Goal: Information Seeking & Learning: Understand process/instructions

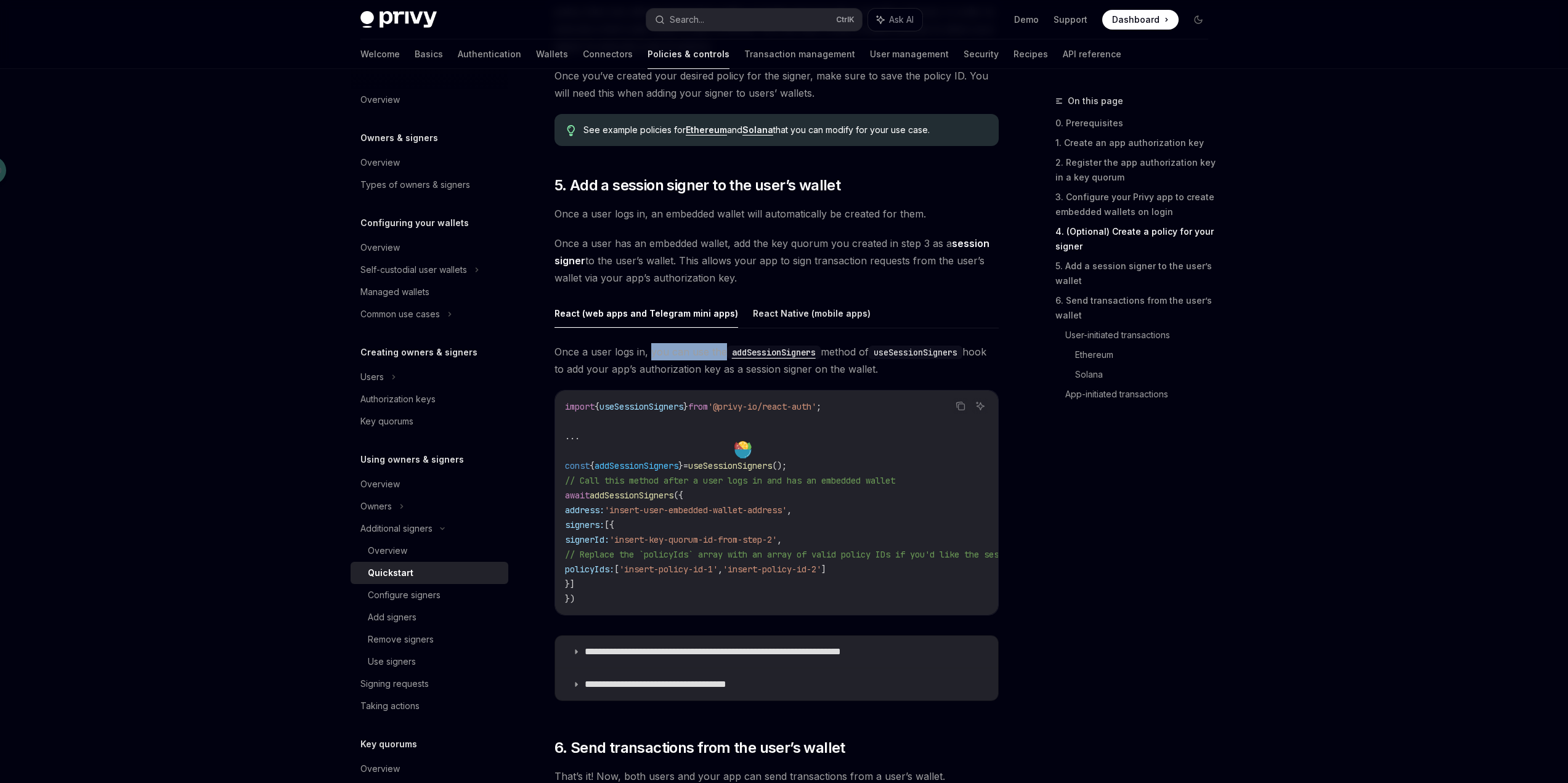
scroll to position [1786, 0]
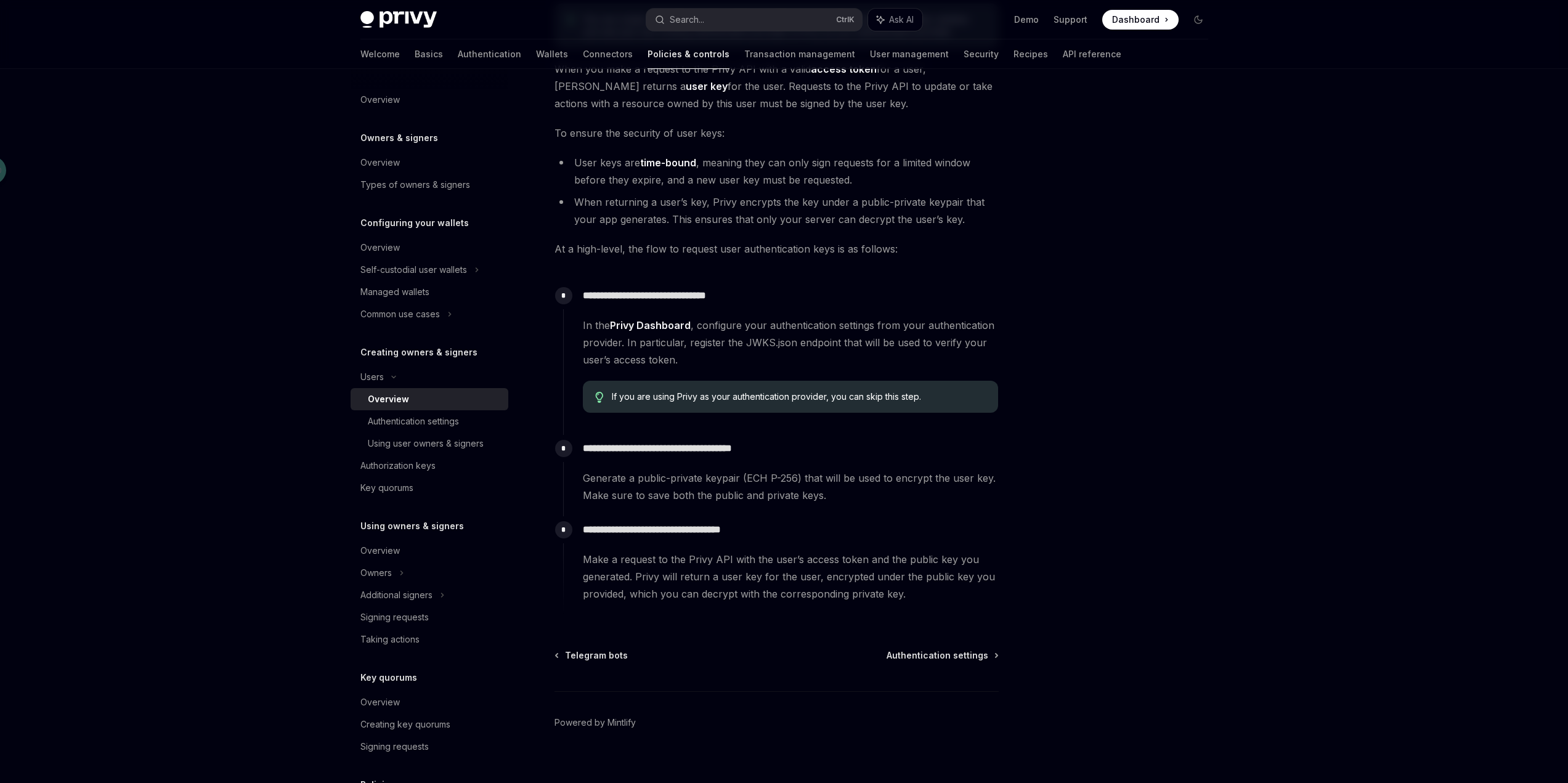
scroll to position [196, 0]
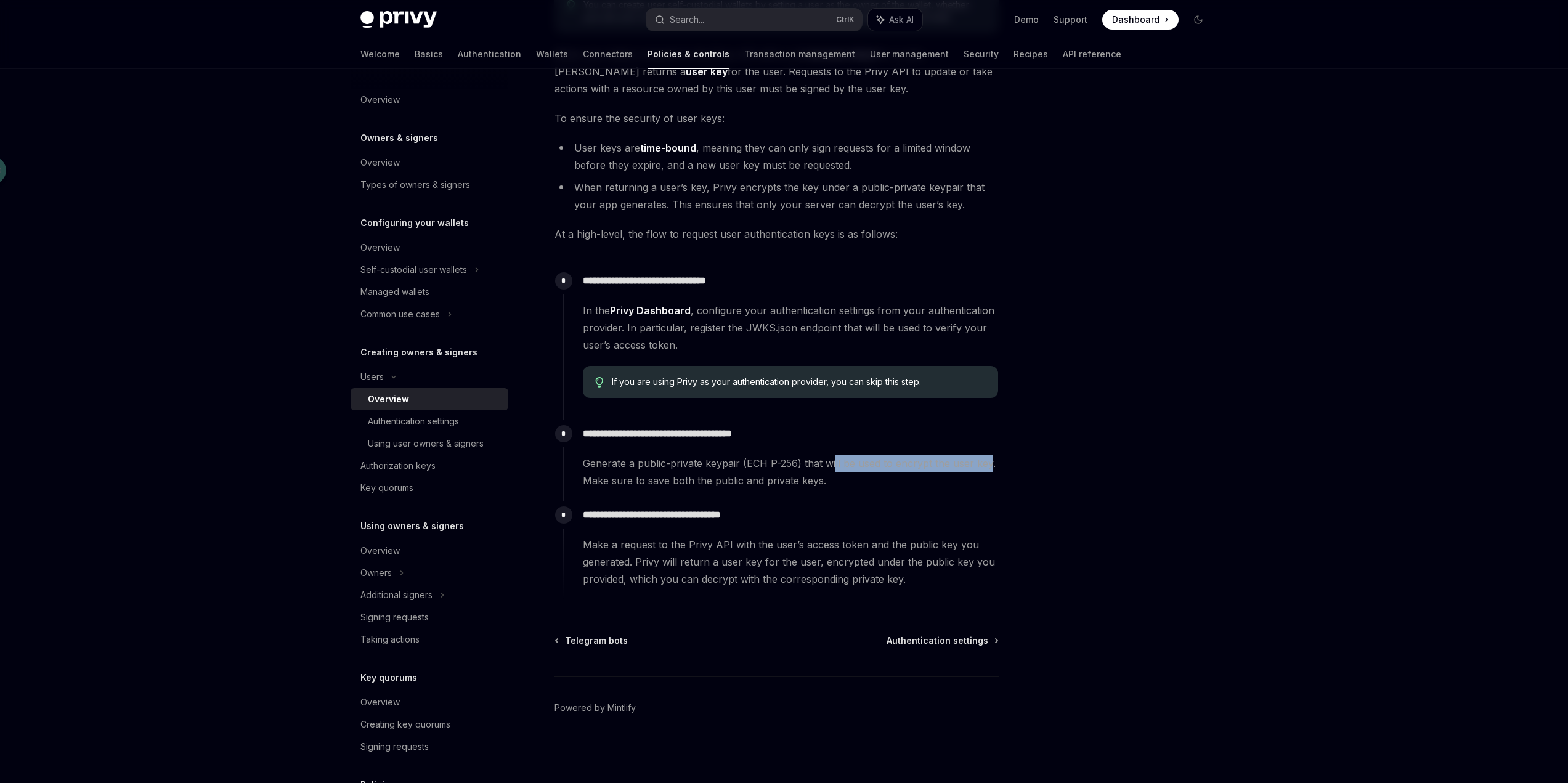
drag, startPoint x: 834, startPoint y: 464, endPoint x: 988, endPoint y: 466, distance: 154.0
click at [988, 466] on span "Generate a public-private keypair (ECH P-256) that will be used to encrypt the …" at bounding box center [790, 471] width 415 height 34
click at [811, 495] on div "**********" at bounding box center [781, 460] width 436 height 81
click at [796, 497] on div "**********" at bounding box center [781, 460] width 436 height 81
drag, startPoint x: 672, startPoint y: 516, endPoint x: 797, endPoint y: 513, distance: 125.0
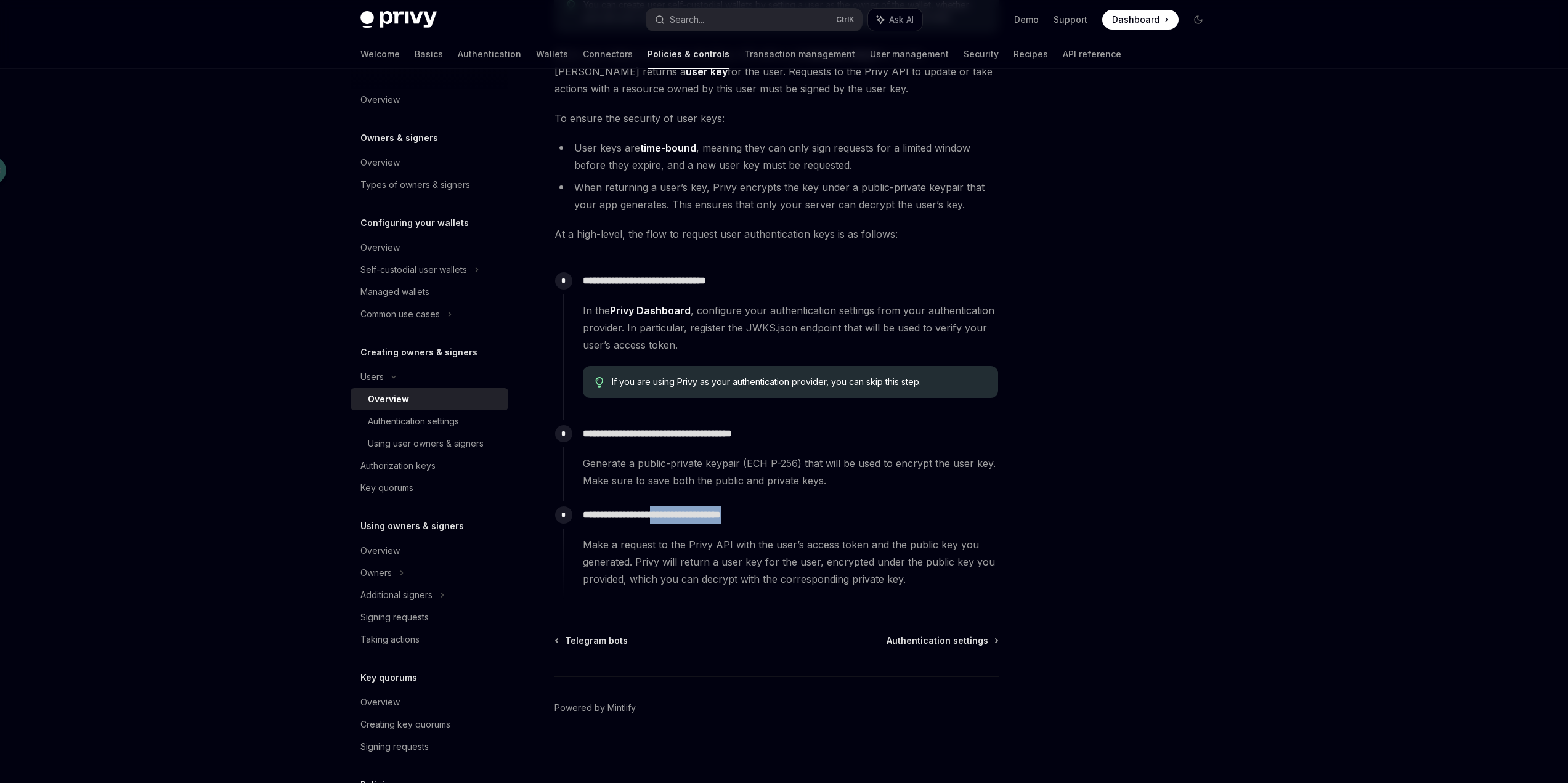
click at [797, 513] on p "**********" at bounding box center [790, 515] width 415 height 18
click at [628, 531] on div "**********" at bounding box center [781, 544] width 436 height 86
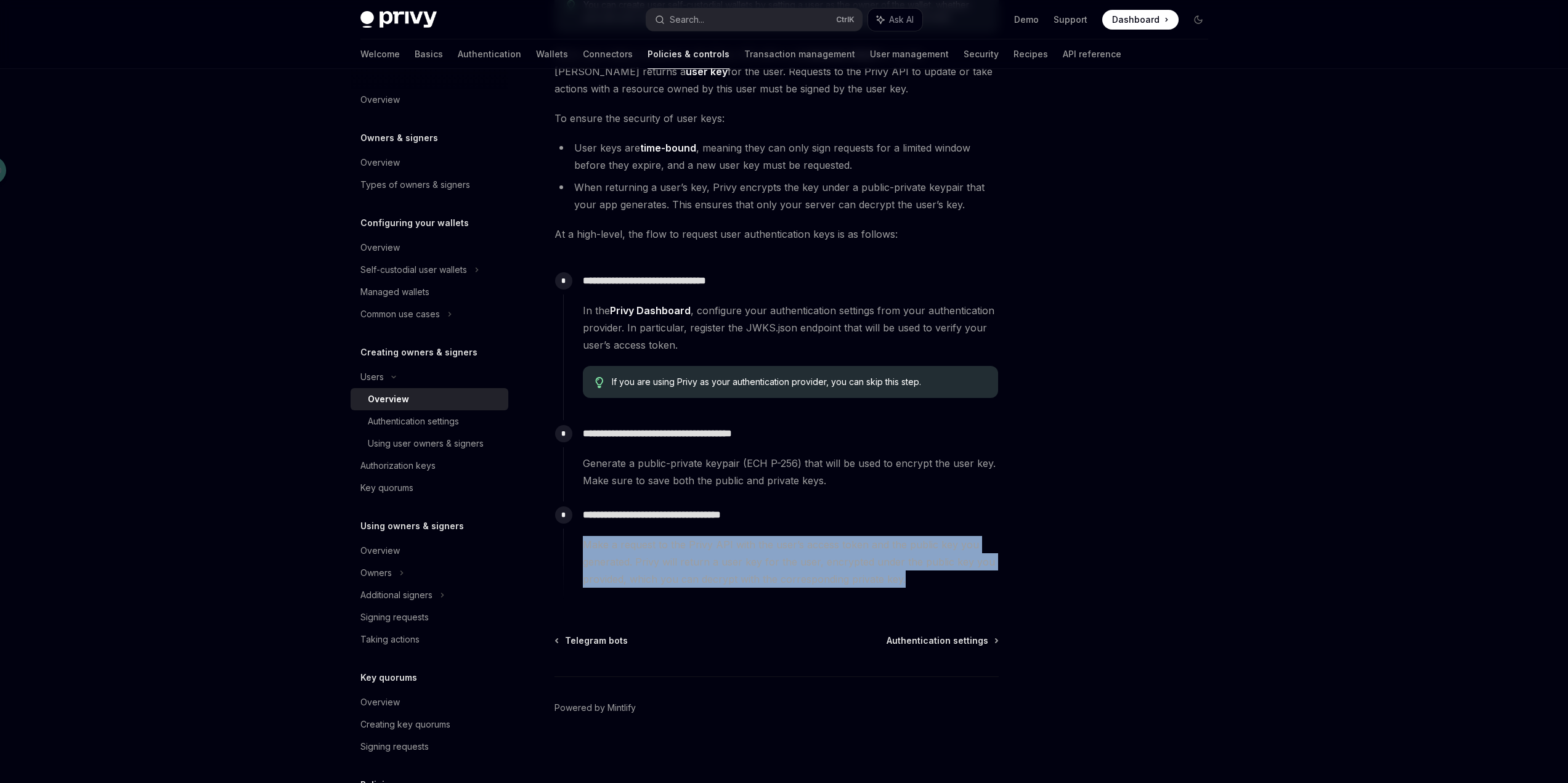
drag, startPoint x: 584, startPoint y: 544, endPoint x: 973, endPoint y: 580, distance: 390.7
click at [973, 580] on span "Make a request to the Privy API with the user’s access token and the public key…" at bounding box center [790, 562] width 415 height 52
click at [923, 587] on span "Make a request to the Privy API with the user’s access token and the public key…" at bounding box center [790, 562] width 415 height 52
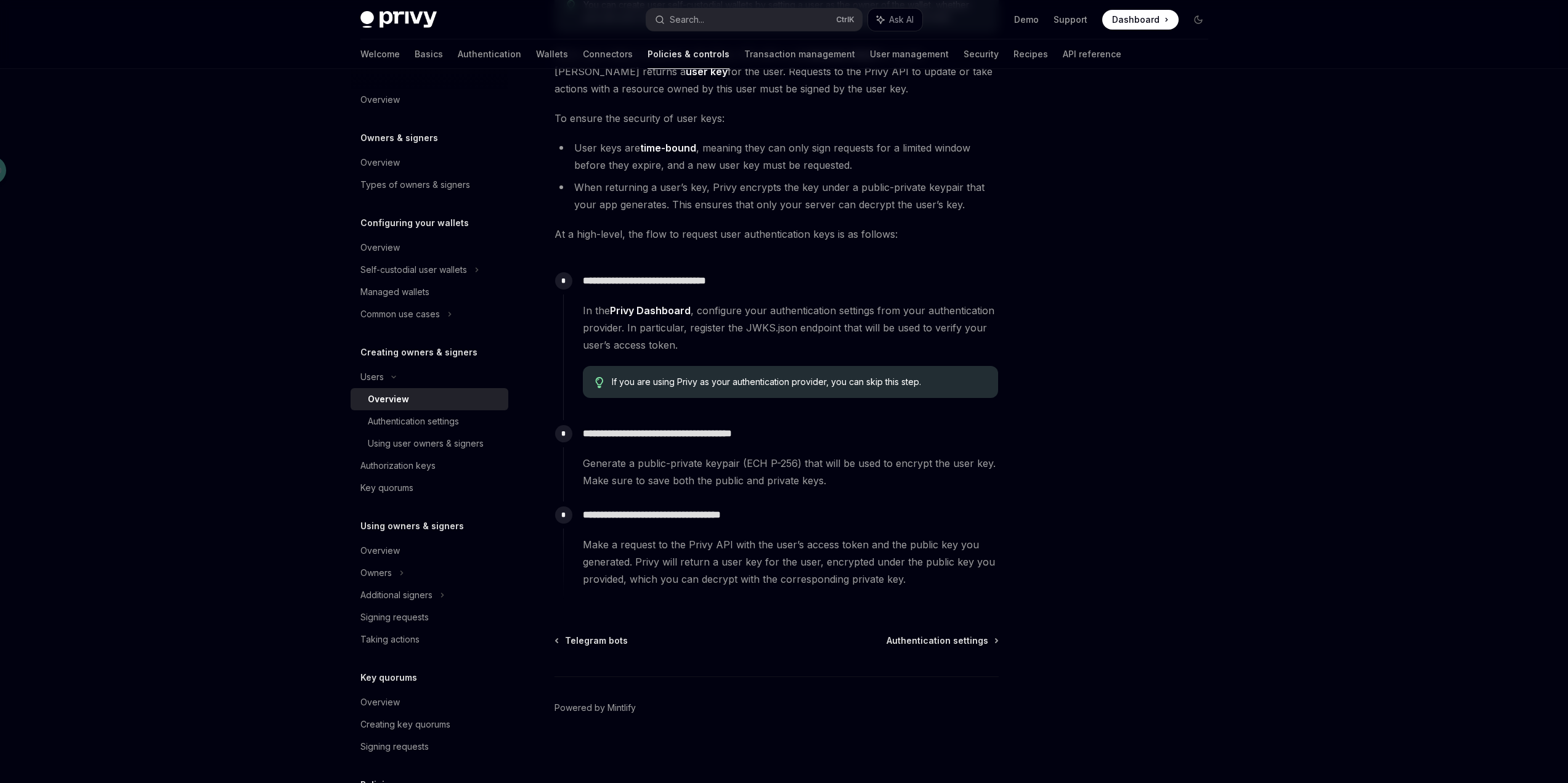
click at [880, 383] on span "If you are using Privy as your authentication provider, you can skip this step." at bounding box center [799, 382] width 374 height 12
click at [1125, 439] on div at bounding box center [1124, 438] width 187 height 689
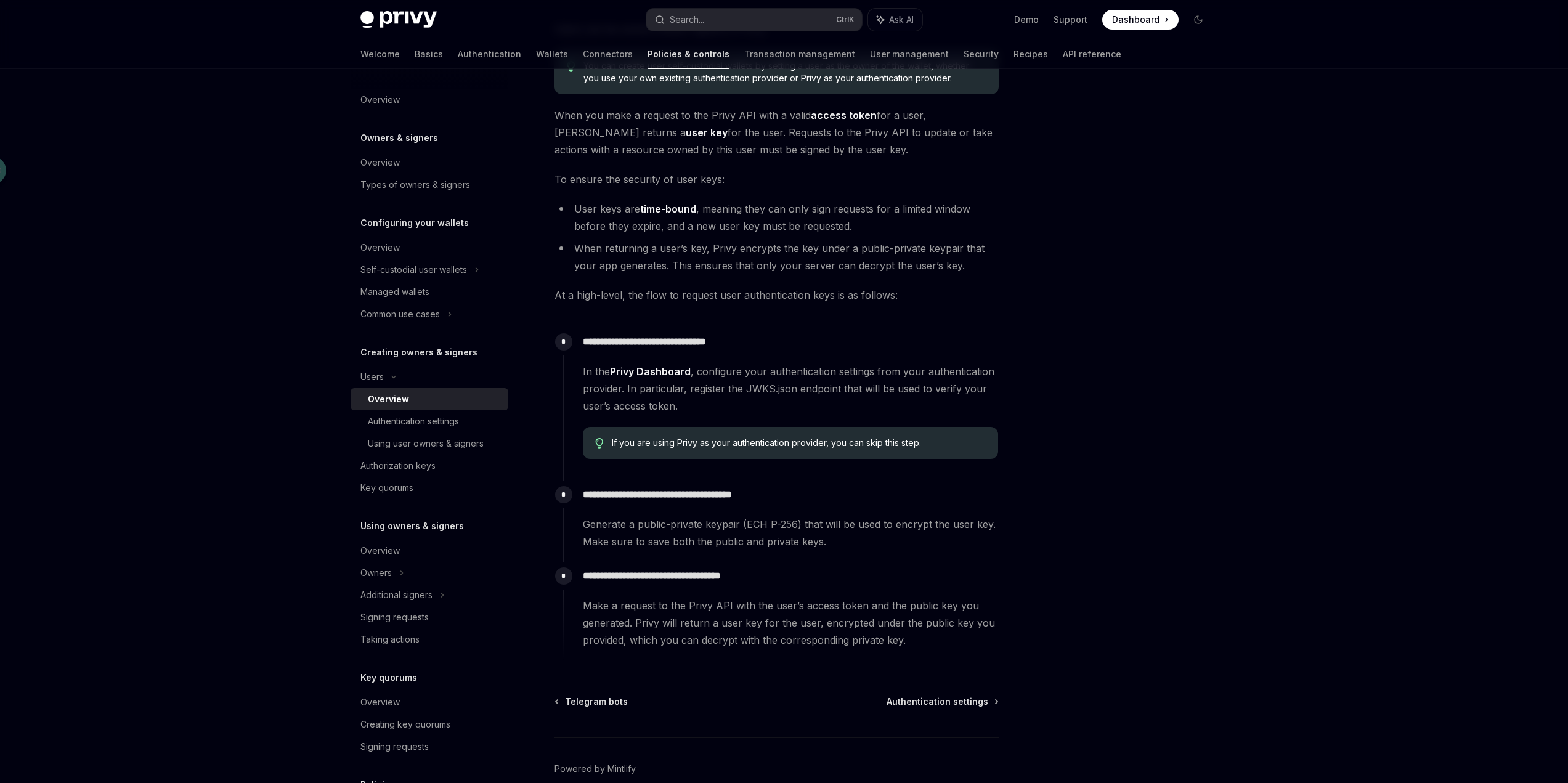
scroll to position [134, 0]
drag, startPoint x: 682, startPoint y: 605, endPoint x: 866, endPoint y: 600, distance: 184.1
click at [866, 600] on span "Make a request to the Privy API with the user’s access token and the public key…" at bounding box center [790, 624] width 415 height 52
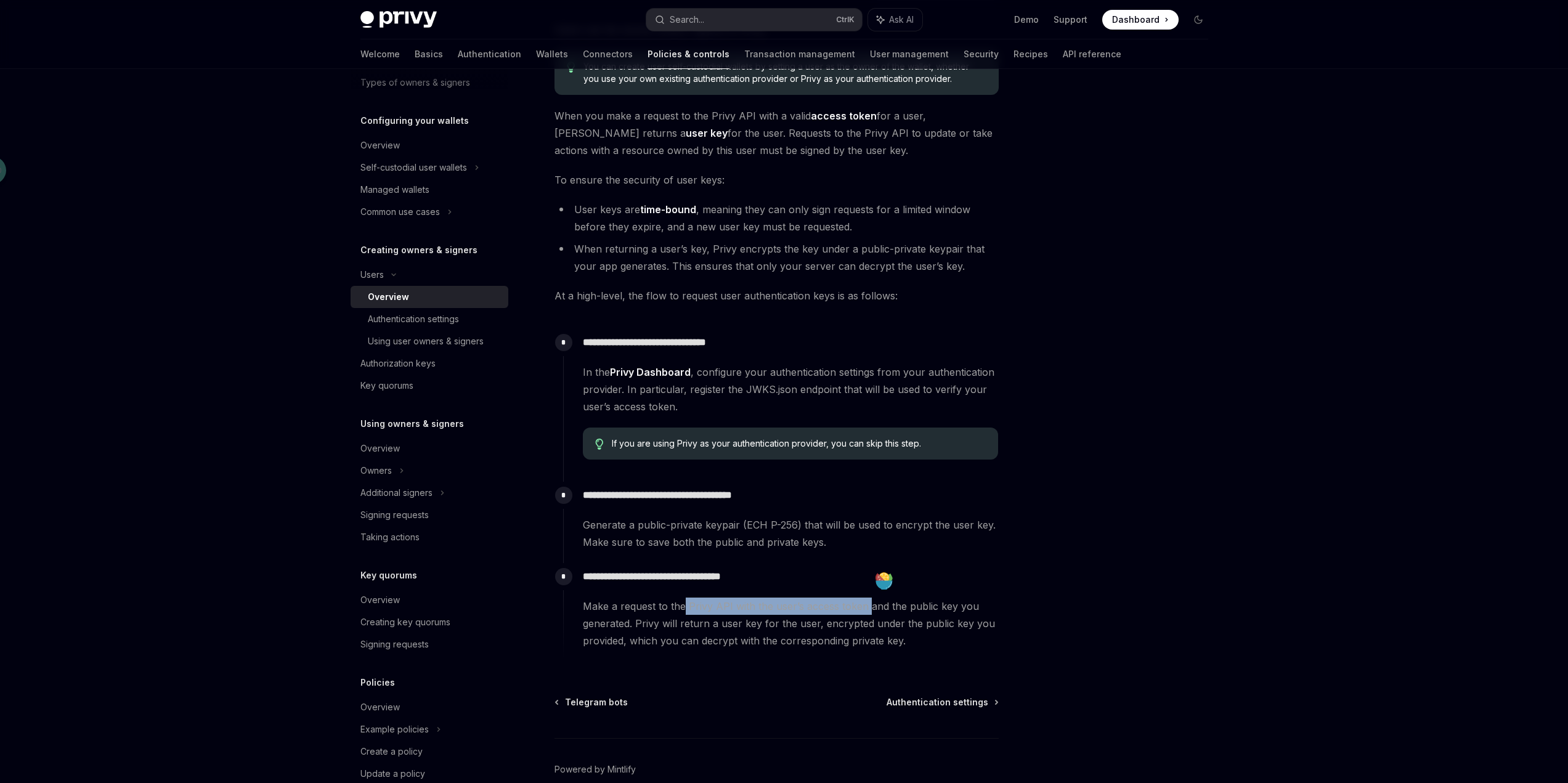
scroll to position [151, 0]
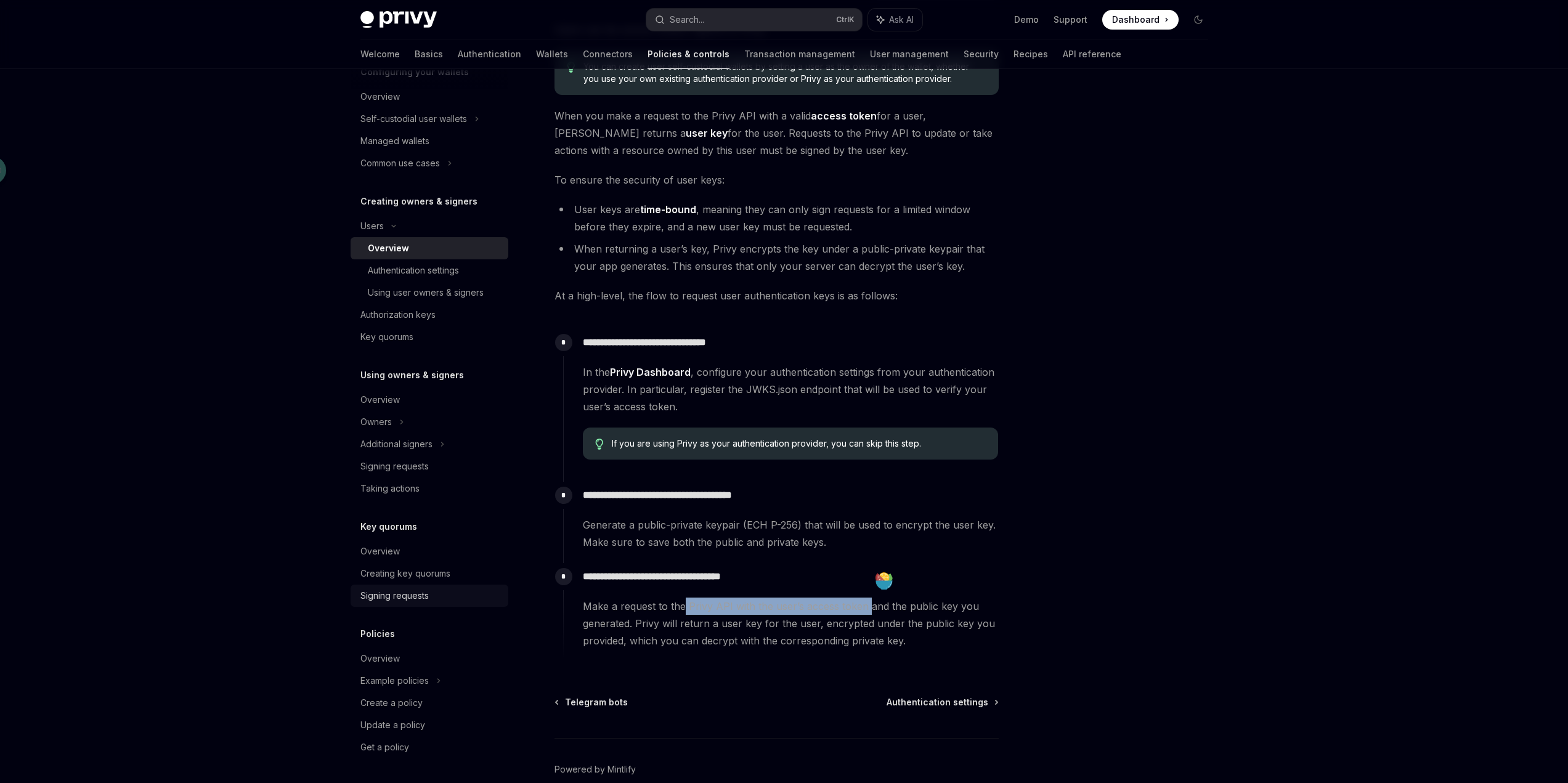
click at [416, 596] on div "Signing requests" at bounding box center [394, 595] width 68 height 15
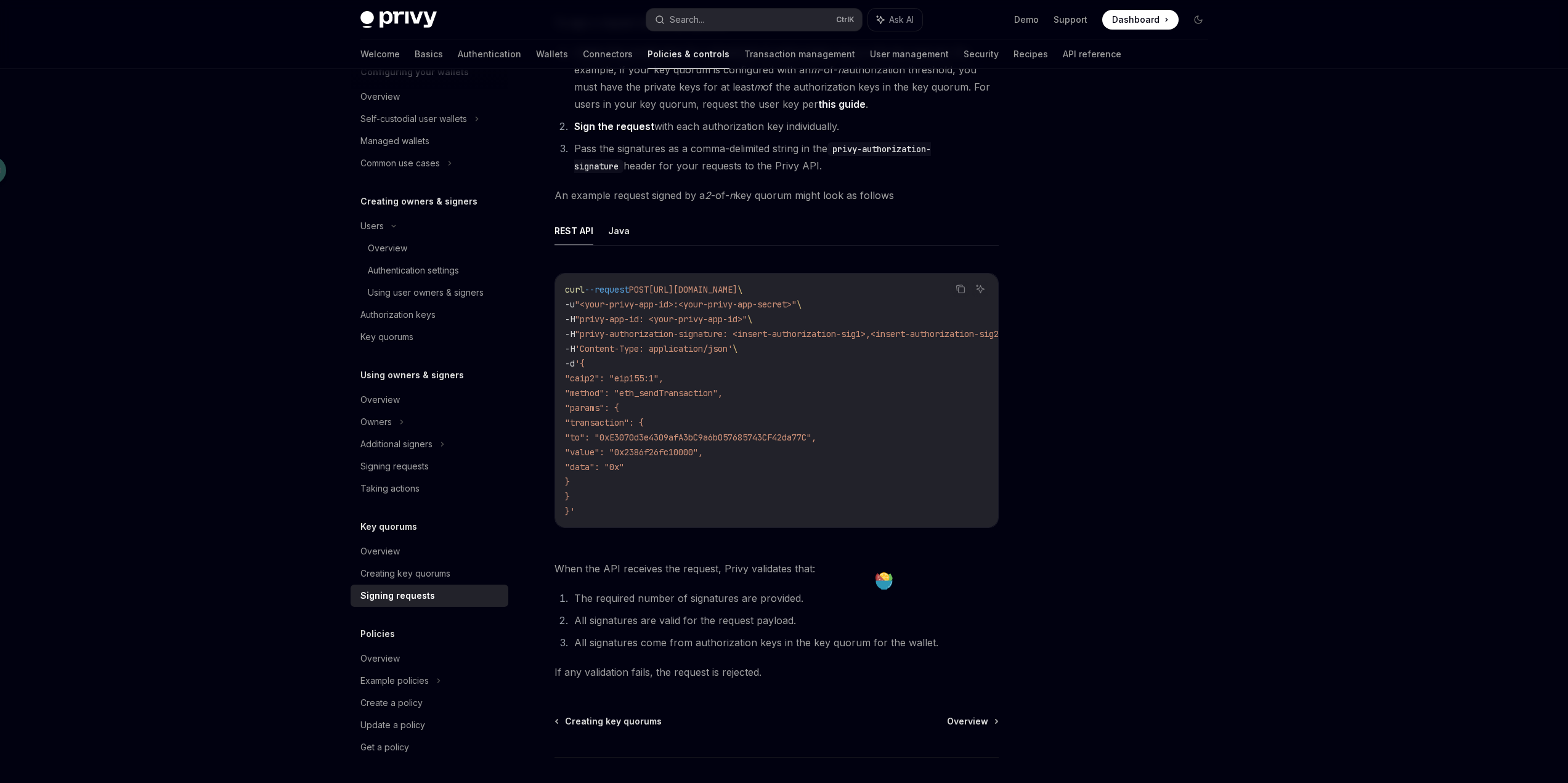
scroll to position [227, 0]
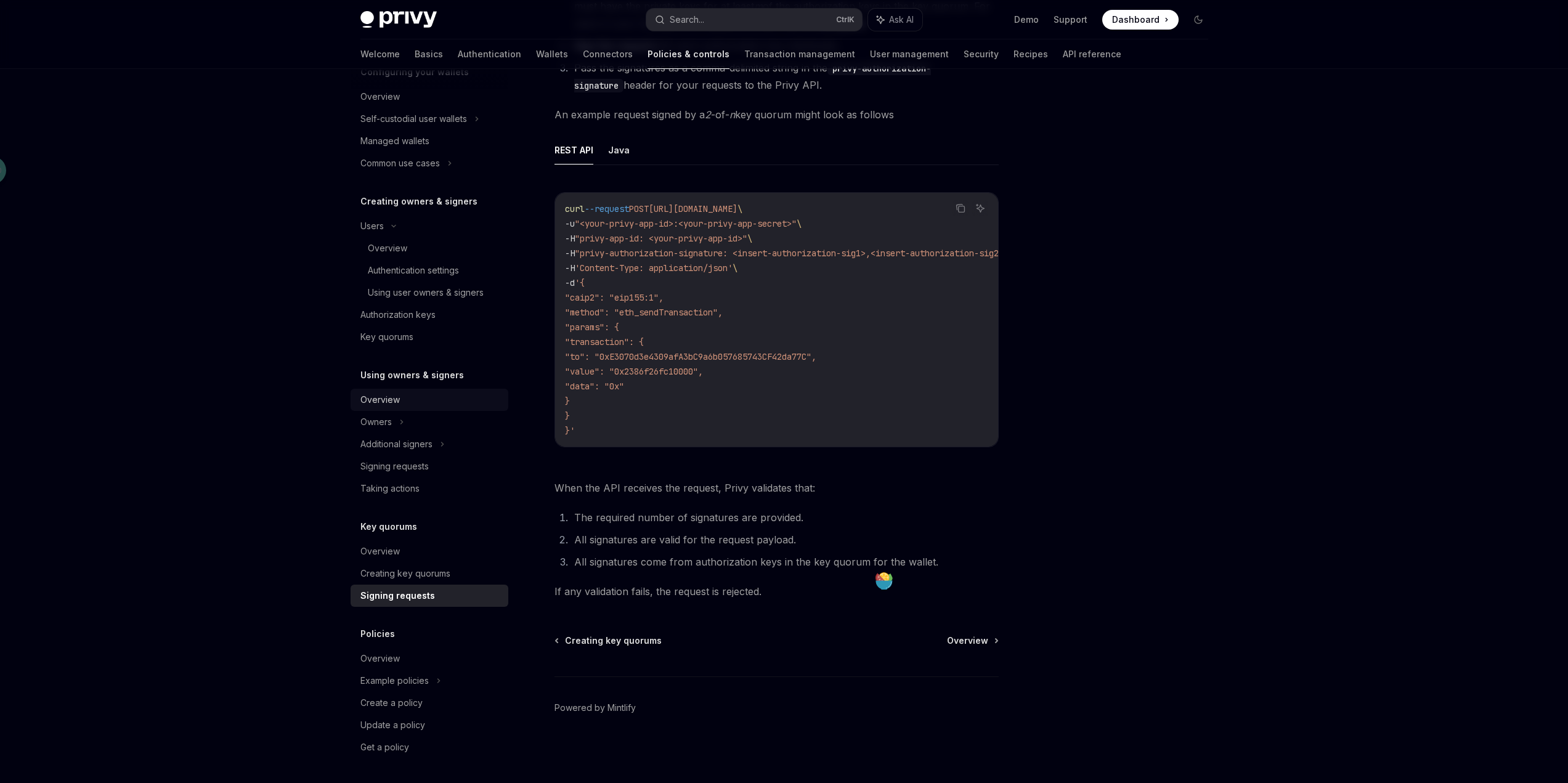
click at [409, 392] on div "Overview" at bounding box center [431, 399] width 141 height 15
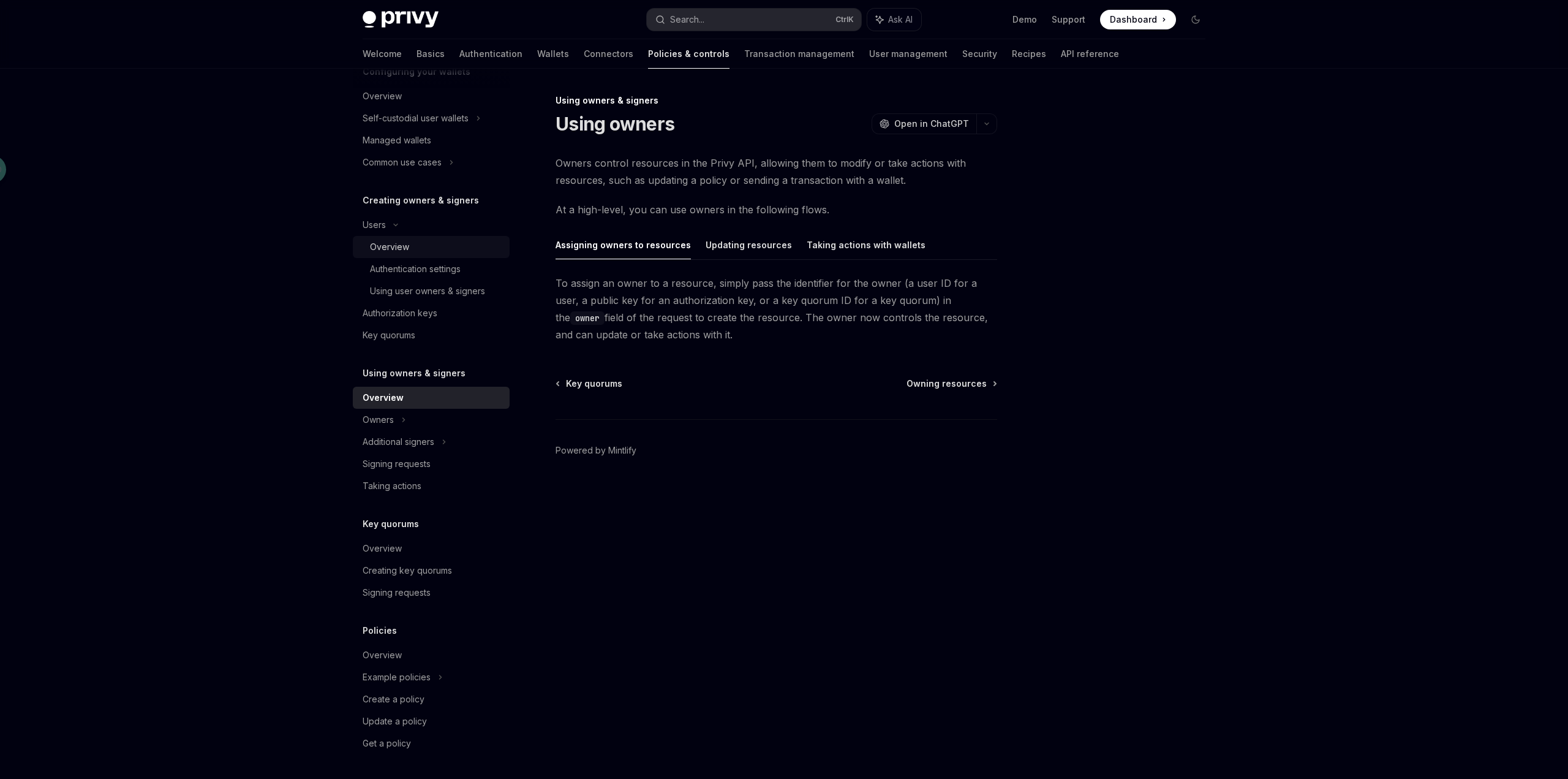
click at [407, 251] on div "Overview" at bounding box center [389, 247] width 39 height 15
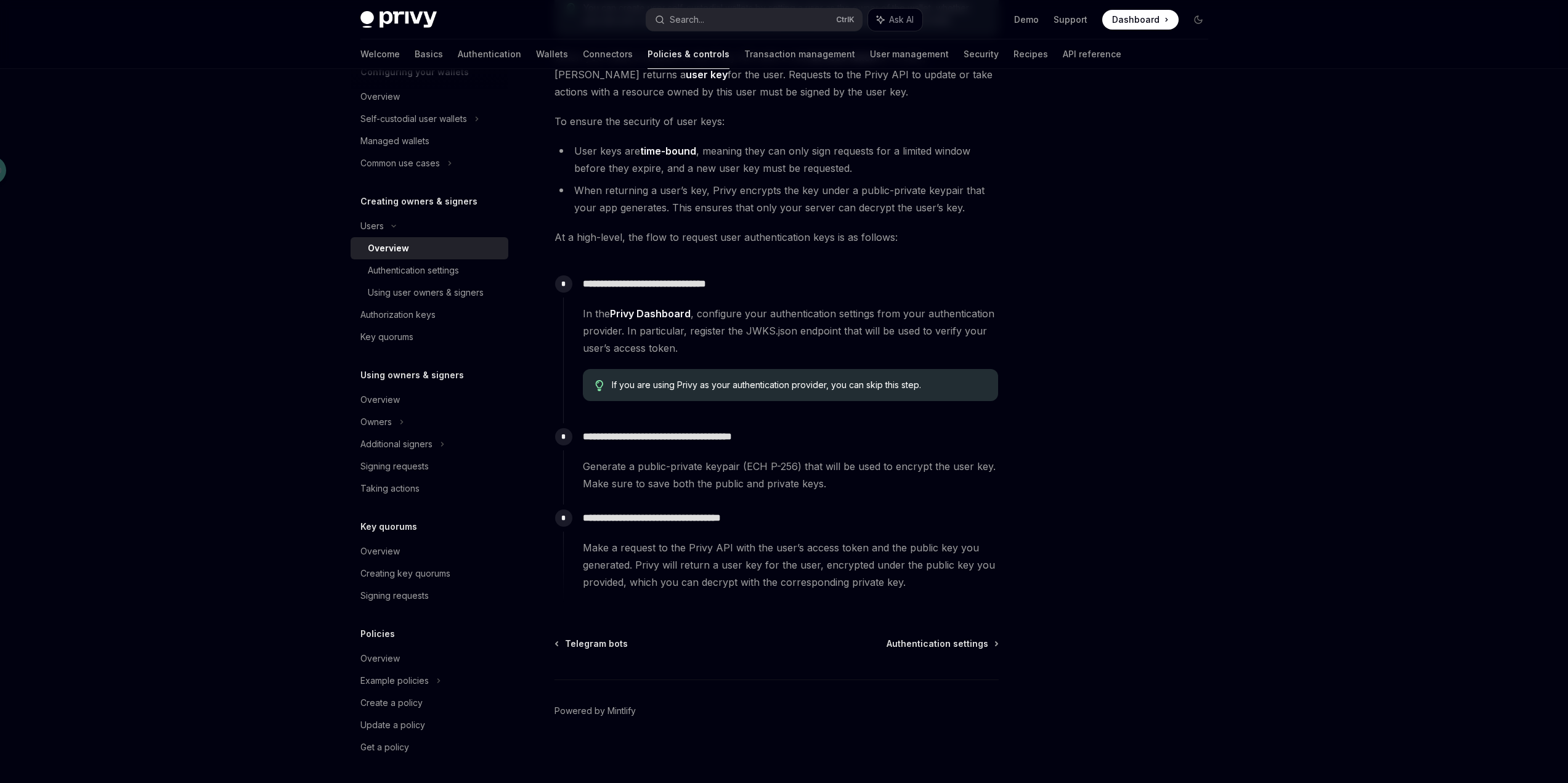
scroll to position [196, 0]
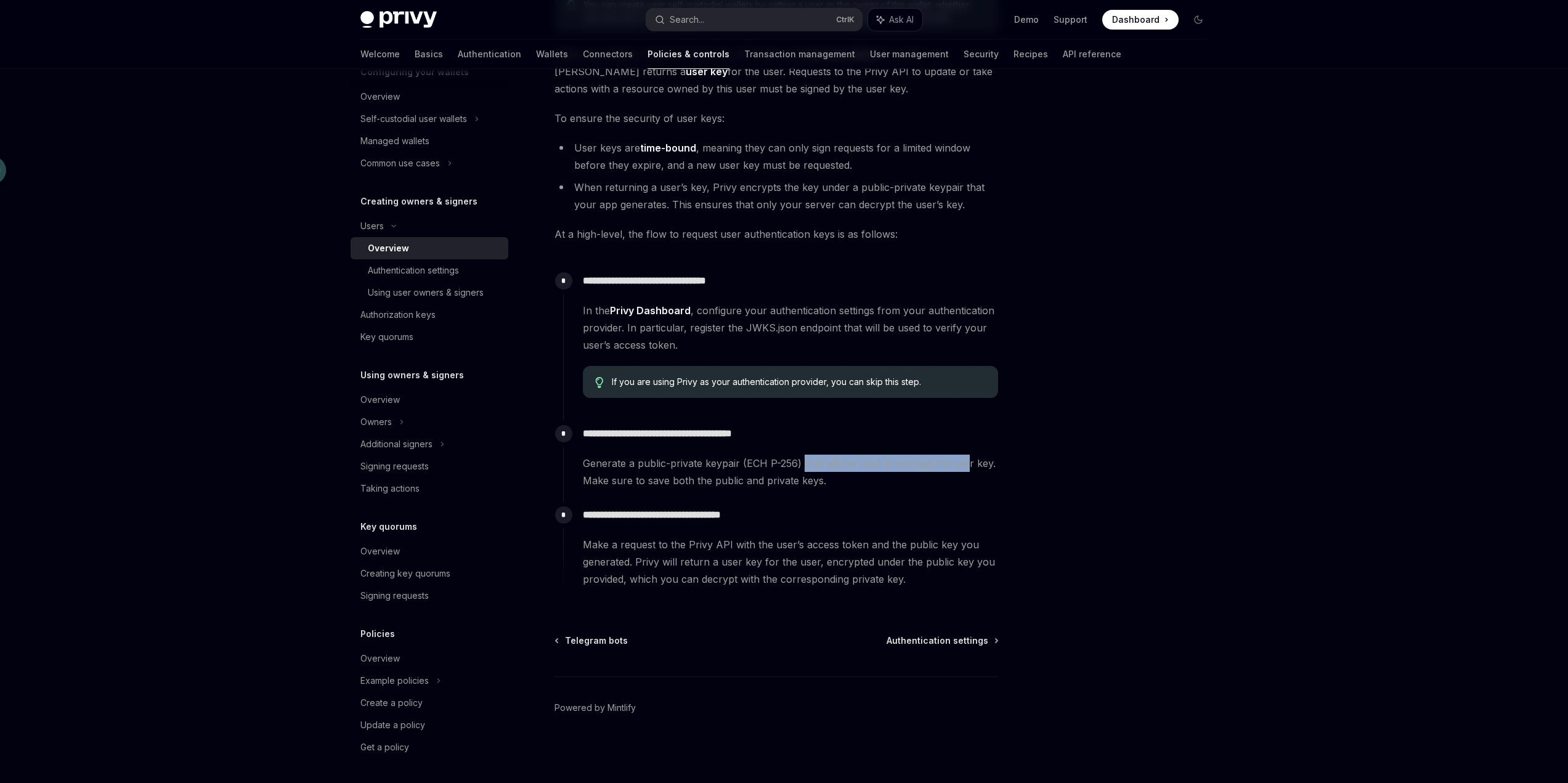
drag, startPoint x: 802, startPoint y: 463, endPoint x: 963, endPoint y: 463, distance: 161.0
click at [963, 463] on span "Generate a public-private keypair (ECH P-256) that will be used to encrypt the …" at bounding box center [790, 471] width 415 height 34
click at [940, 494] on div "**********" at bounding box center [781, 460] width 436 height 81
click at [453, 296] on div "Using user owners & signers" at bounding box center [425, 292] width 116 height 15
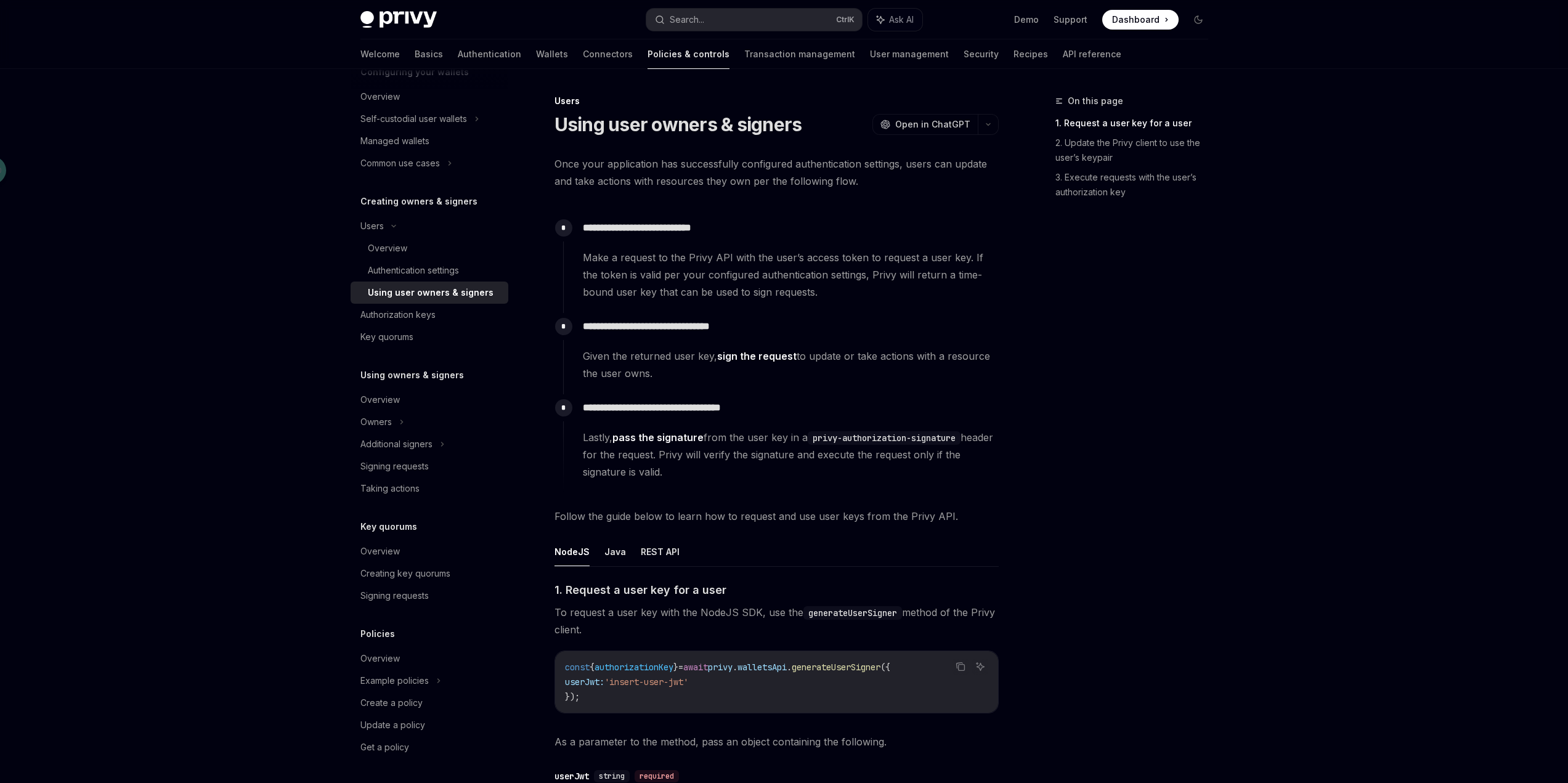
click at [881, 664] on span "generateUserSigner" at bounding box center [836, 667] width 89 height 11
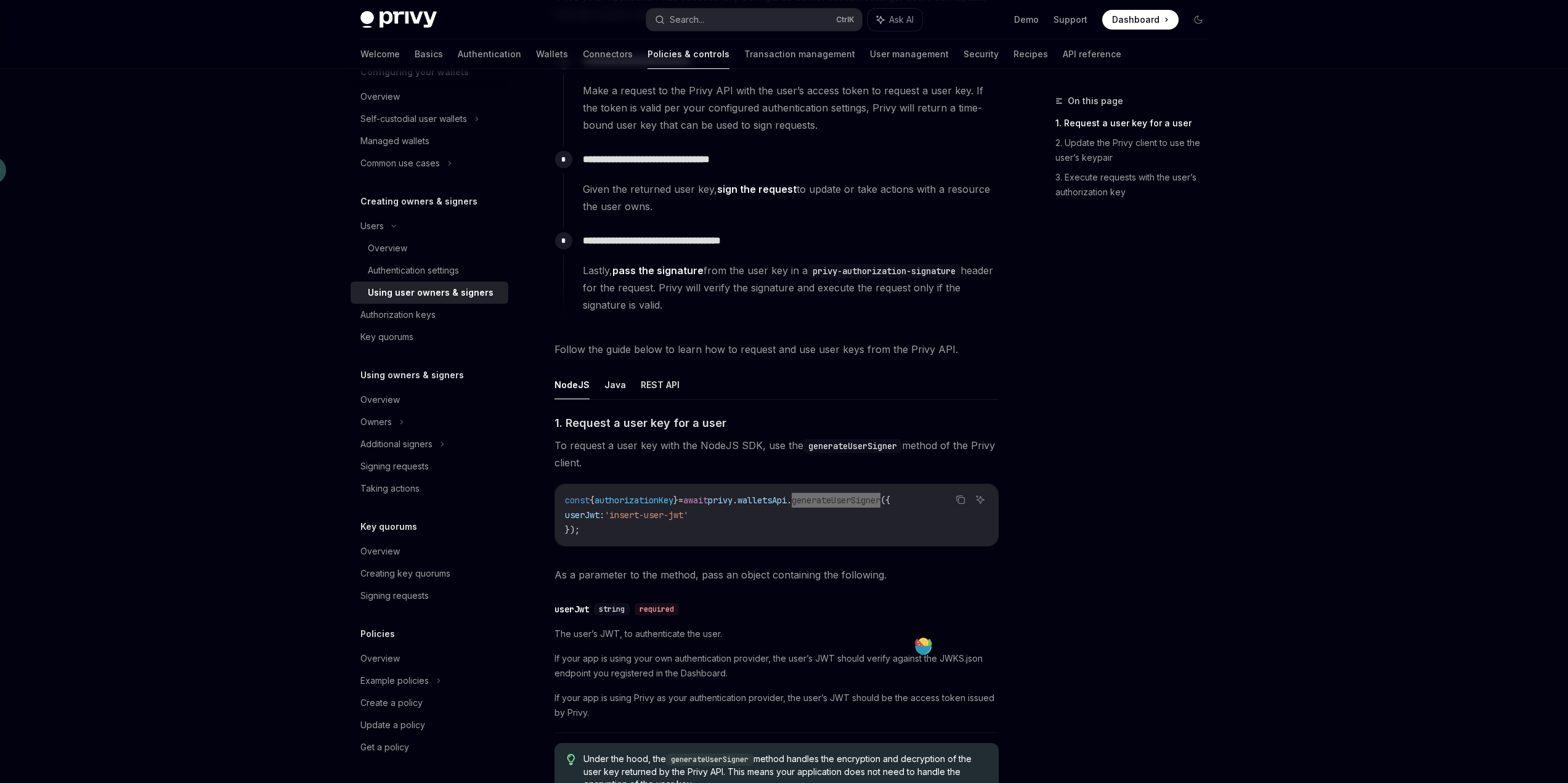
scroll to position [246, 0]
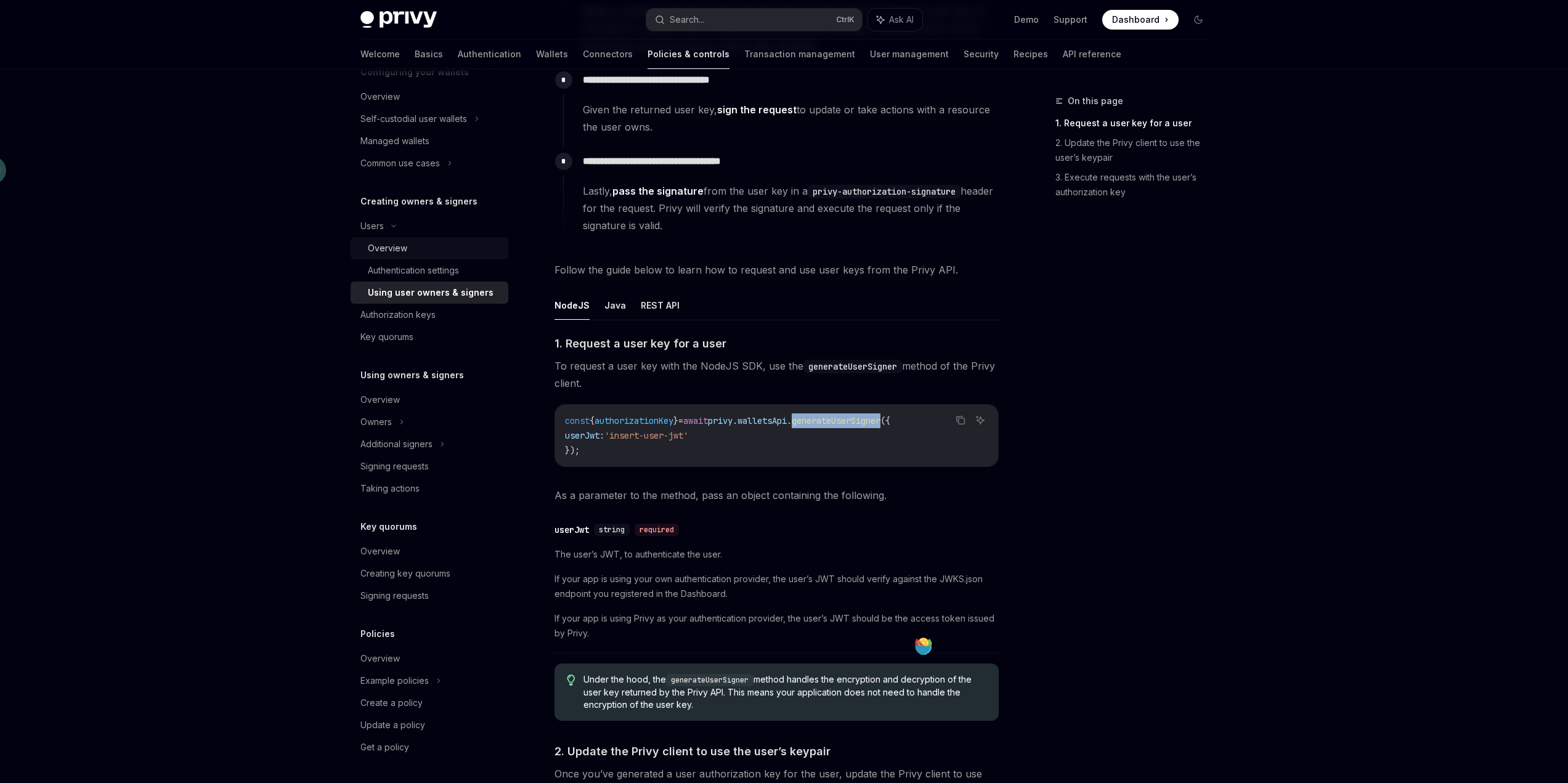
click at [434, 257] on link "Overview" at bounding box center [429, 248] width 158 height 22
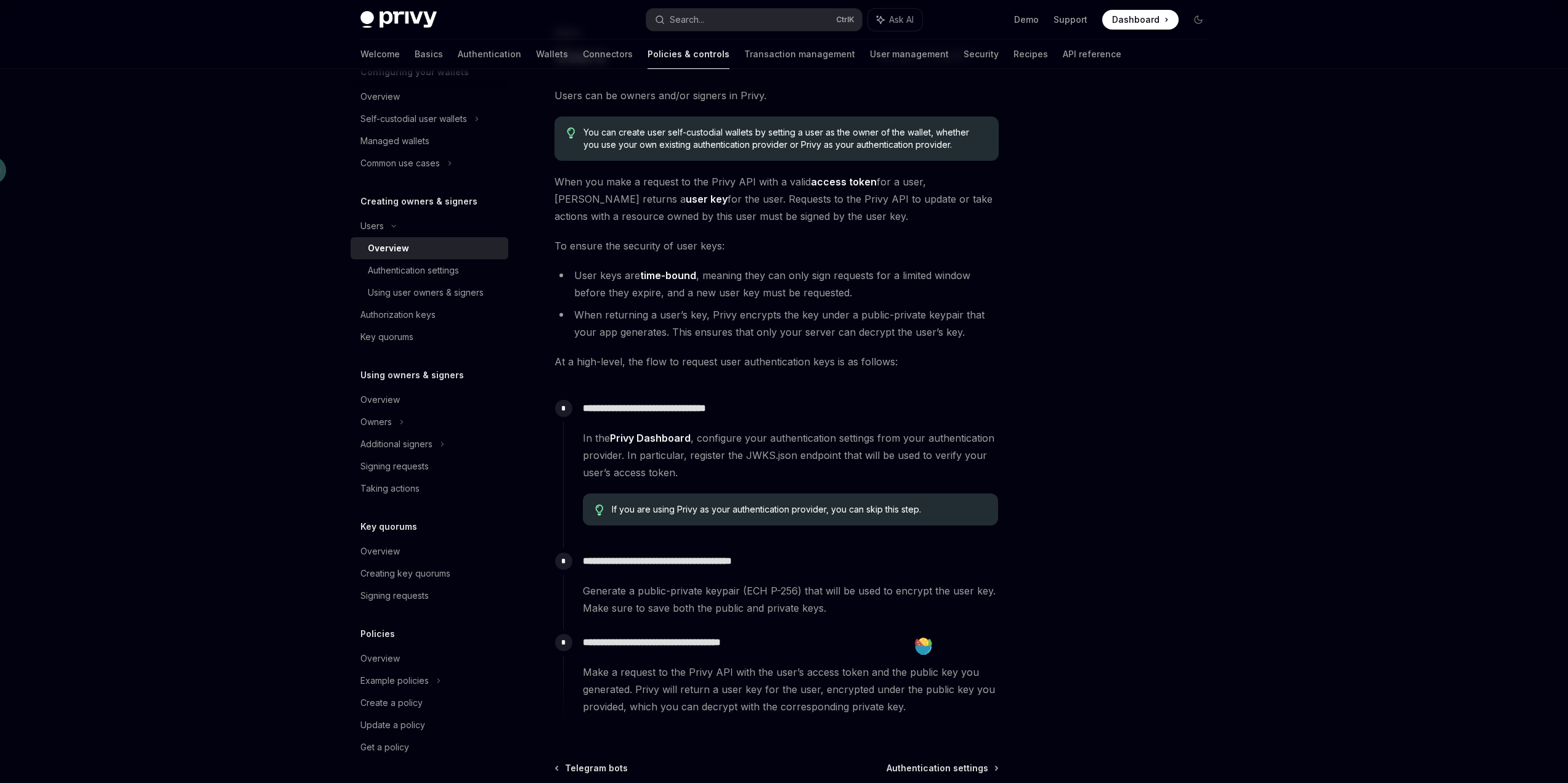
scroll to position [196, 0]
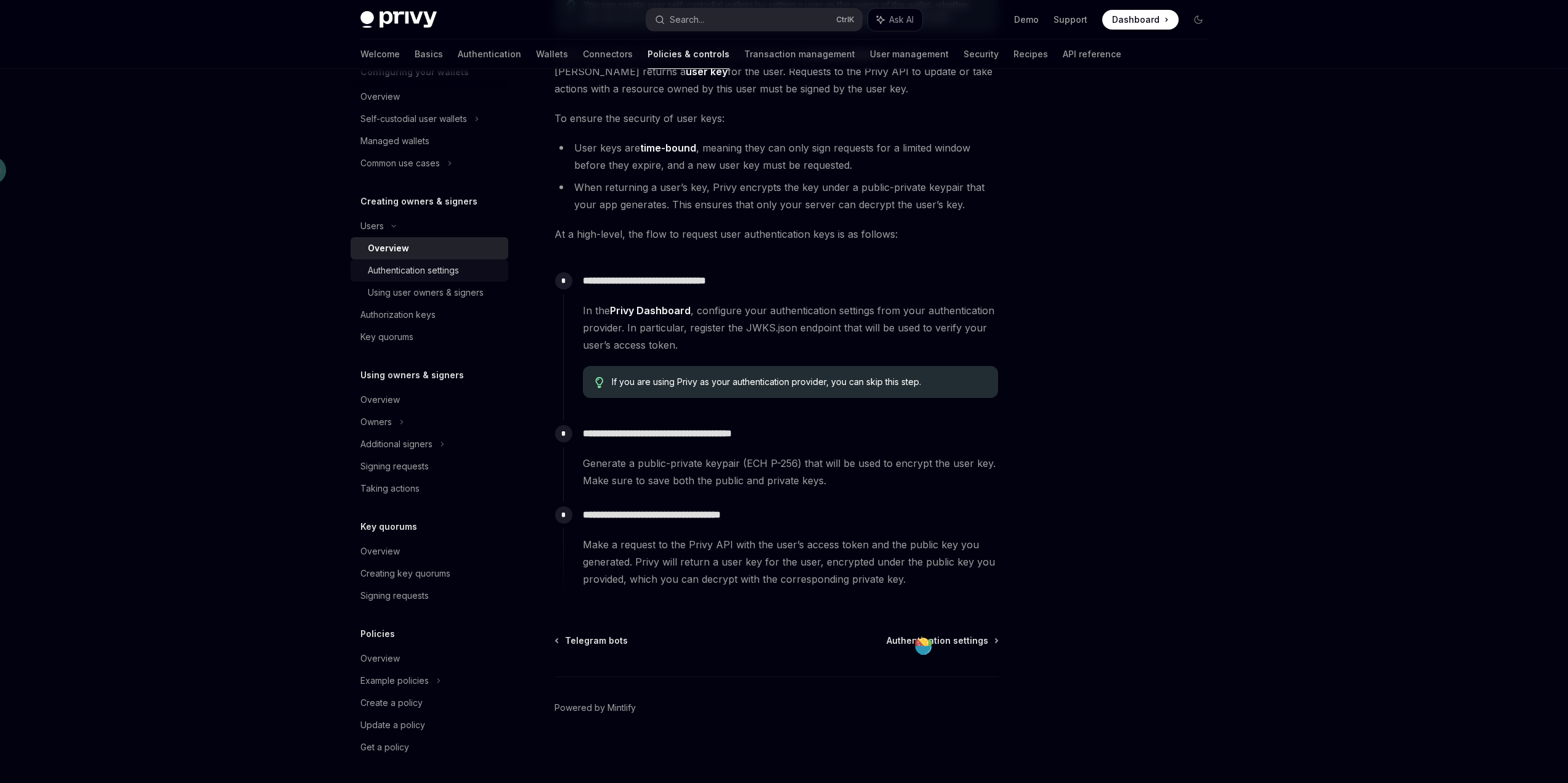
click at [409, 272] on div "Authentication settings" at bounding box center [413, 270] width 91 height 15
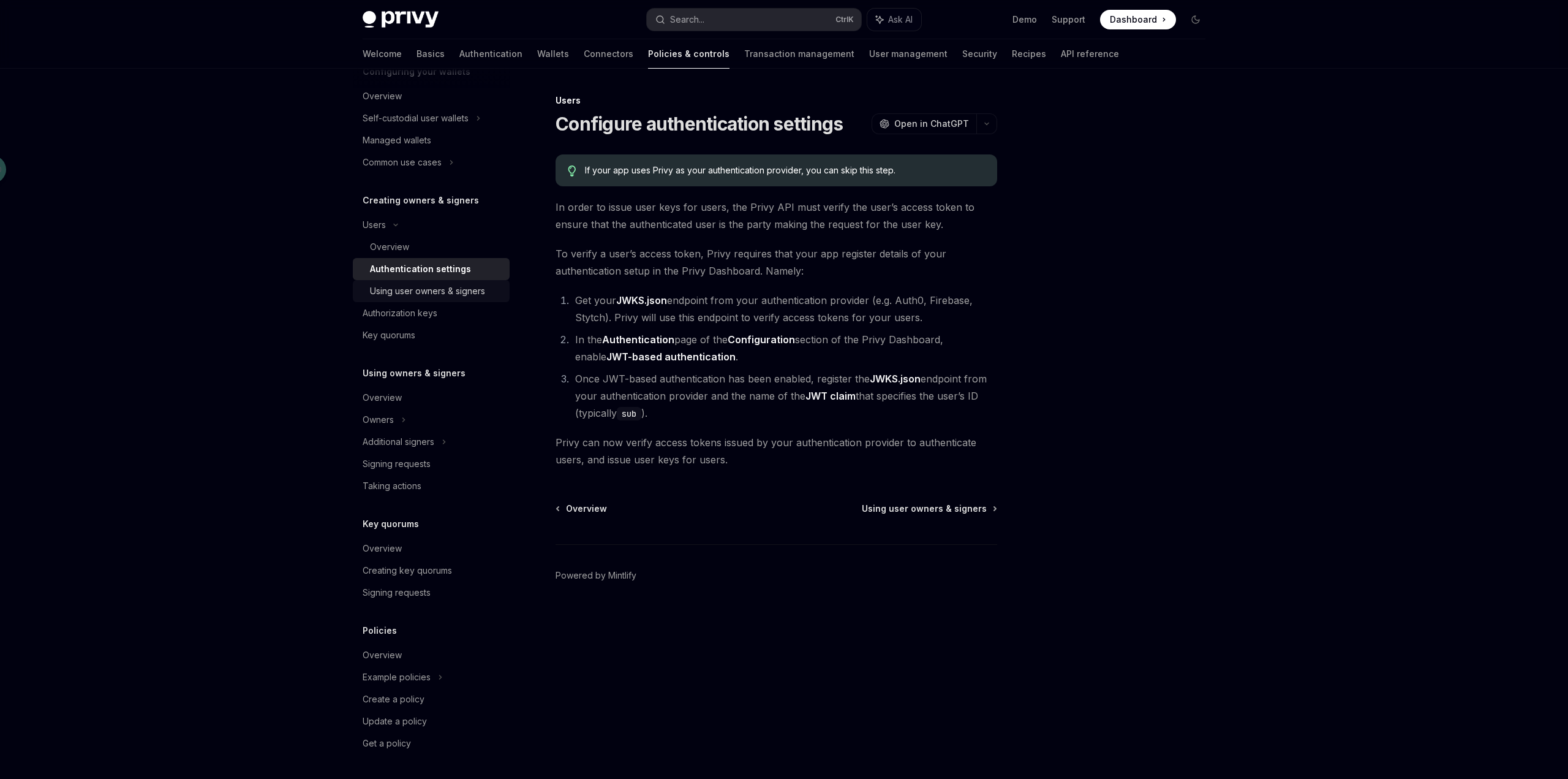
click at [423, 290] on div "Using user owners & signers" at bounding box center [427, 291] width 115 height 15
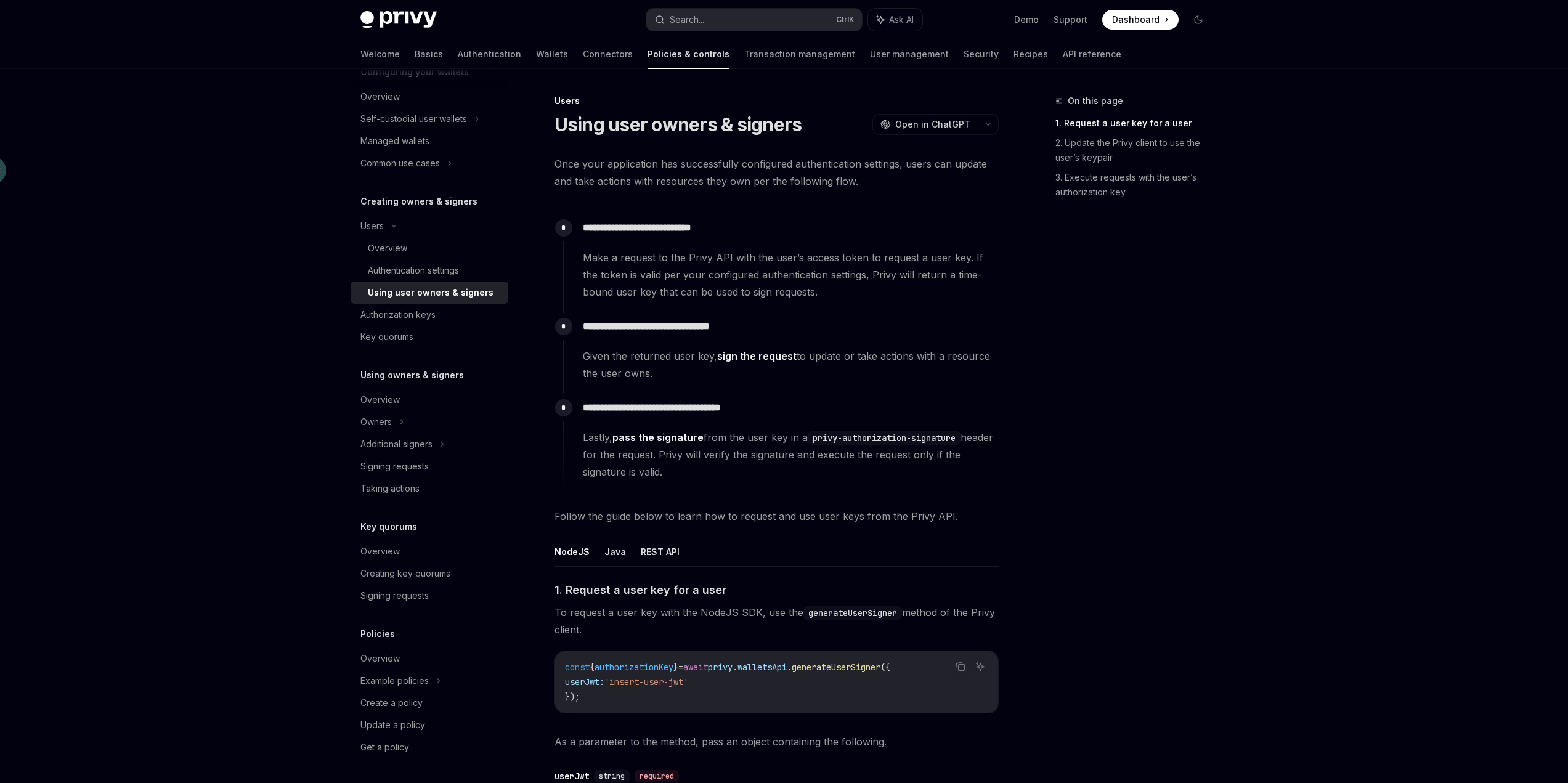
drag, startPoint x: 654, startPoint y: 375, endPoint x: 582, endPoint y: 356, distance: 74.5
click at [583, 356] on span "Given the returned user key, sign the request to update or take actions with a …" at bounding box center [790, 364] width 415 height 34
click at [700, 376] on span "Given the returned user key, sign the request to update or take actions with a …" at bounding box center [790, 364] width 415 height 34
drag, startPoint x: 798, startPoint y: 359, endPoint x: 905, endPoint y: 366, distance: 107.2
click at [905, 366] on span "Given the returned user key, sign the request to update or take actions with a …" at bounding box center [790, 364] width 415 height 34
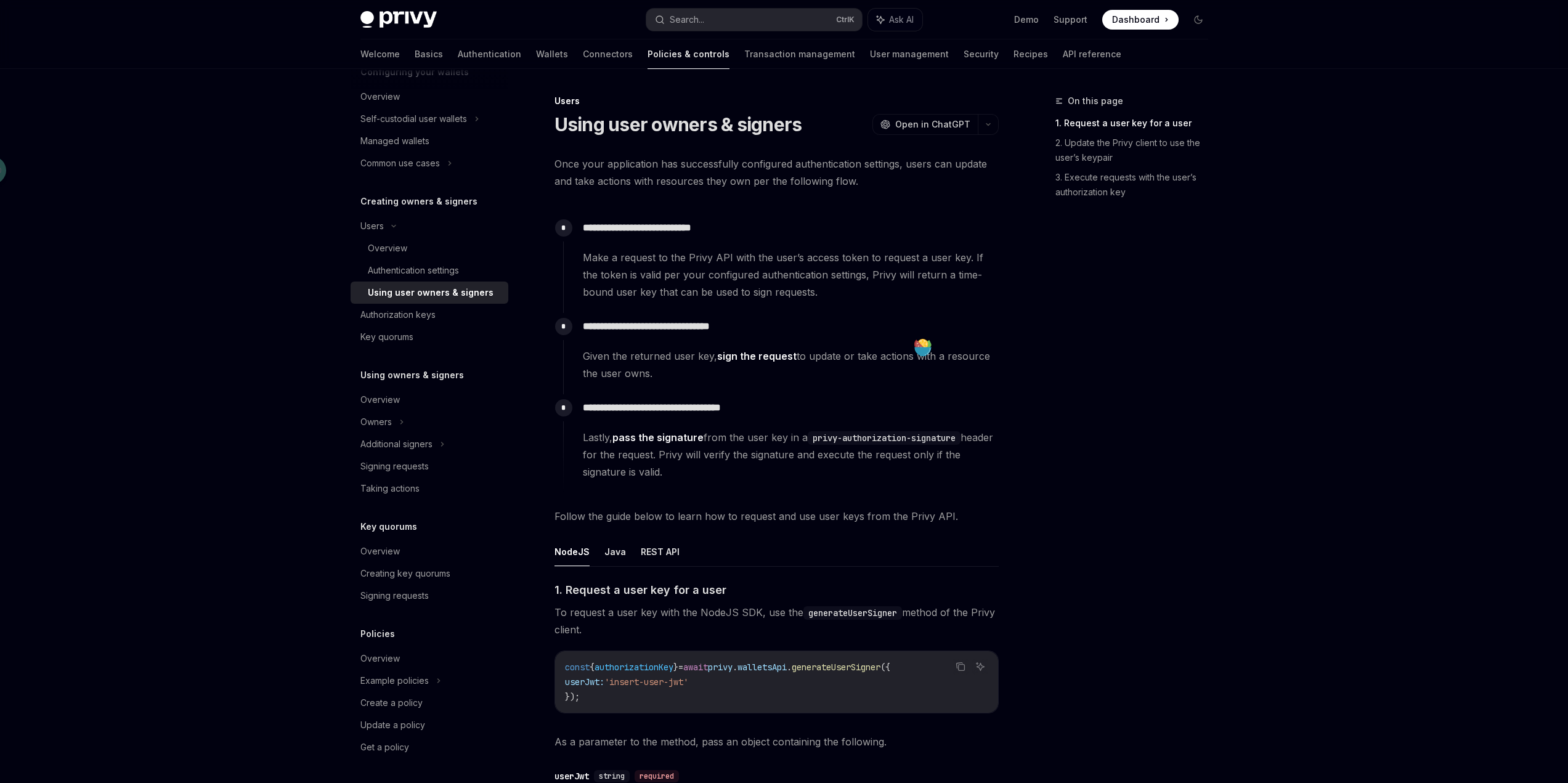
click at [864, 392] on div "**********" at bounding box center [781, 353] width 436 height 81
drag, startPoint x: 964, startPoint y: 439, endPoint x: 815, endPoint y: 439, distance: 149.0
click at [815, 439] on code "privy-authorization-signature" at bounding box center [885, 438] width 153 height 14
click at [846, 477] on span "Lastly, pass the signature from the user key in a privy-authorization-signature…" at bounding box center [790, 454] width 415 height 52
drag, startPoint x: 649, startPoint y: 464, endPoint x: 584, endPoint y: 434, distance: 71.6
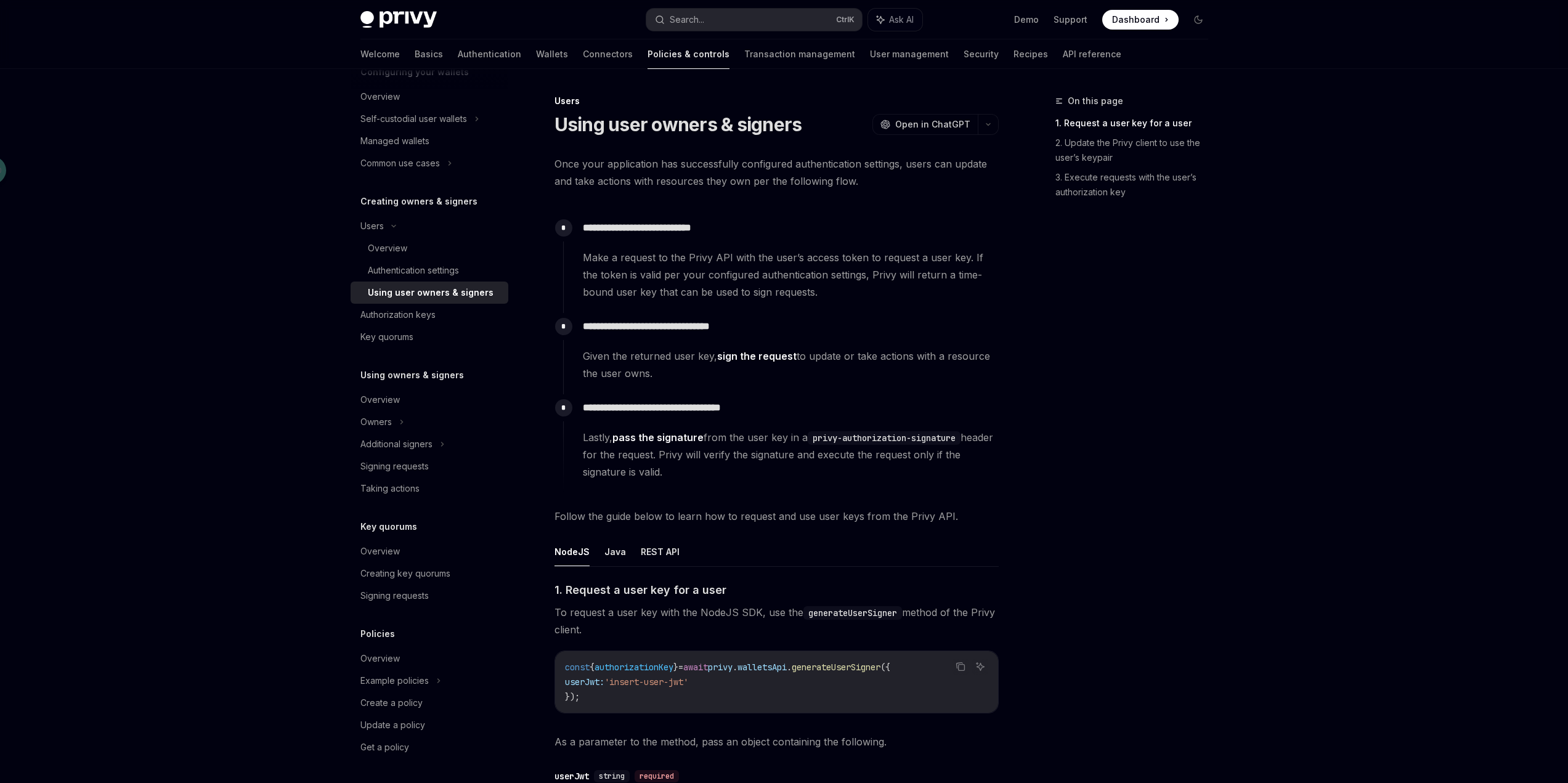
click at [584, 434] on span "Lastly, pass the signature from the user key in a privy-authorization-signature…" at bounding box center [790, 454] width 415 height 52
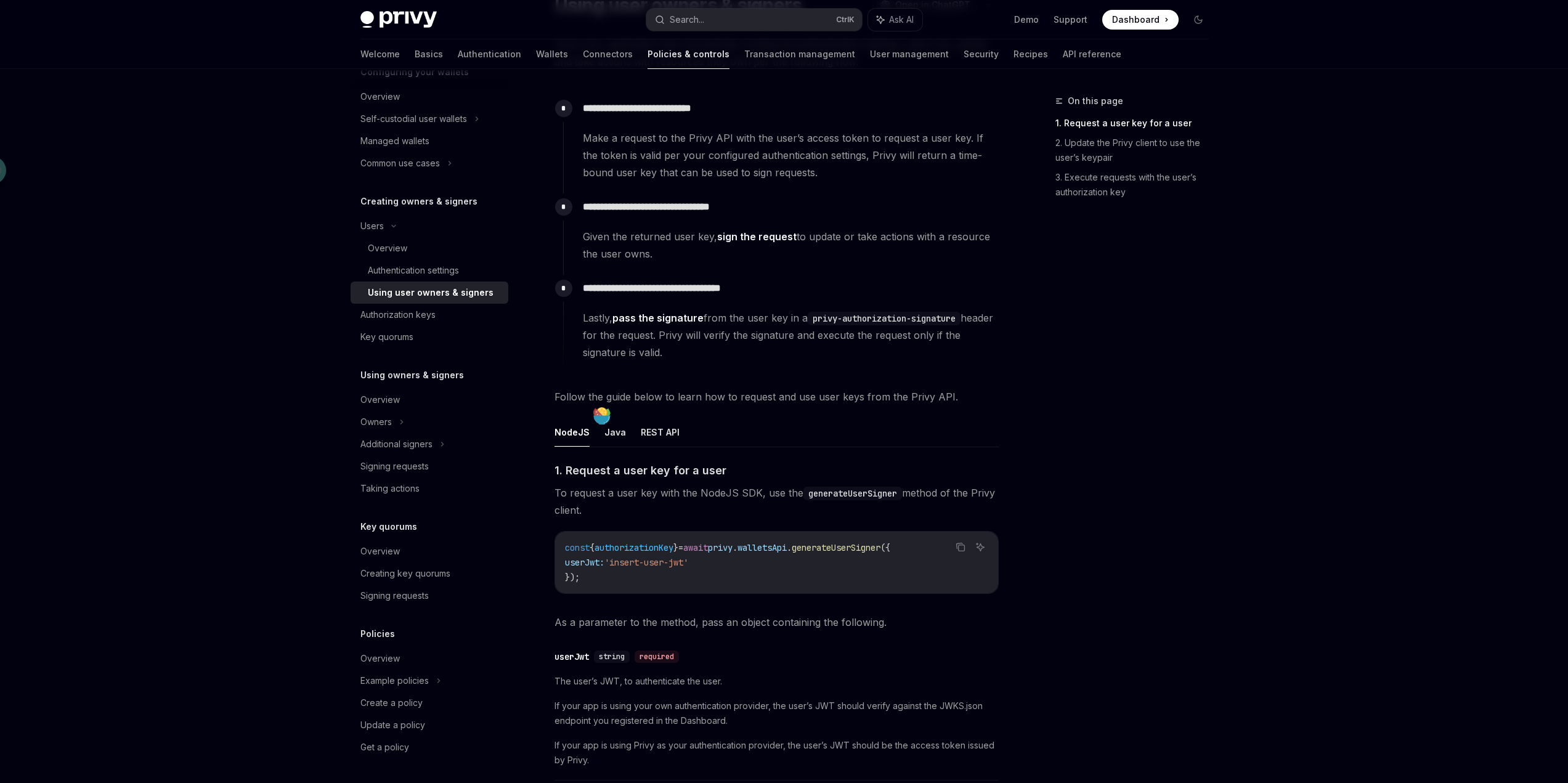
scroll to position [185, 0]
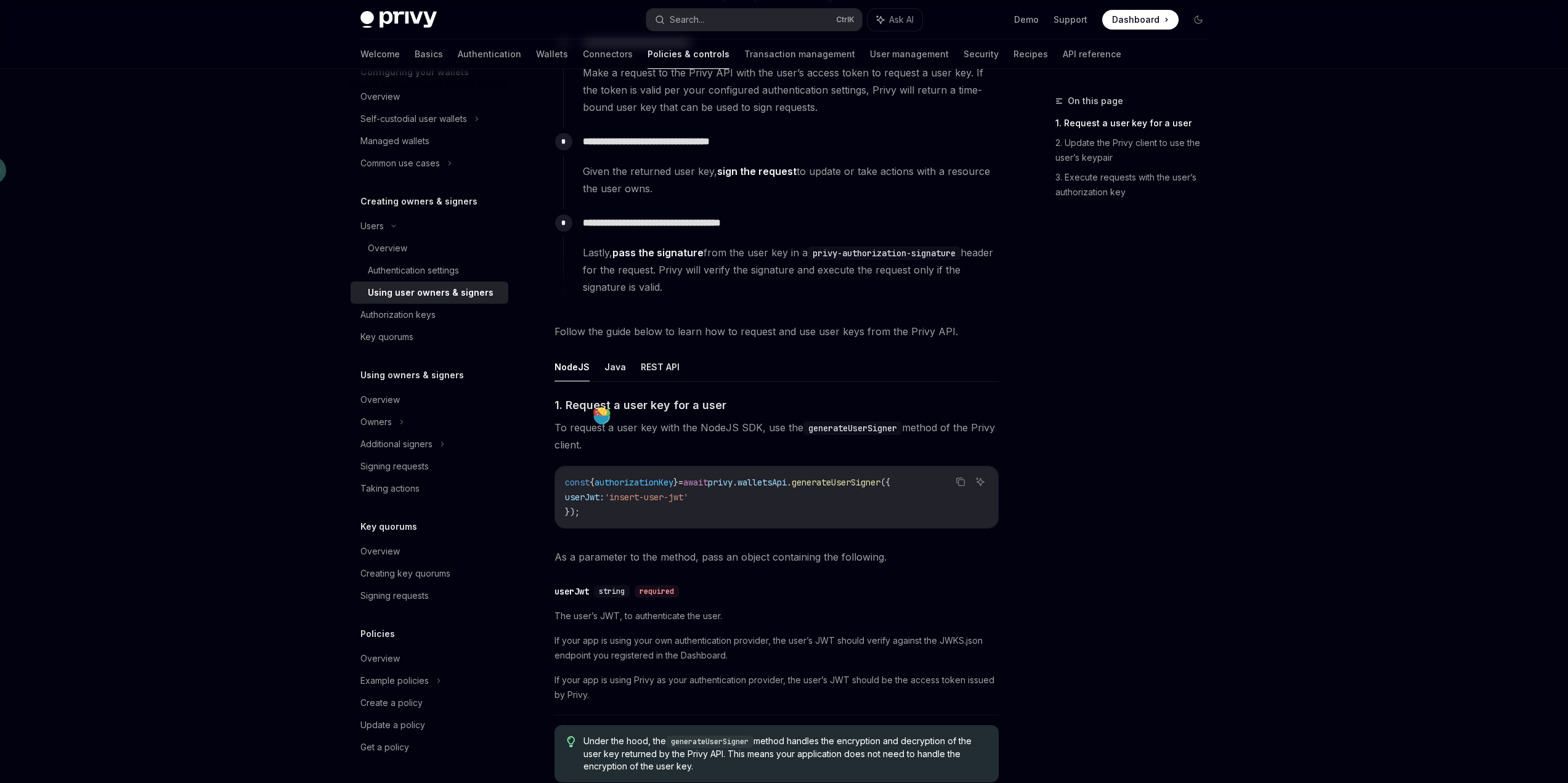
click at [1104, 402] on div "On this page 1. Request a user key for a user 2. Update the Privy client to use…" at bounding box center [1124, 438] width 187 height 689
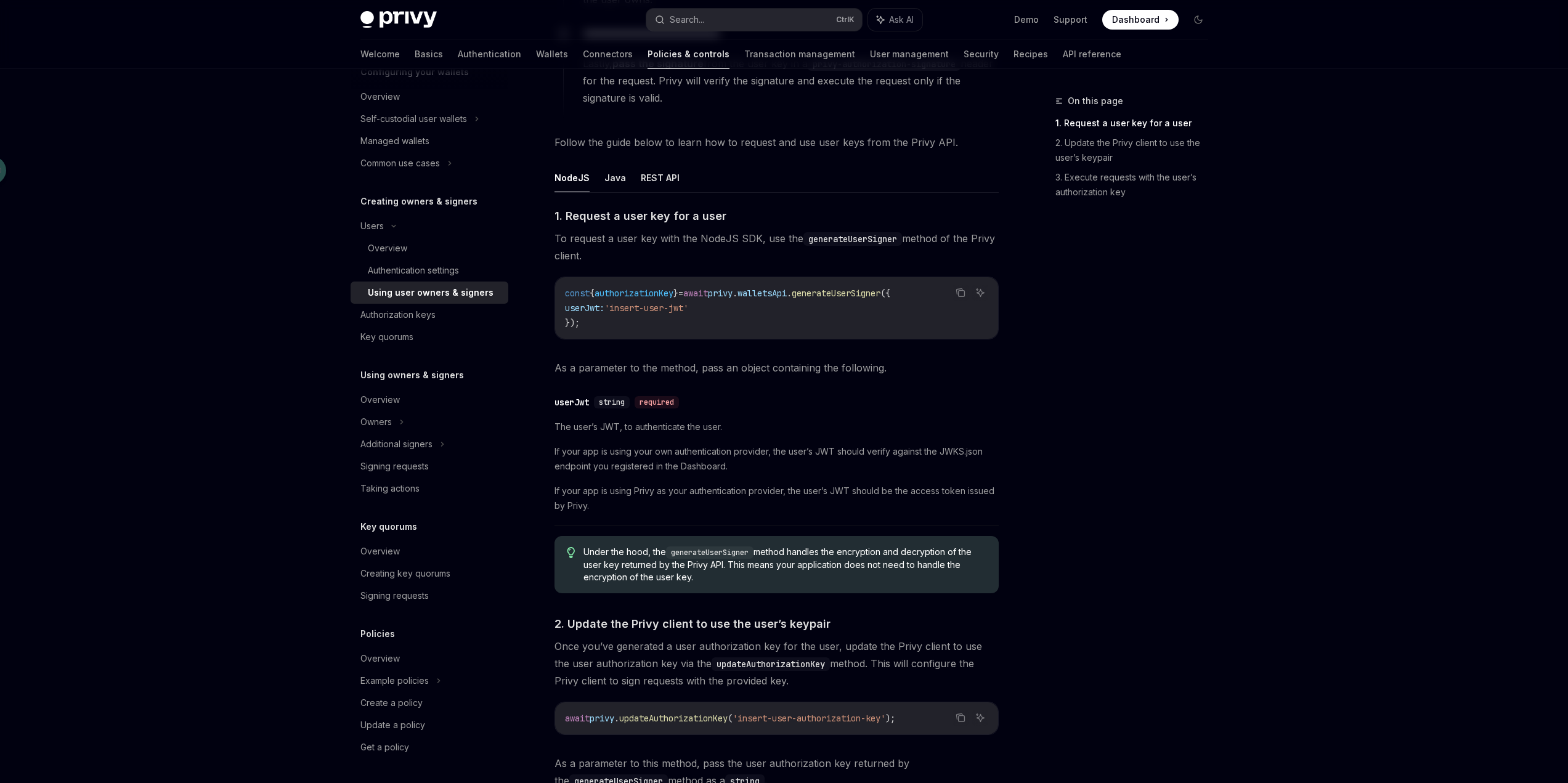
scroll to position [368, 0]
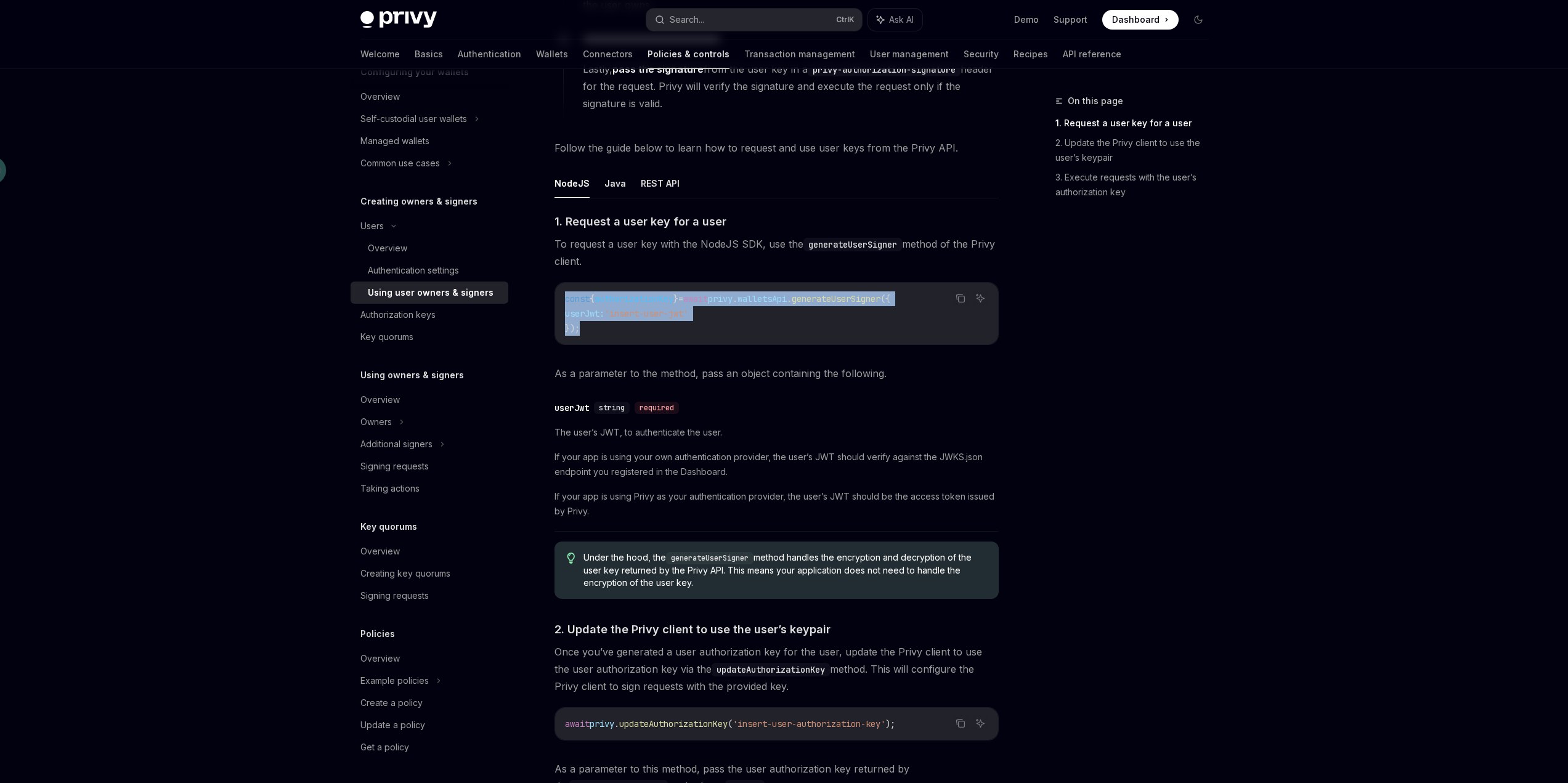
drag, startPoint x: 589, startPoint y: 333, endPoint x: 562, endPoint y: 299, distance: 43.4
click at [562, 299] on div "const { authorizationKey } = await privy . walletsApi . generateUserSigner ({ u…" at bounding box center [776, 313] width 443 height 62
copy code "const { authorizationKey } = await privy . walletsApi . generateUserSigner ({ u…"
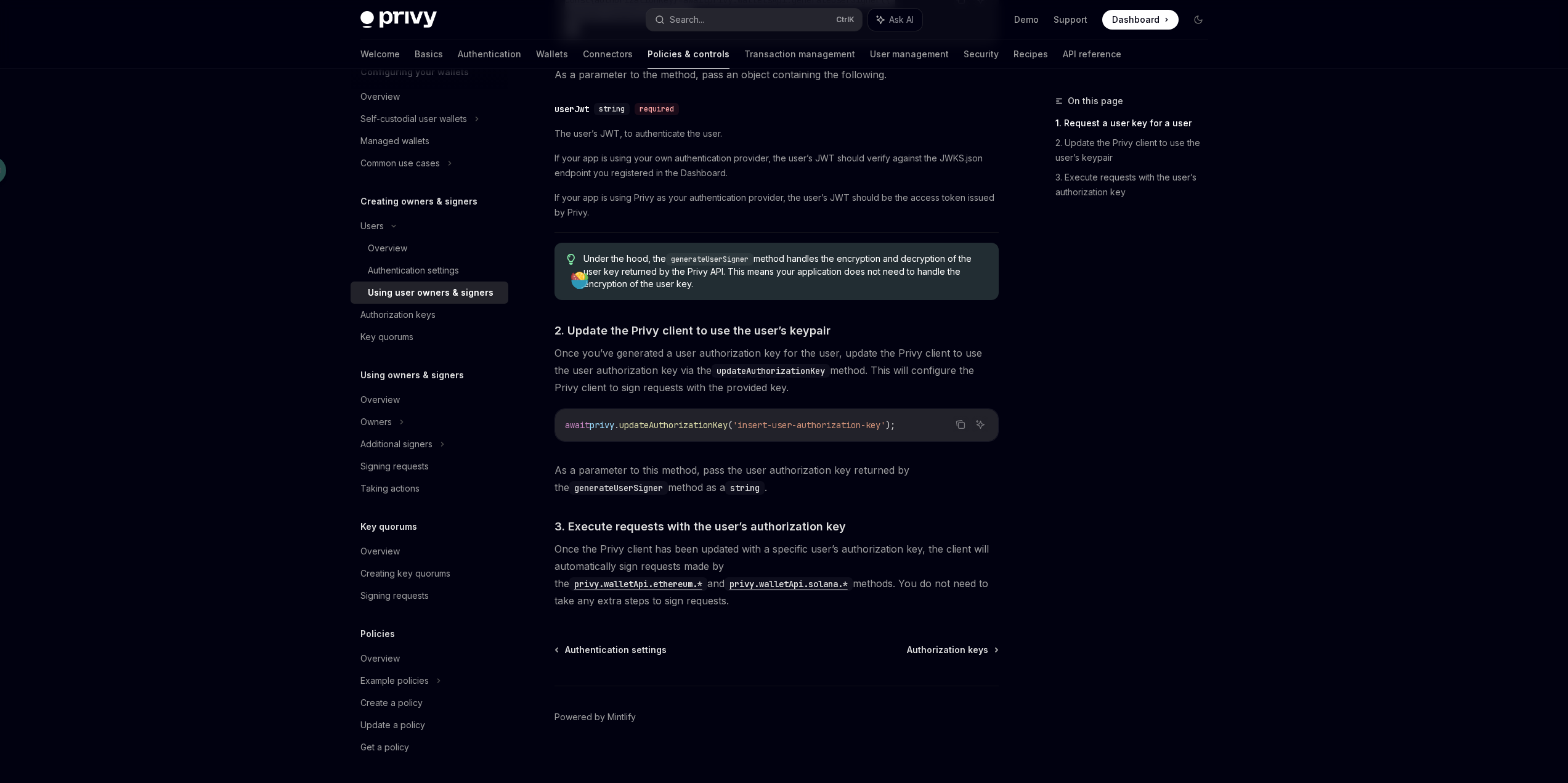
scroll to position [676, 0]
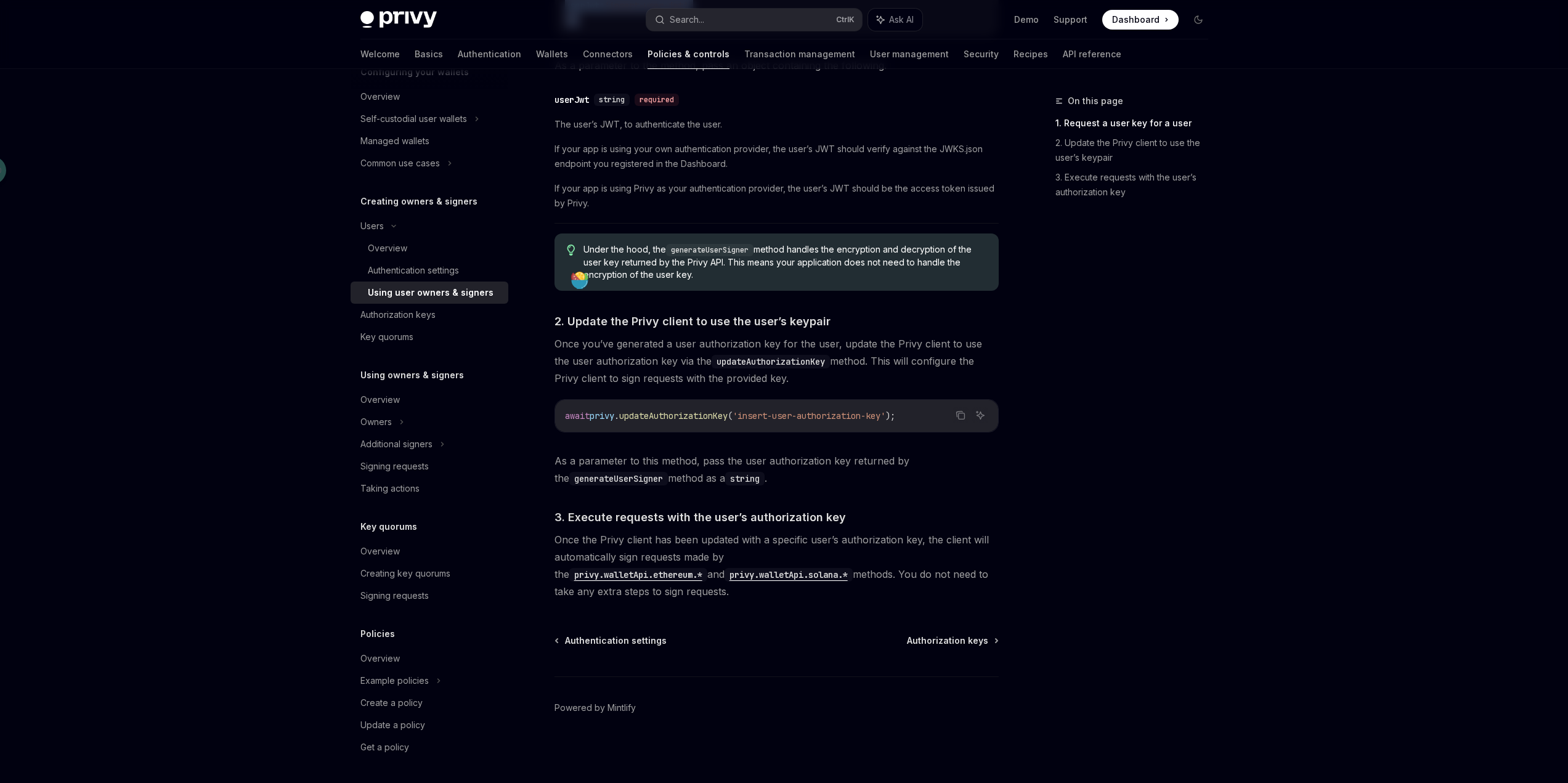
drag, startPoint x: 685, startPoint y: 541, endPoint x: 966, endPoint y: 561, distance: 281.7
click at [966, 561] on span "Once the Privy client has been updated with a specific user’s authorization key…" at bounding box center [776, 565] width 444 height 69
click at [1182, 526] on div "On this page 1. Request a user key for a user 2. Update the Privy client to use…" at bounding box center [1124, 438] width 187 height 689
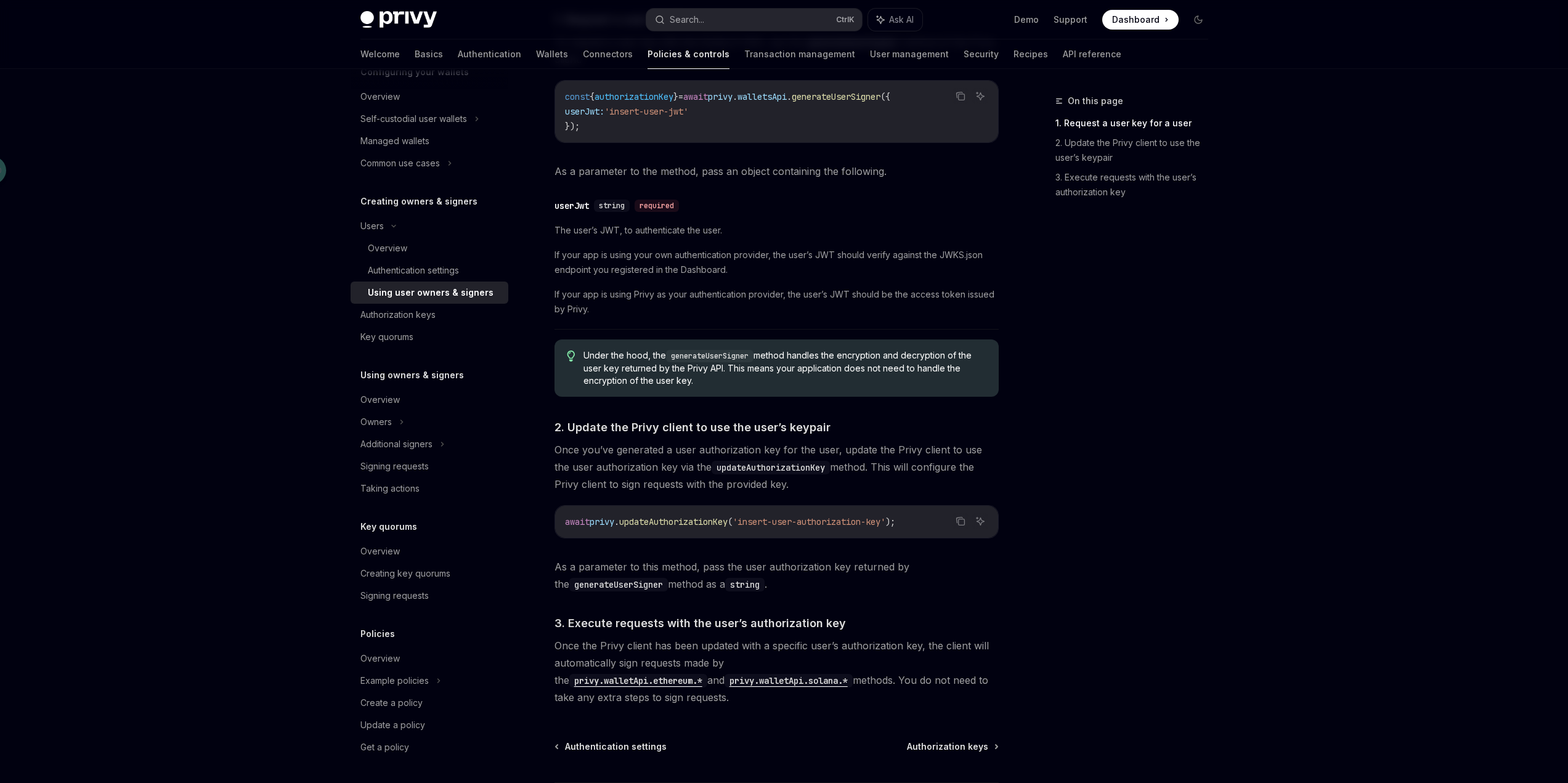
scroll to position [553, 0]
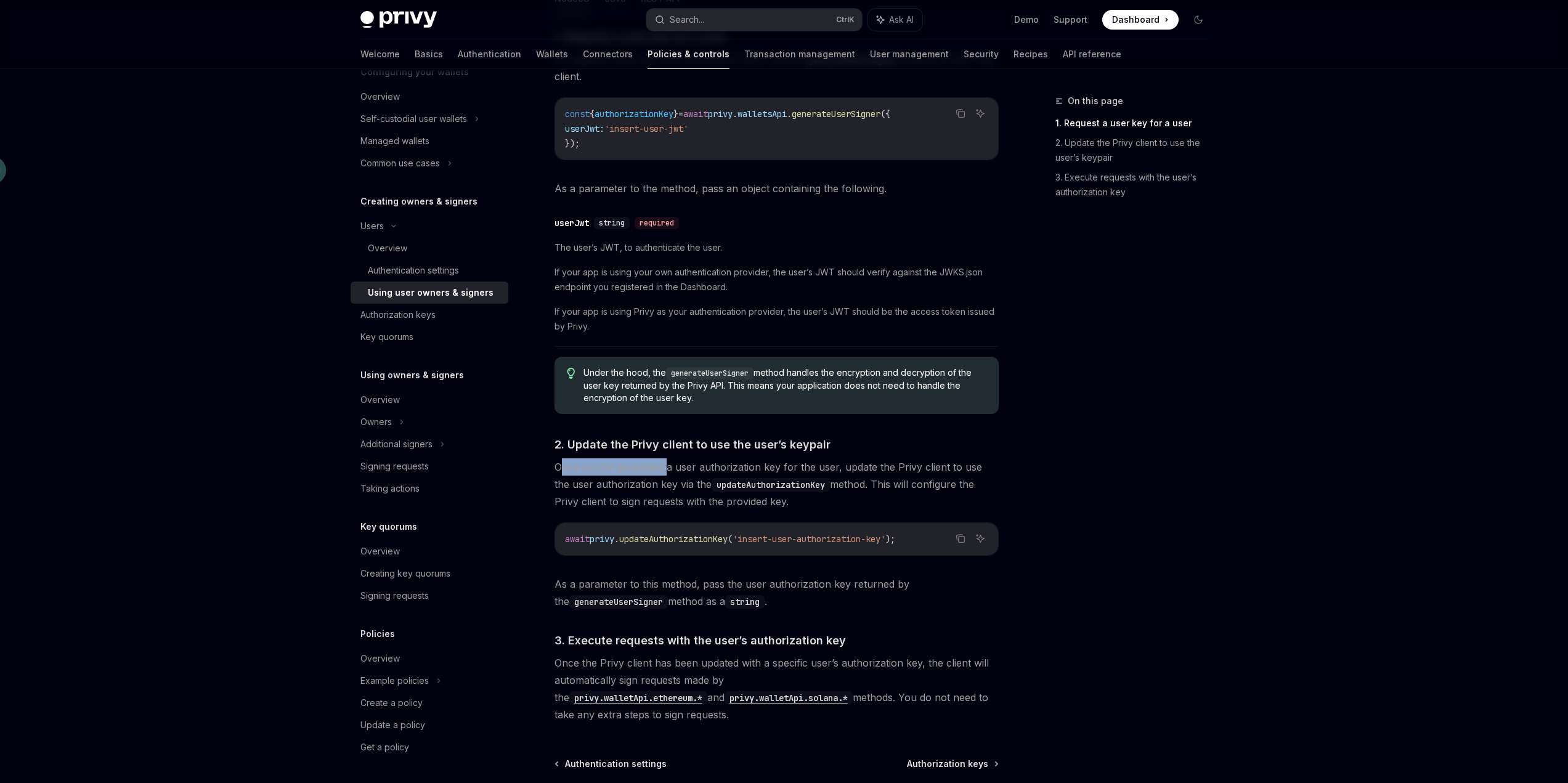
drag, startPoint x: 561, startPoint y: 466, endPoint x: 666, endPoint y: 472, distance: 105.2
click at [666, 472] on span "Once you’ve generated a user authorization key for the user, update the Privy c…" at bounding box center [776, 484] width 444 height 52
click at [706, 471] on span "Once you’ve generated a user authorization key for the user, update the Privy c…" at bounding box center [776, 484] width 444 height 52
drag, startPoint x: 698, startPoint y: 467, endPoint x: 793, endPoint y: 468, distance: 95.0
click at [793, 468] on span "Once you’ve generated a user authorization key for the user, update the Privy c…" at bounding box center [776, 484] width 444 height 52
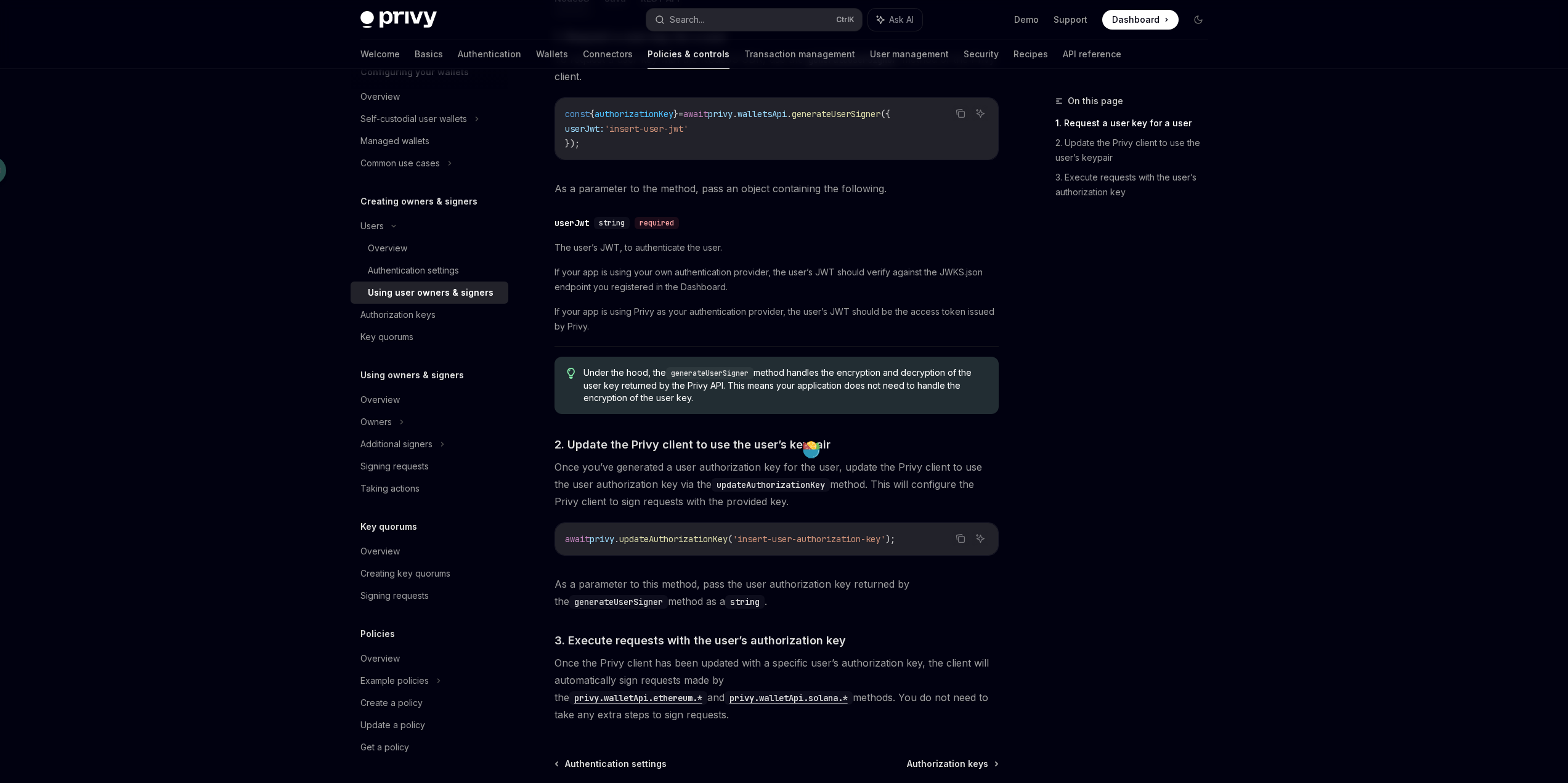
click at [912, 479] on span "Once you’ve generated a user authorization key for the user, update the Privy c…" at bounding box center [776, 484] width 444 height 52
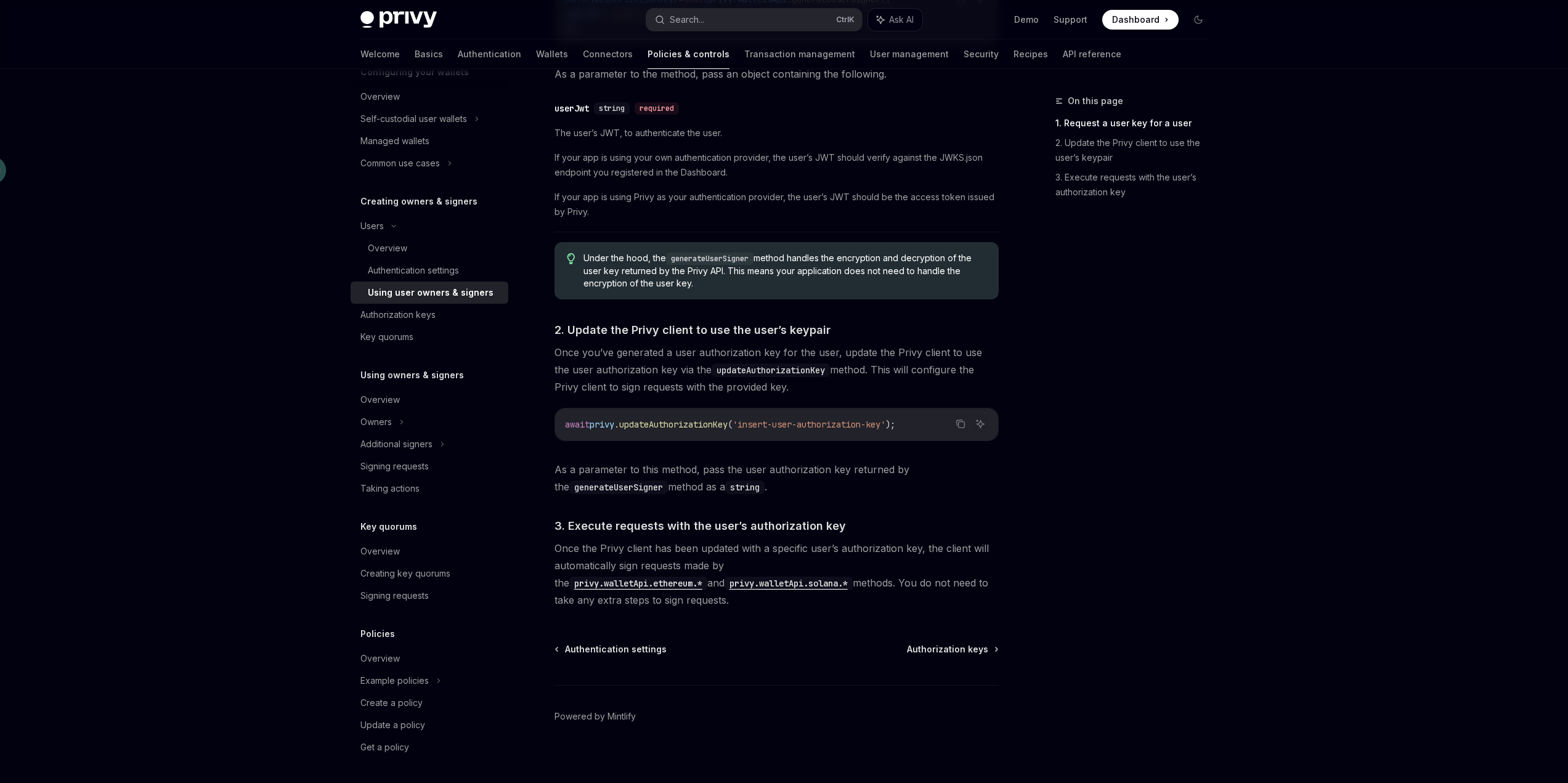
scroll to position [676, 0]
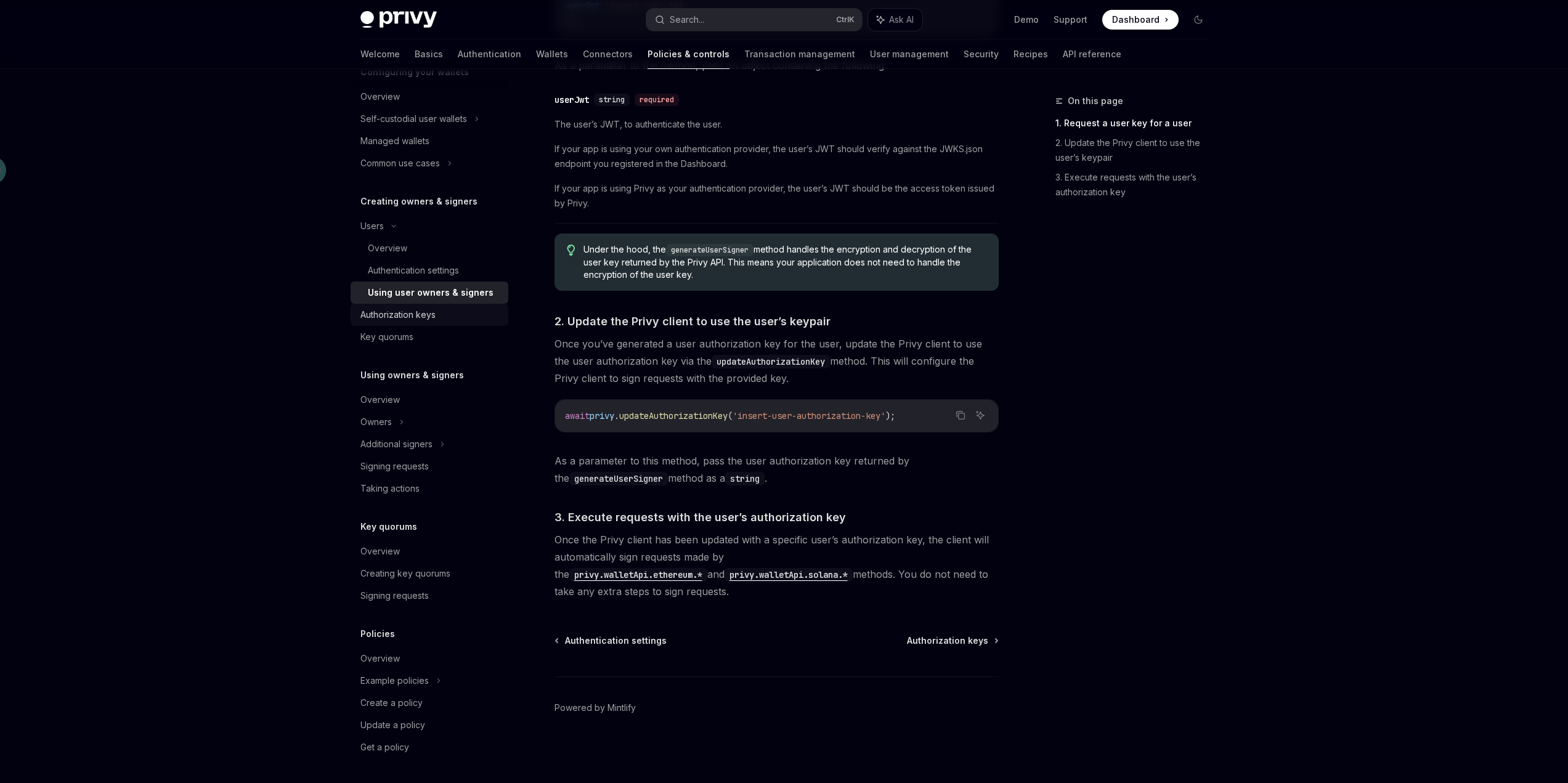
click at [449, 310] on div "Authorization keys" at bounding box center [431, 314] width 141 height 15
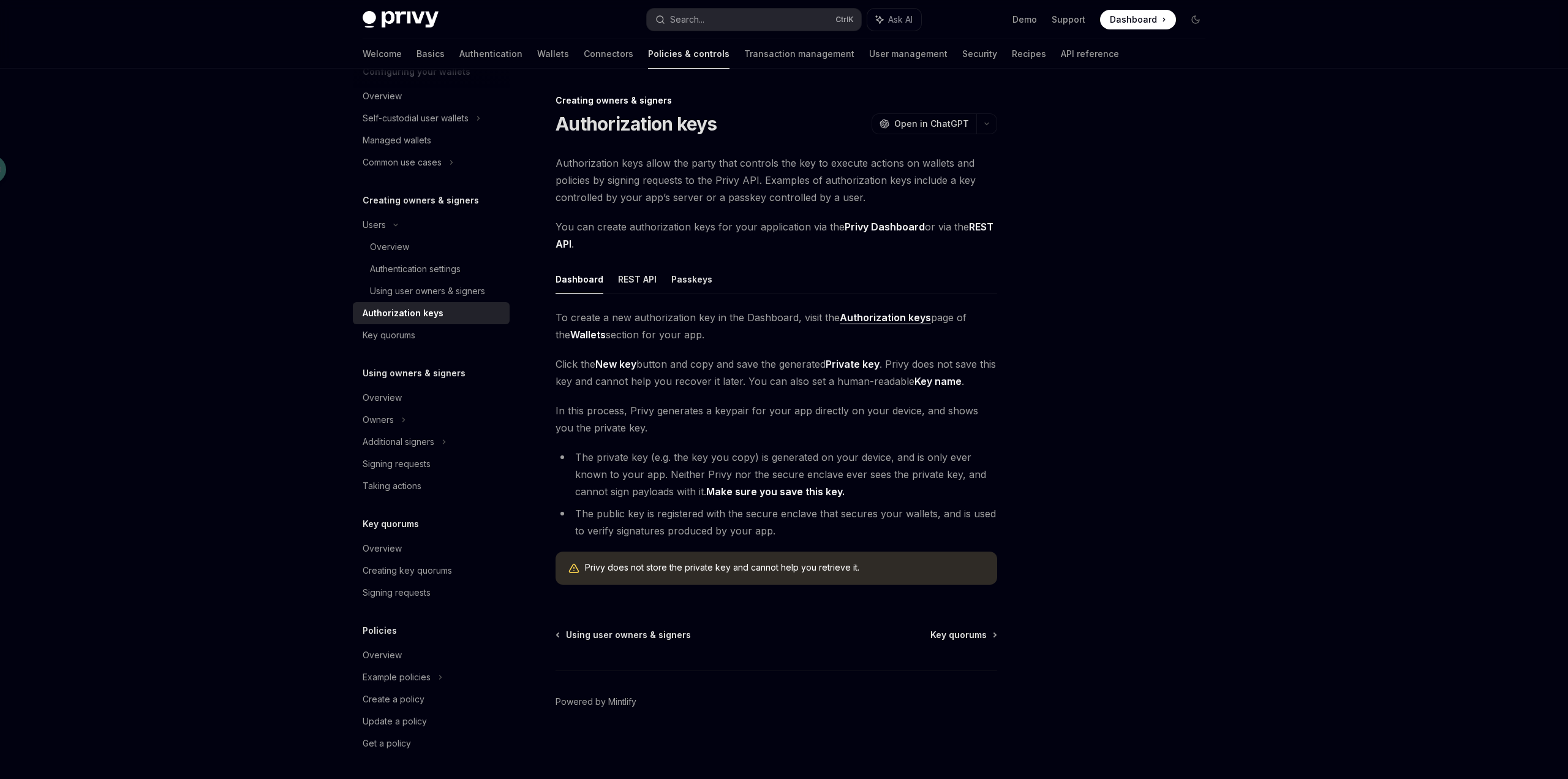
click at [1281, 431] on div "Privy Docs home page Search... Ctrl K Ask AI Demo Support Dashboard Dashboard S…" at bounding box center [784, 390] width 1568 height 779
click at [460, 334] on div "Key quorums" at bounding box center [432, 335] width 140 height 15
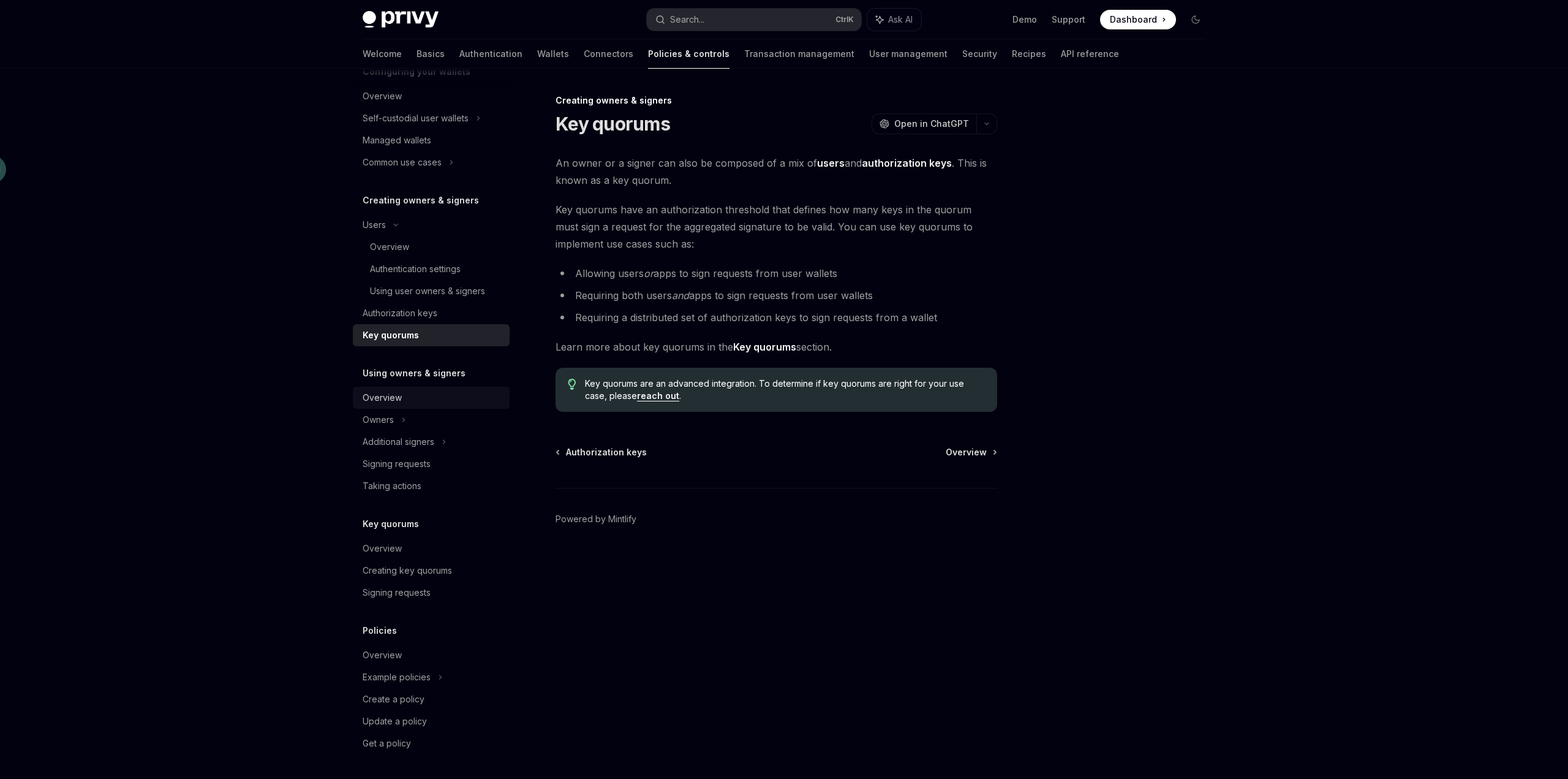
click at [399, 395] on div "Overview" at bounding box center [382, 397] width 39 height 15
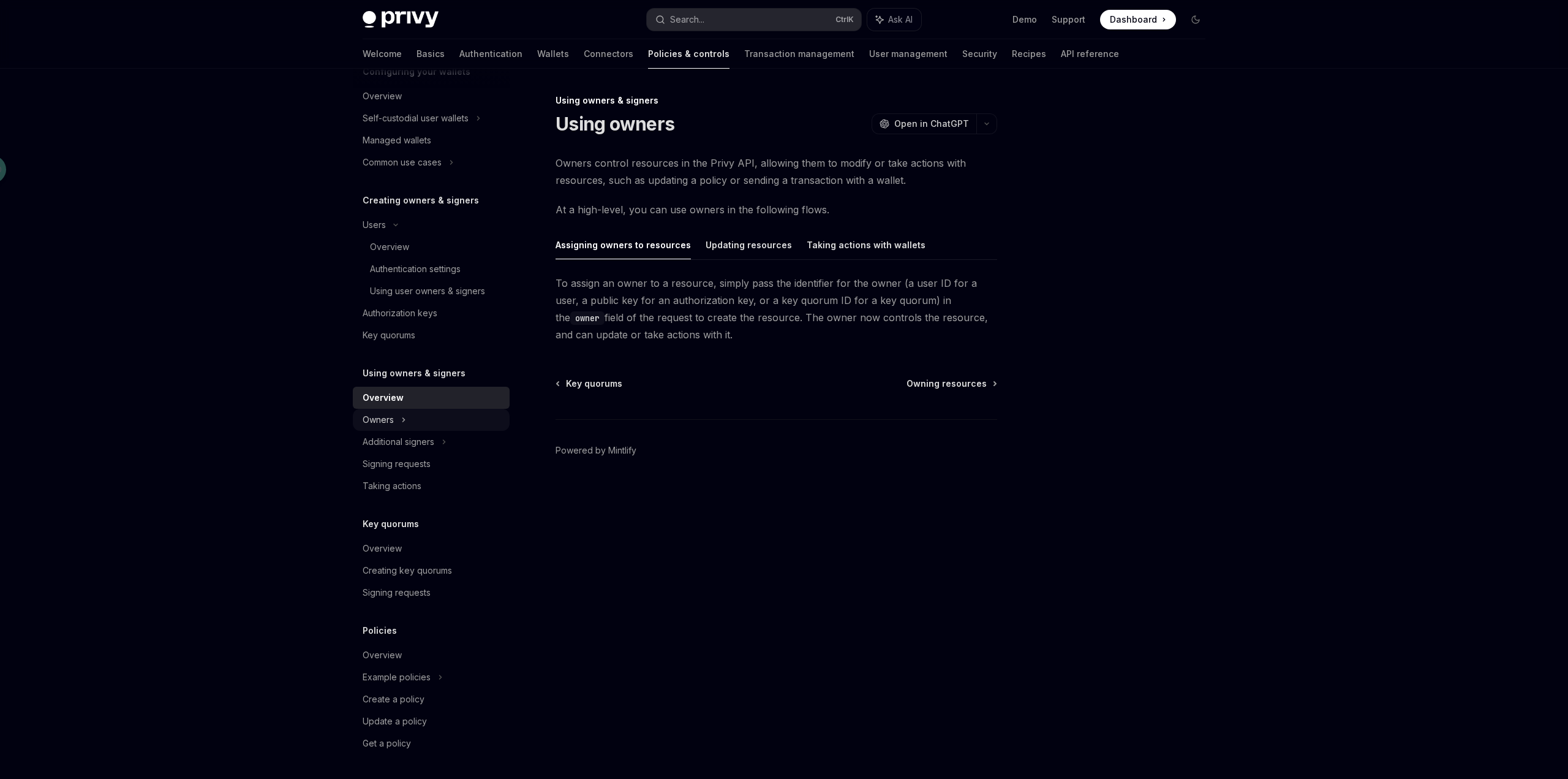
click at [417, 422] on div "Owners" at bounding box center [431, 420] width 157 height 22
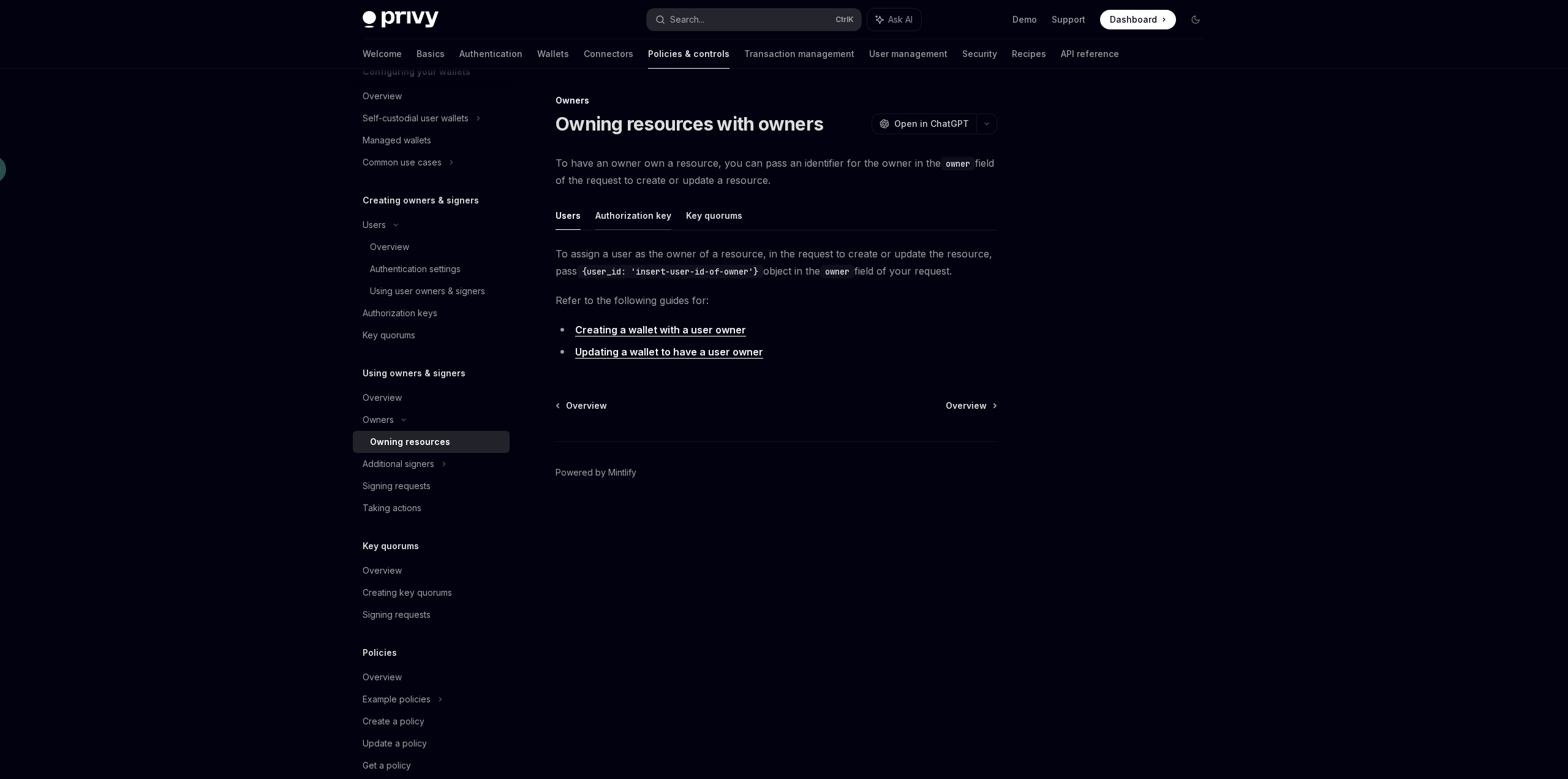
click at [634, 212] on button "Authorization key" at bounding box center [634, 215] width 76 height 29
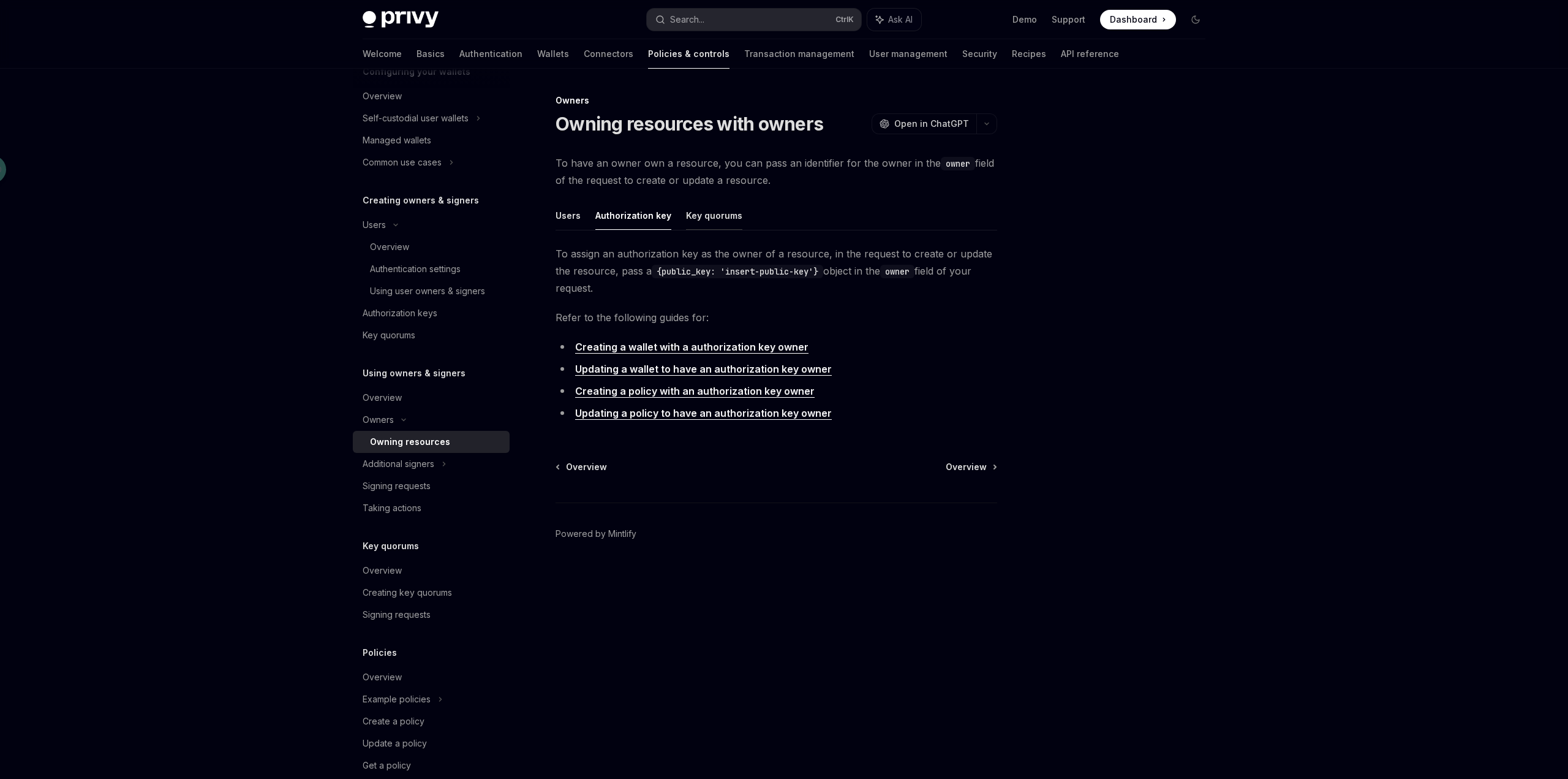
click at [717, 221] on button "Key quorums" at bounding box center [713, 215] width 56 height 29
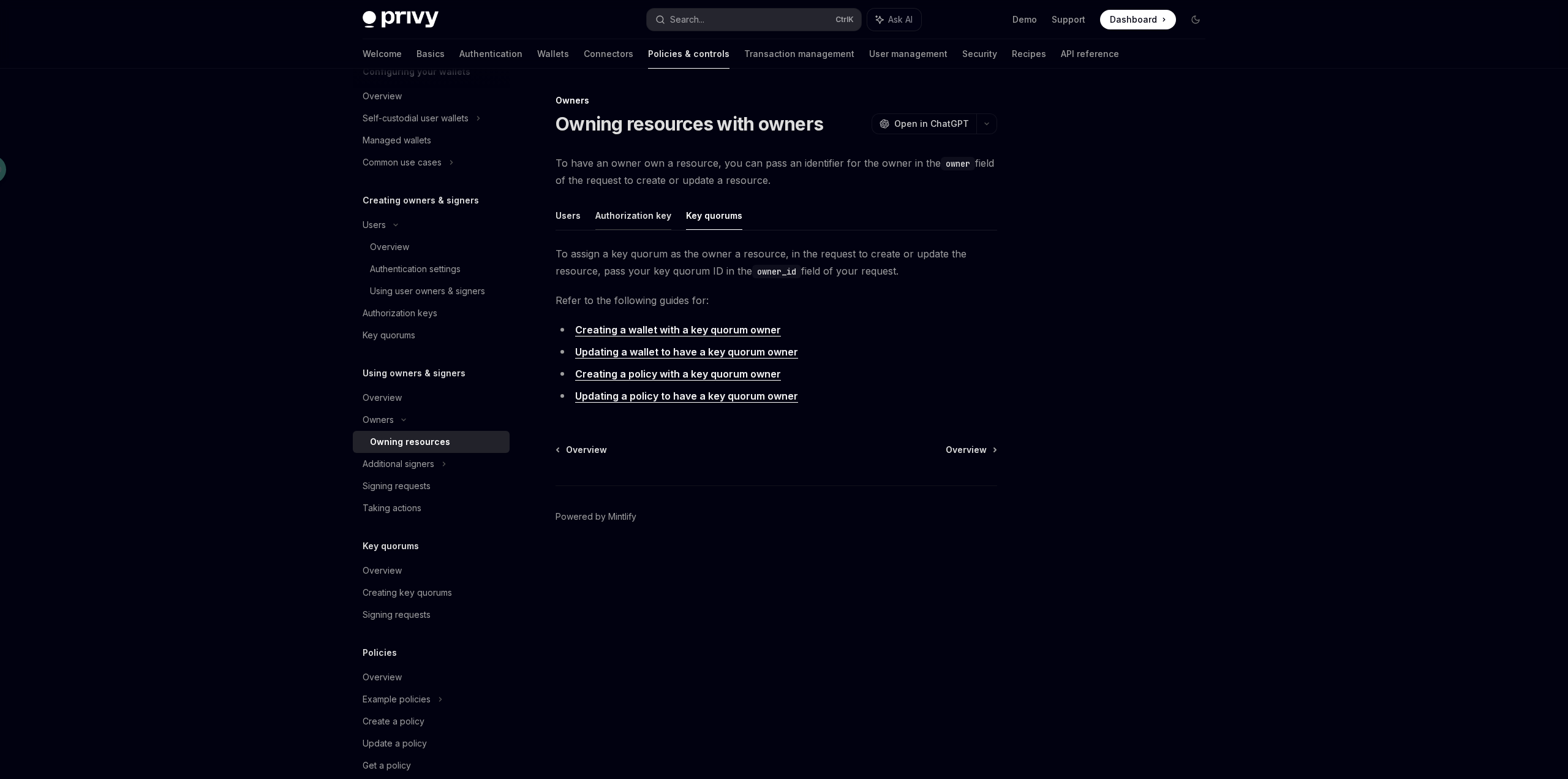
click at [650, 220] on button "Authorization key" at bounding box center [634, 215] width 76 height 29
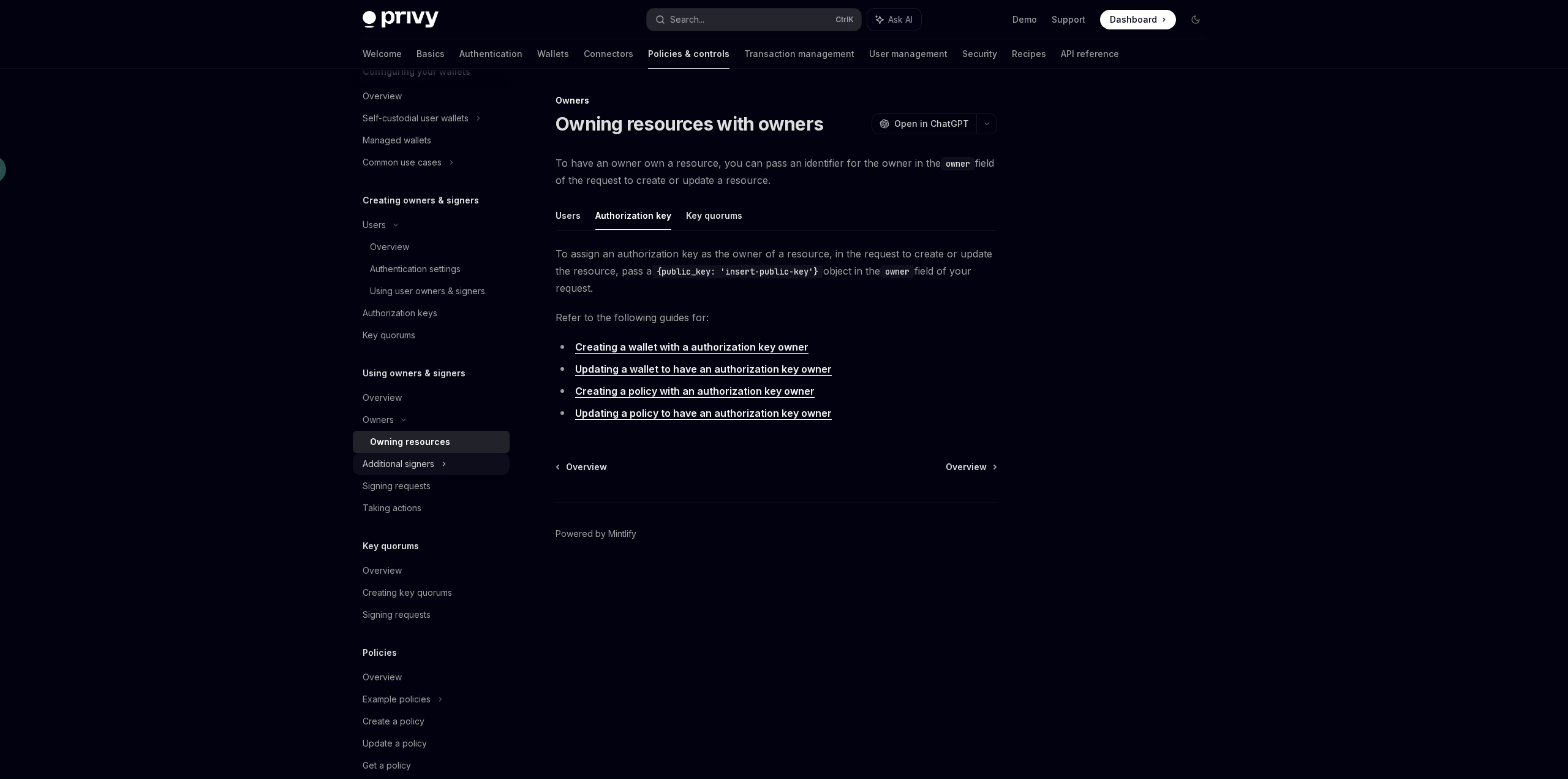
click at [458, 464] on div "Additional signers" at bounding box center [431, 464] width 157 height 22
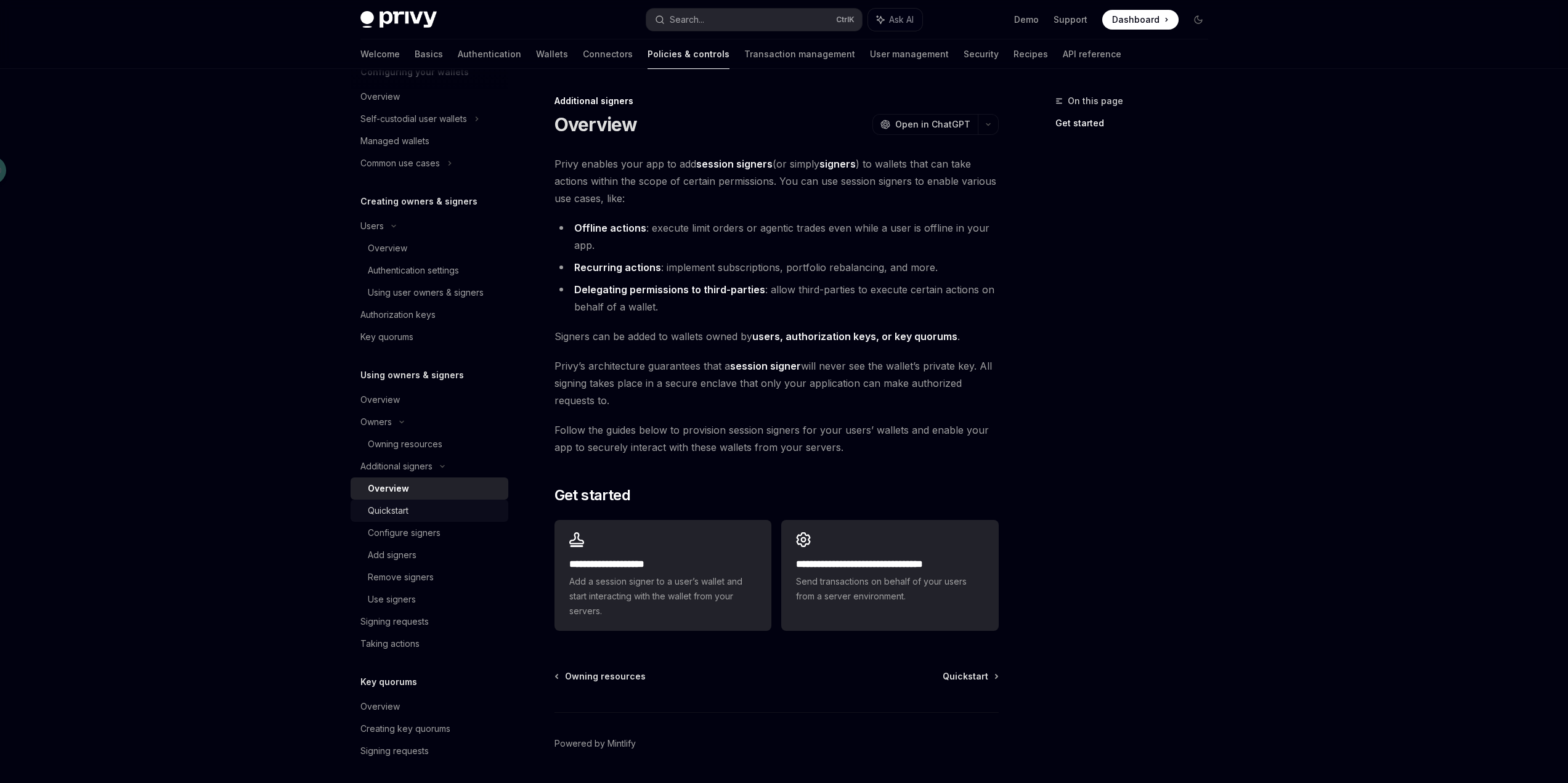
click at [445, 509] on div "Quickstart" at bounding box center [434, 510] width 133 height 15
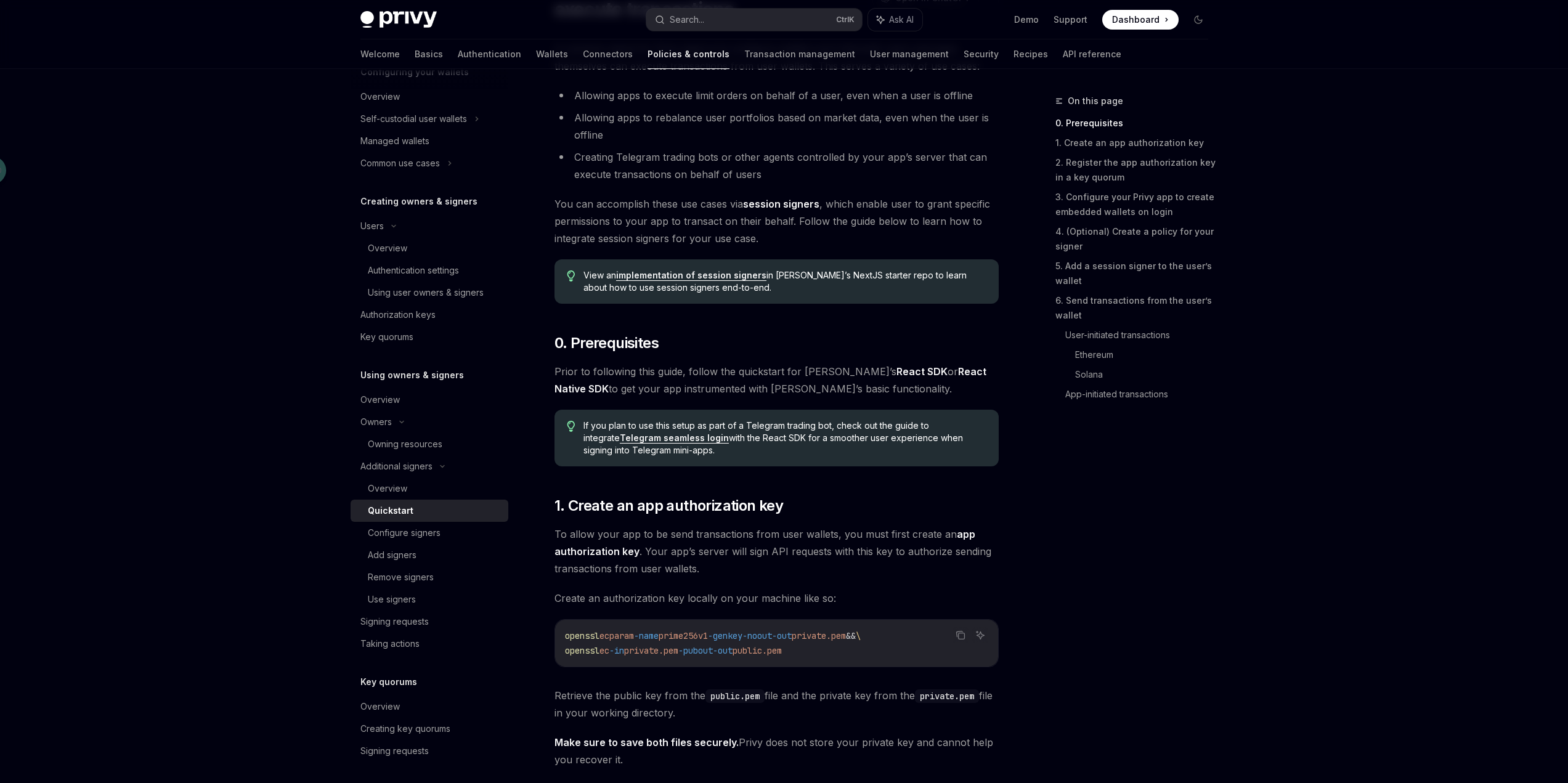
scroll to position [246, 0]
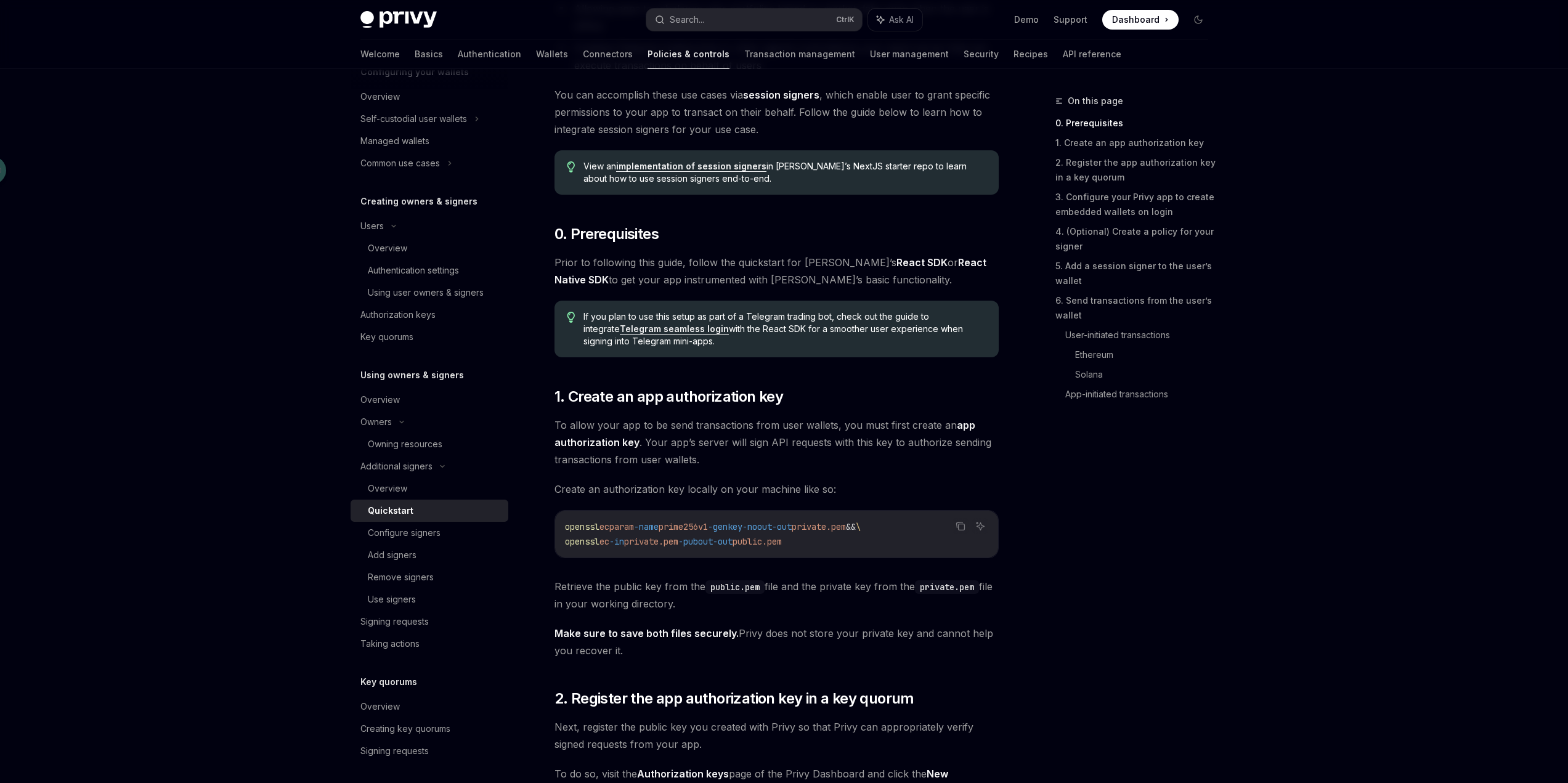
click at [956, 425] on strong "app authorization key" at bounding box center [765, 434] width 421 height 30
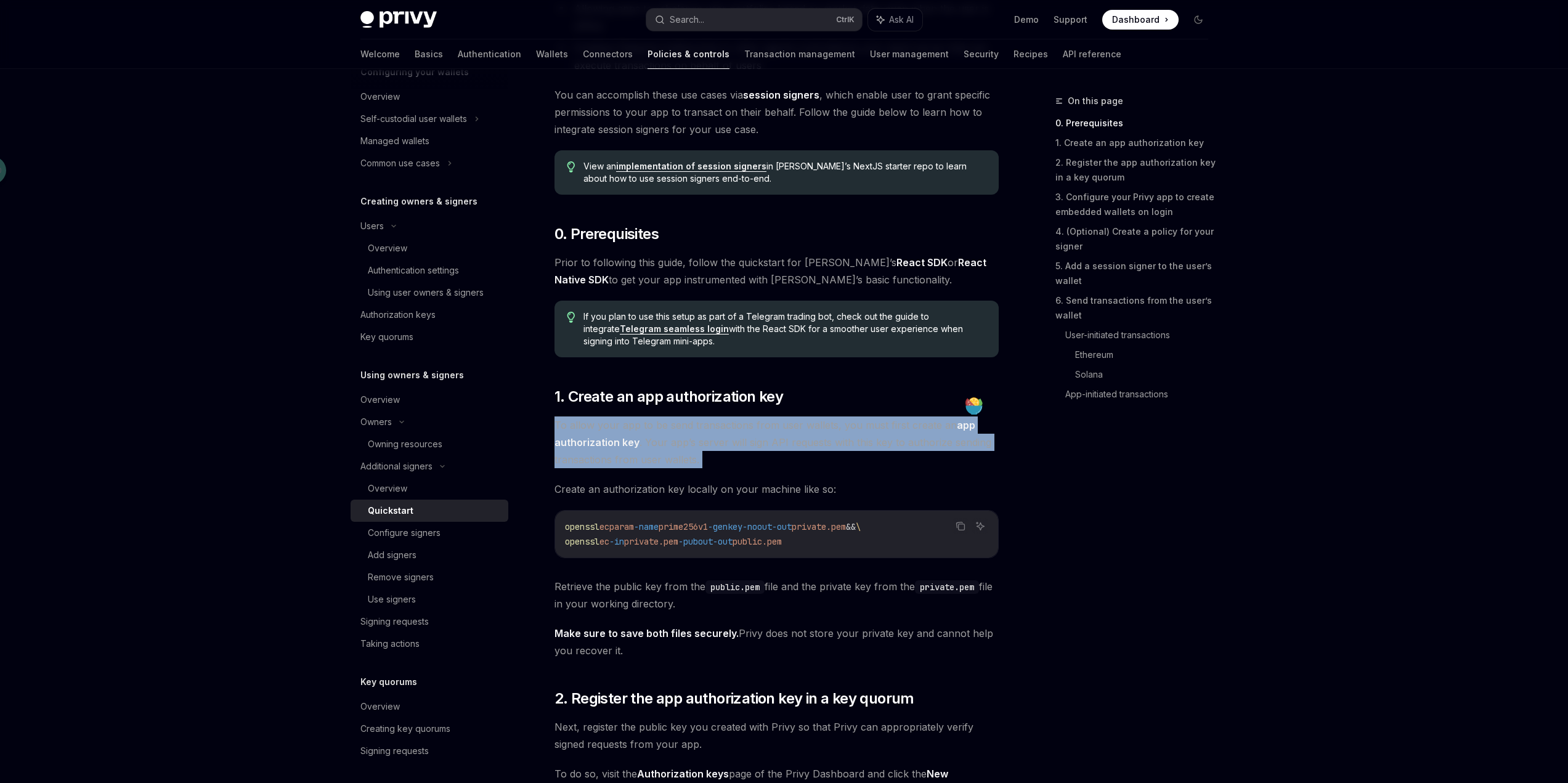
click at [956, 425] on strong "app authorization key" at bounding box center [765, 434] width 421 height 30
click at [870, 459] on span "To allow your app to be send transactions from user wallets, you must first cre…" at bounding box center [776, 442] width 444 height 52
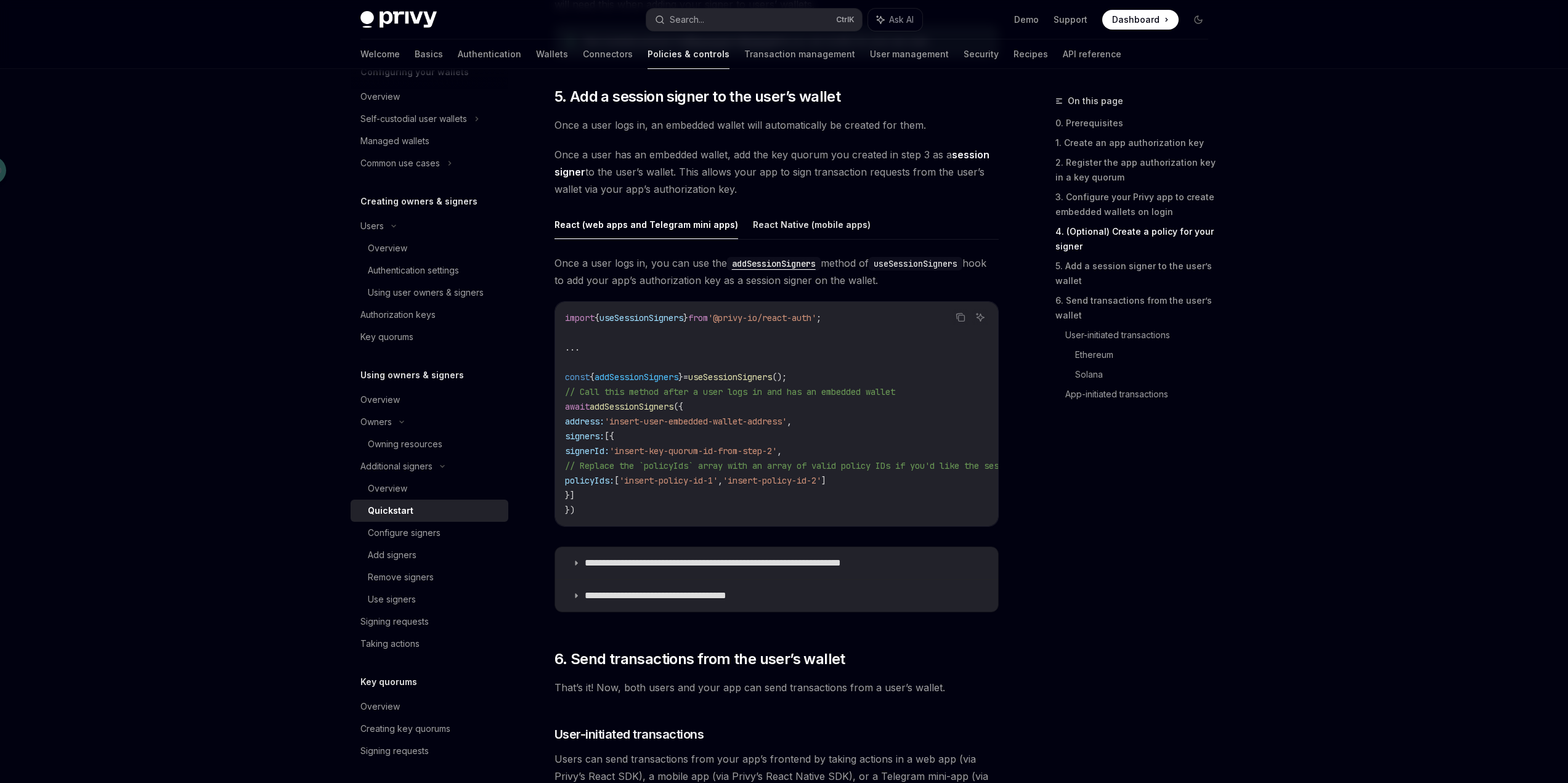
scroll to position [1971, 0]
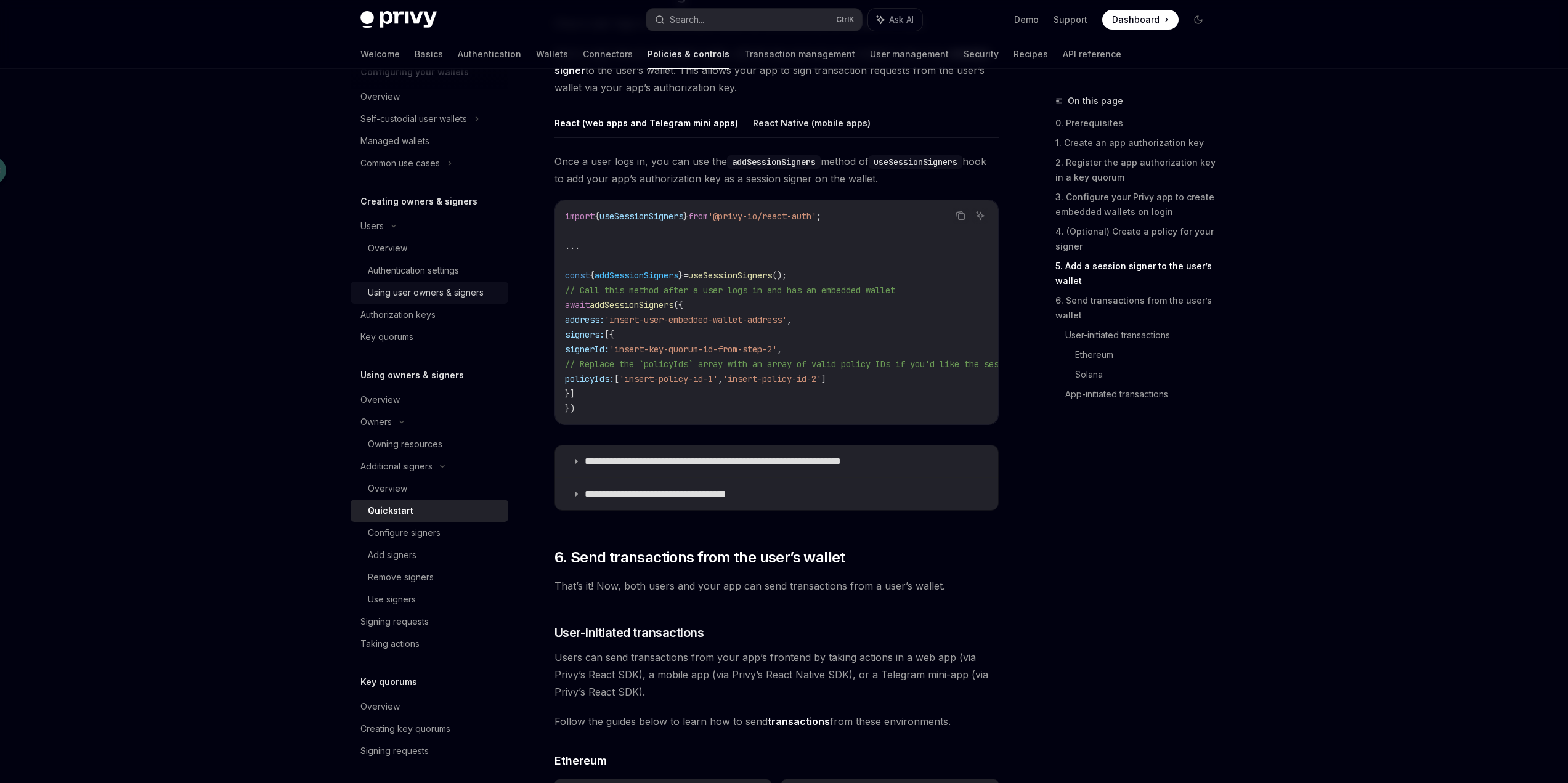
click at [452, 294] on div "Using user owners & signers" at bounding box center [425, 292] width 116 height 15
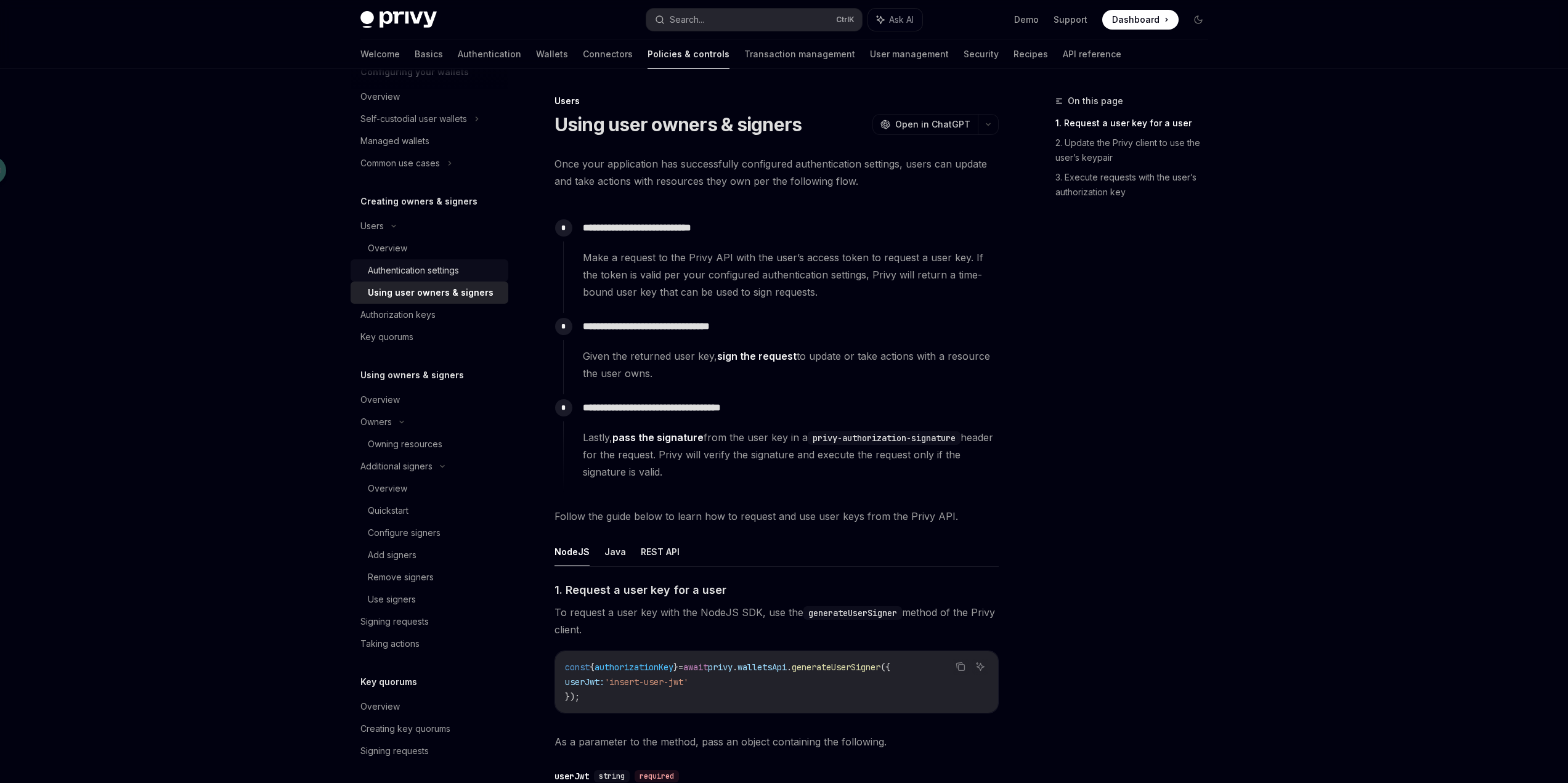
click at [442, 275] on div "Authentication settings" at bounding box center [413, 270] width 91 height 15
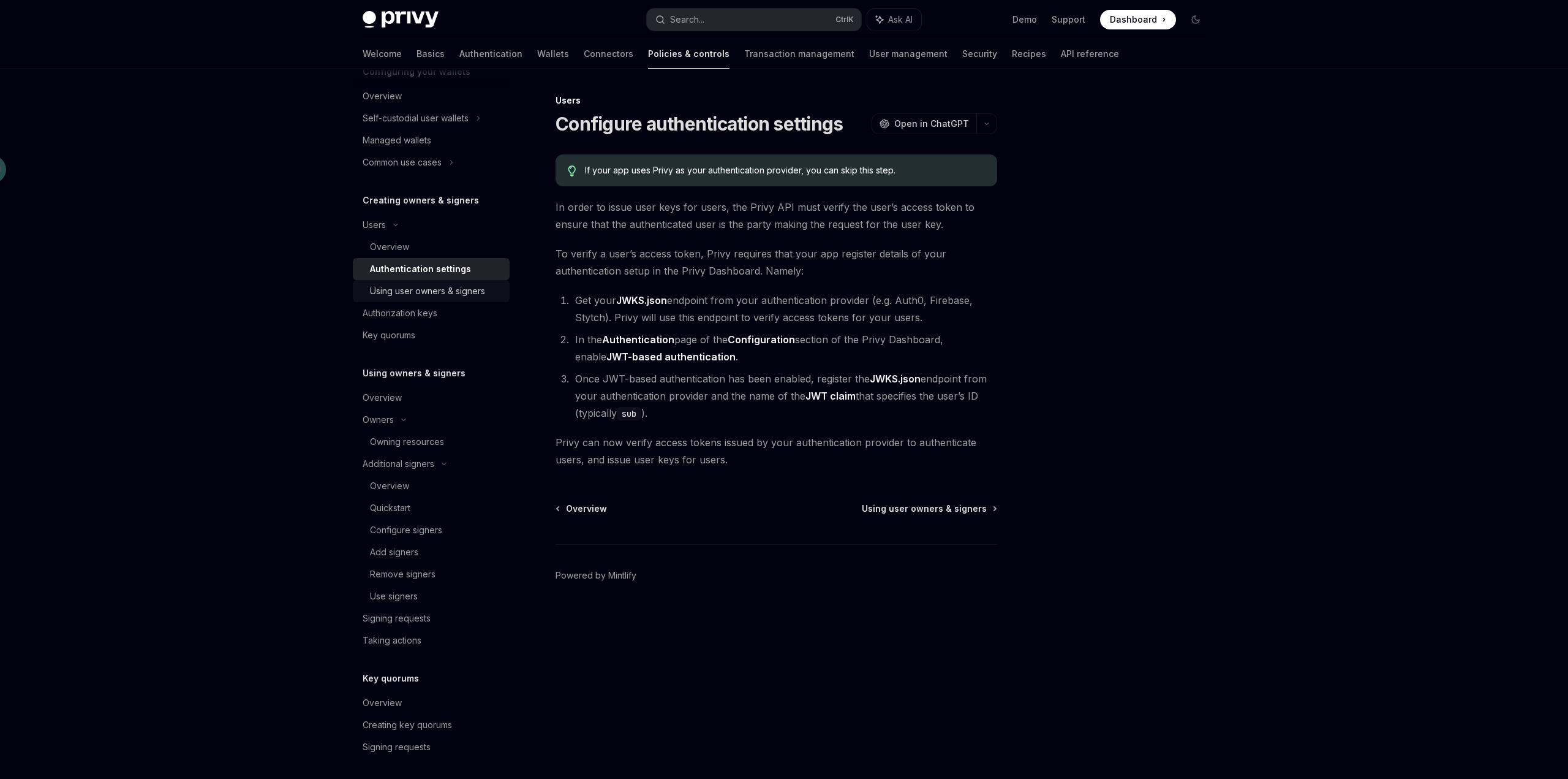
click at [442, 291] on div "Using user owners & signers" at bounding box center [427, 291] width 115 height 15
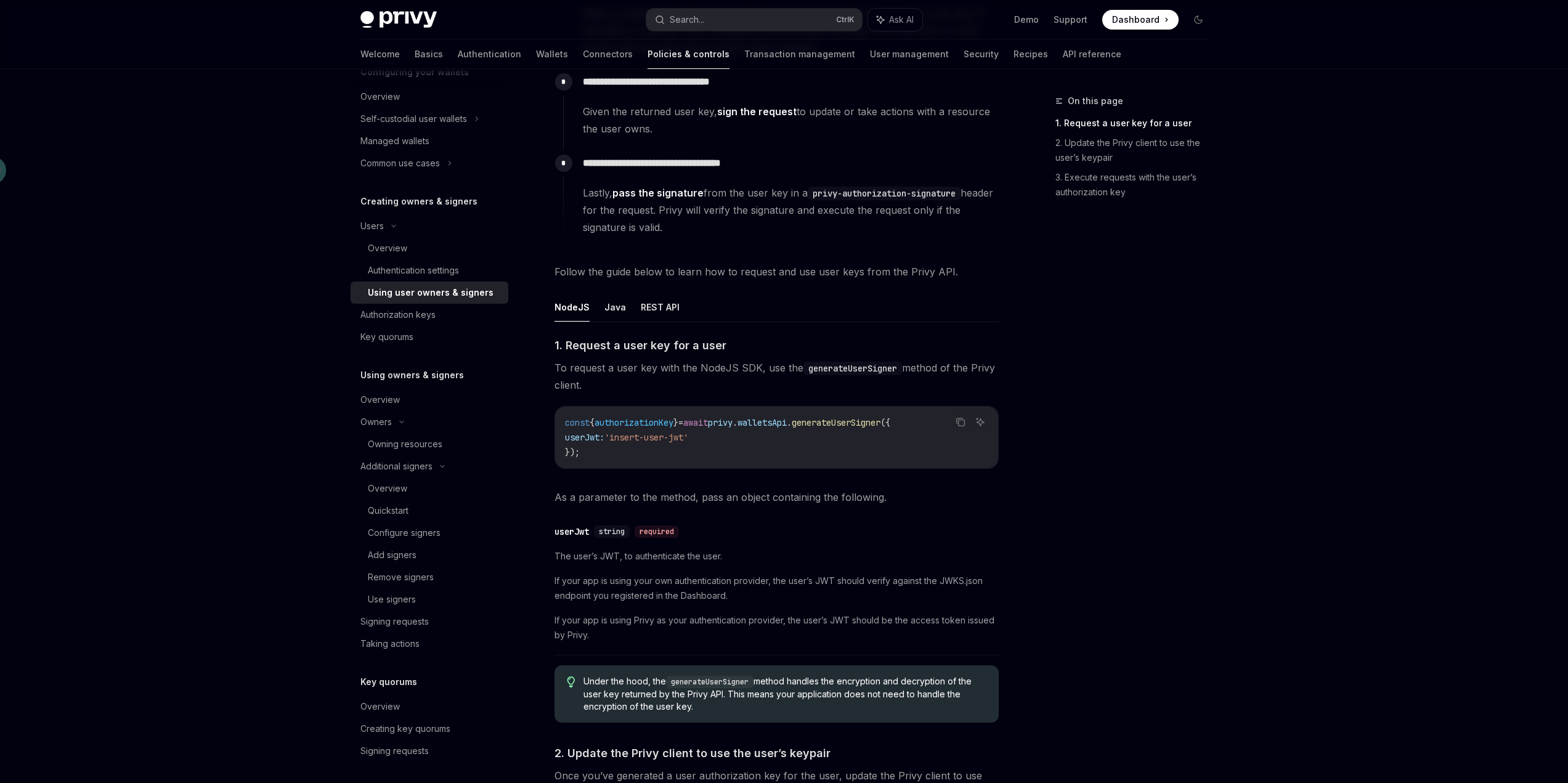
scroll to position [246, 0]
click at [733, 421] on span "privy" at bounding box center [720, 420] width 25 height 11
click at [436, 261] on link "Authentication settings" at bounding box center [429, 270] width 158 height 22
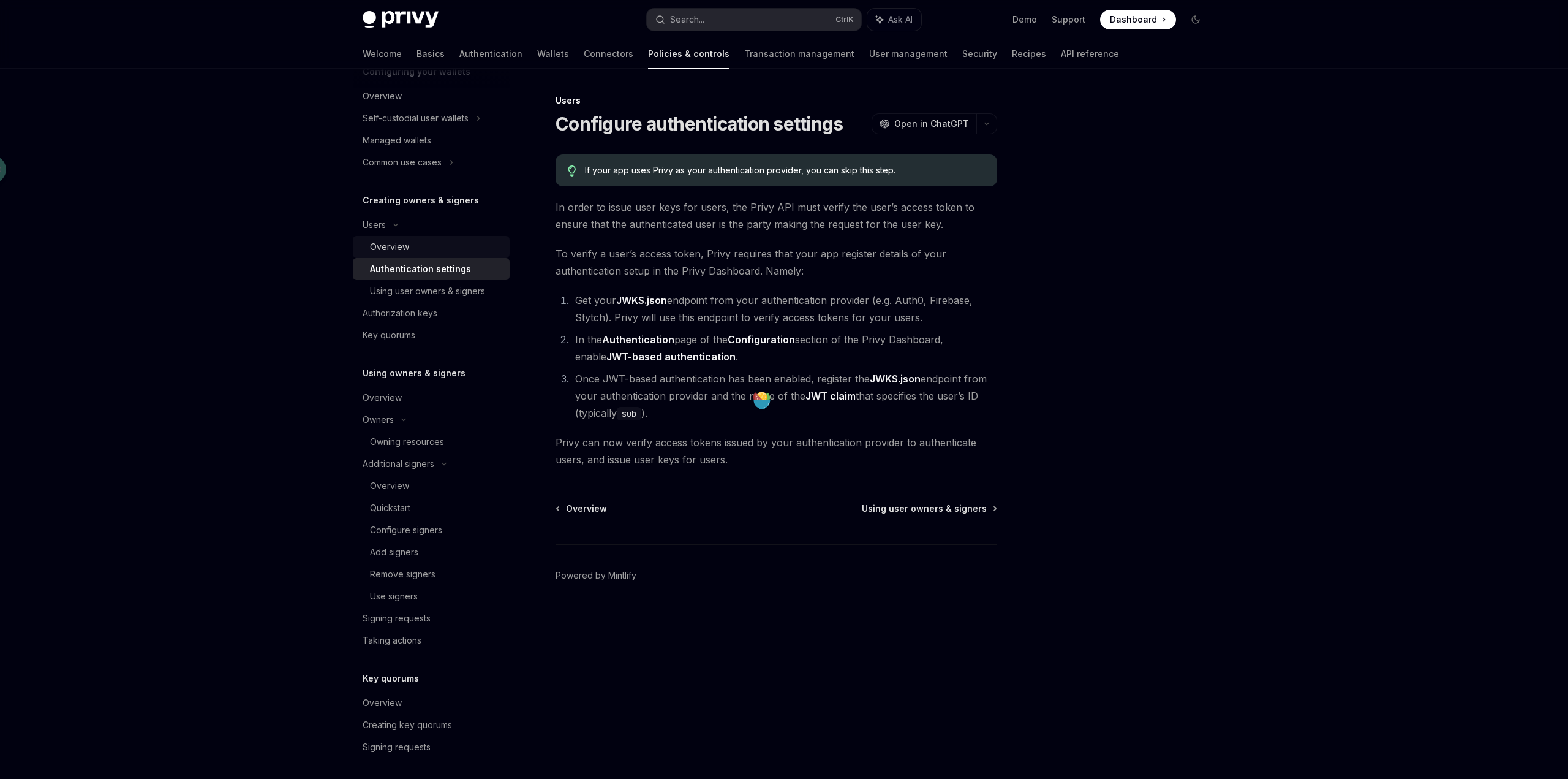
click at [437, 250] on div "Overview" at bounding box center [436, 247] width 132 height 15
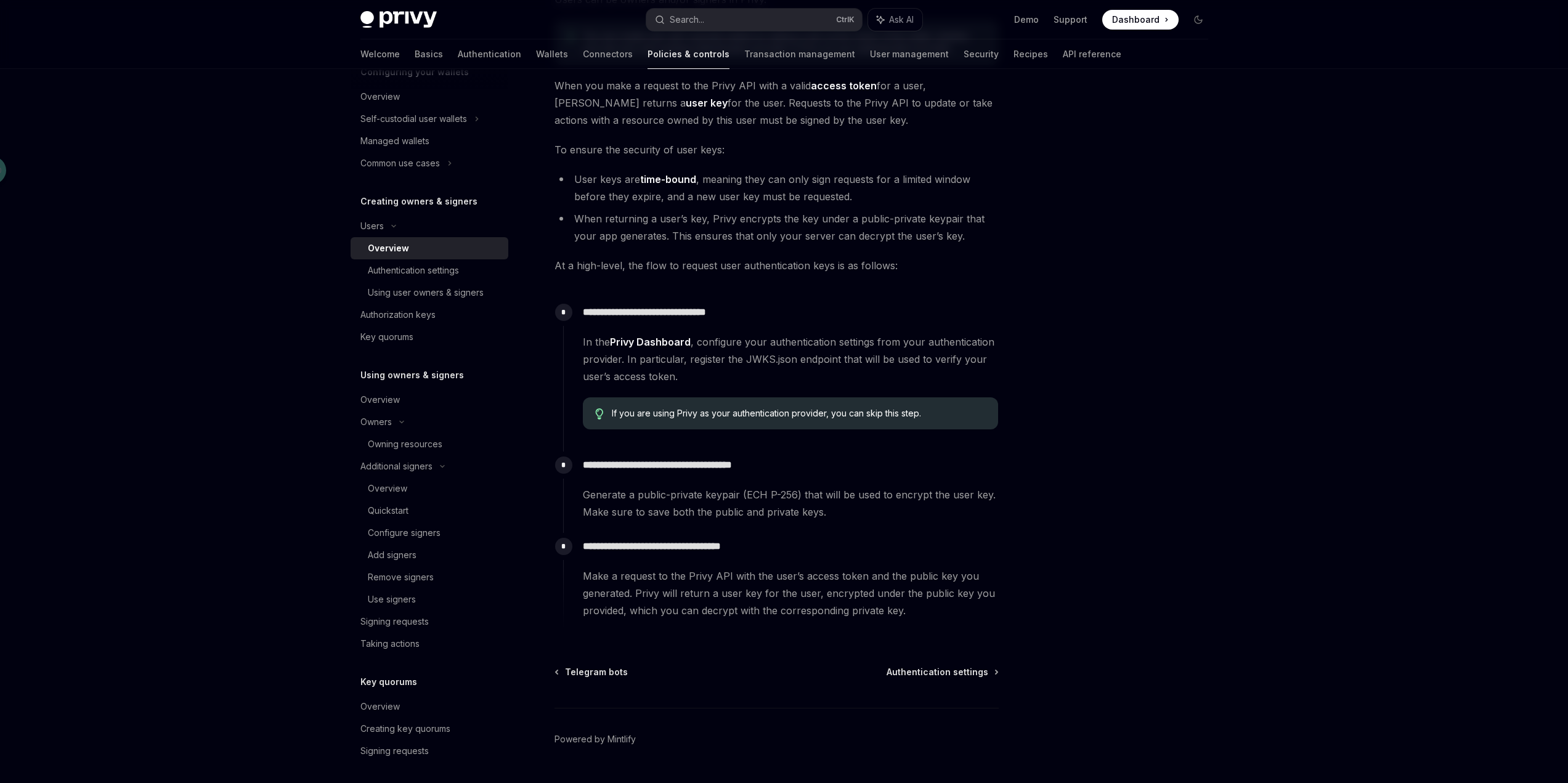
scroll to position [196, 0]
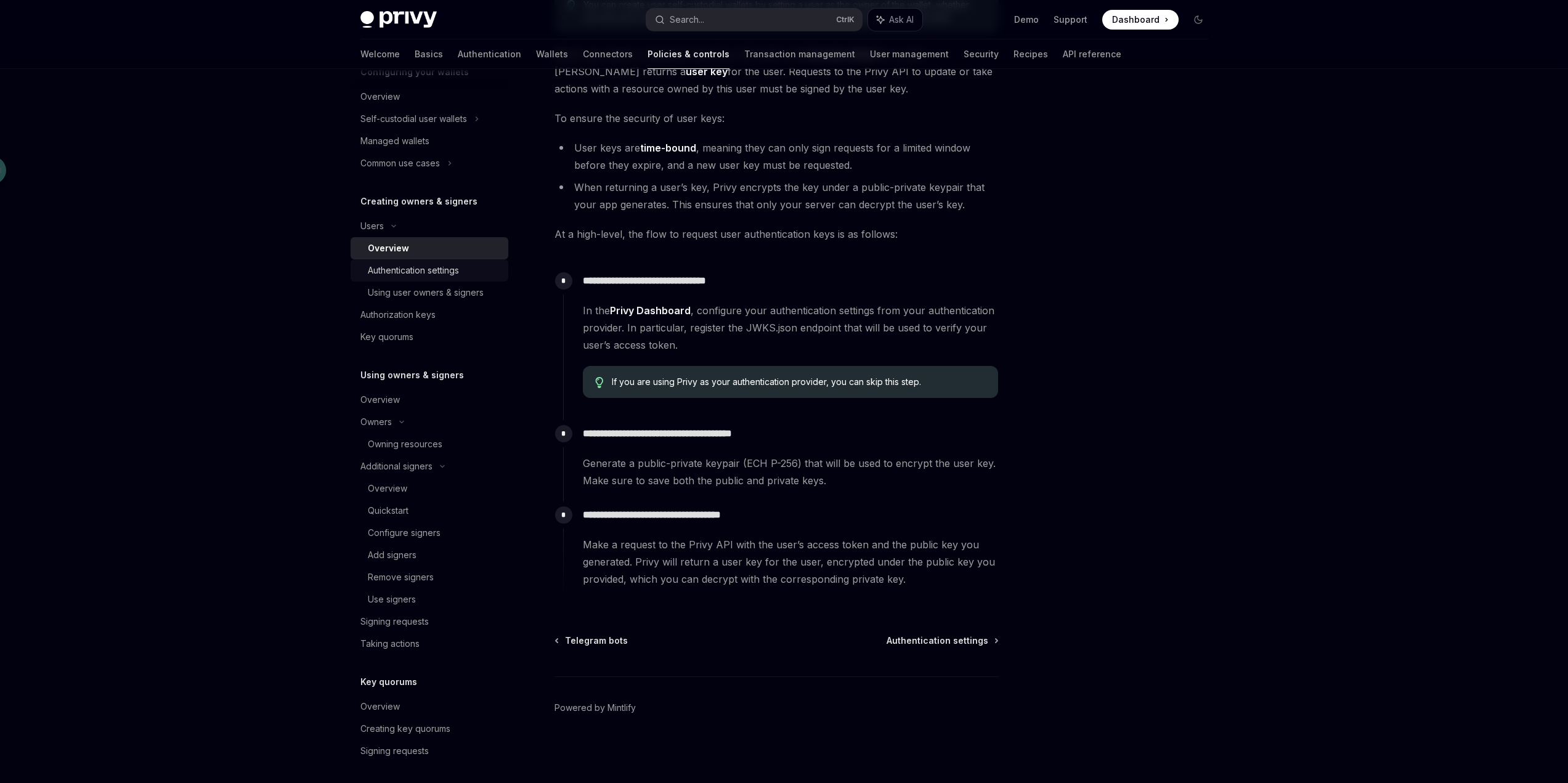
click at [436, 272] on div "Authentication settings" at bounding box center [413, 270] width 91 height 15
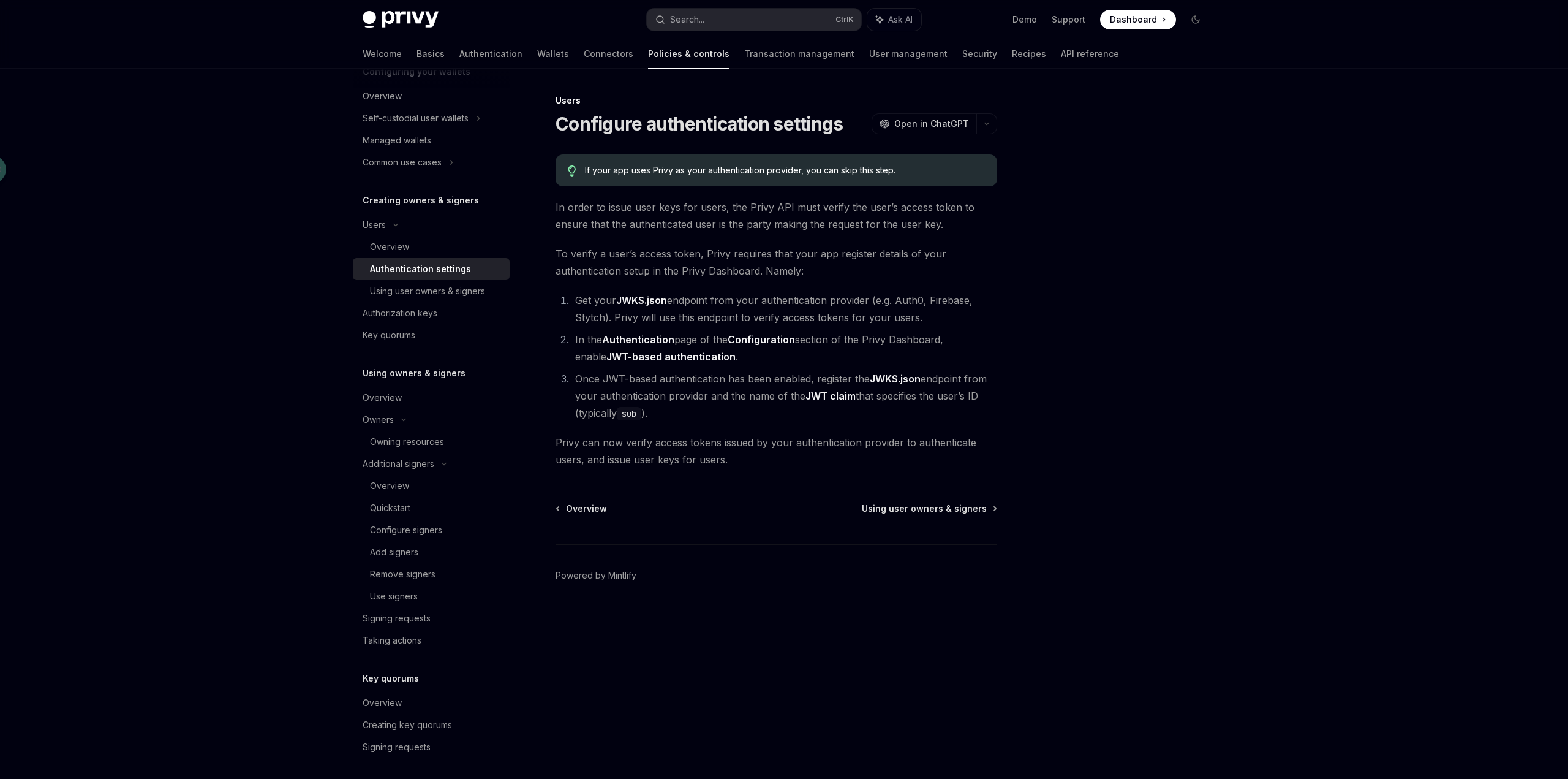
click at [1096, 419] on div at bounding box center [1121, 435] width 186 height 685
click at [421, 553] on div "Add signers" at bounding box center [436, 552] width 132 height 15
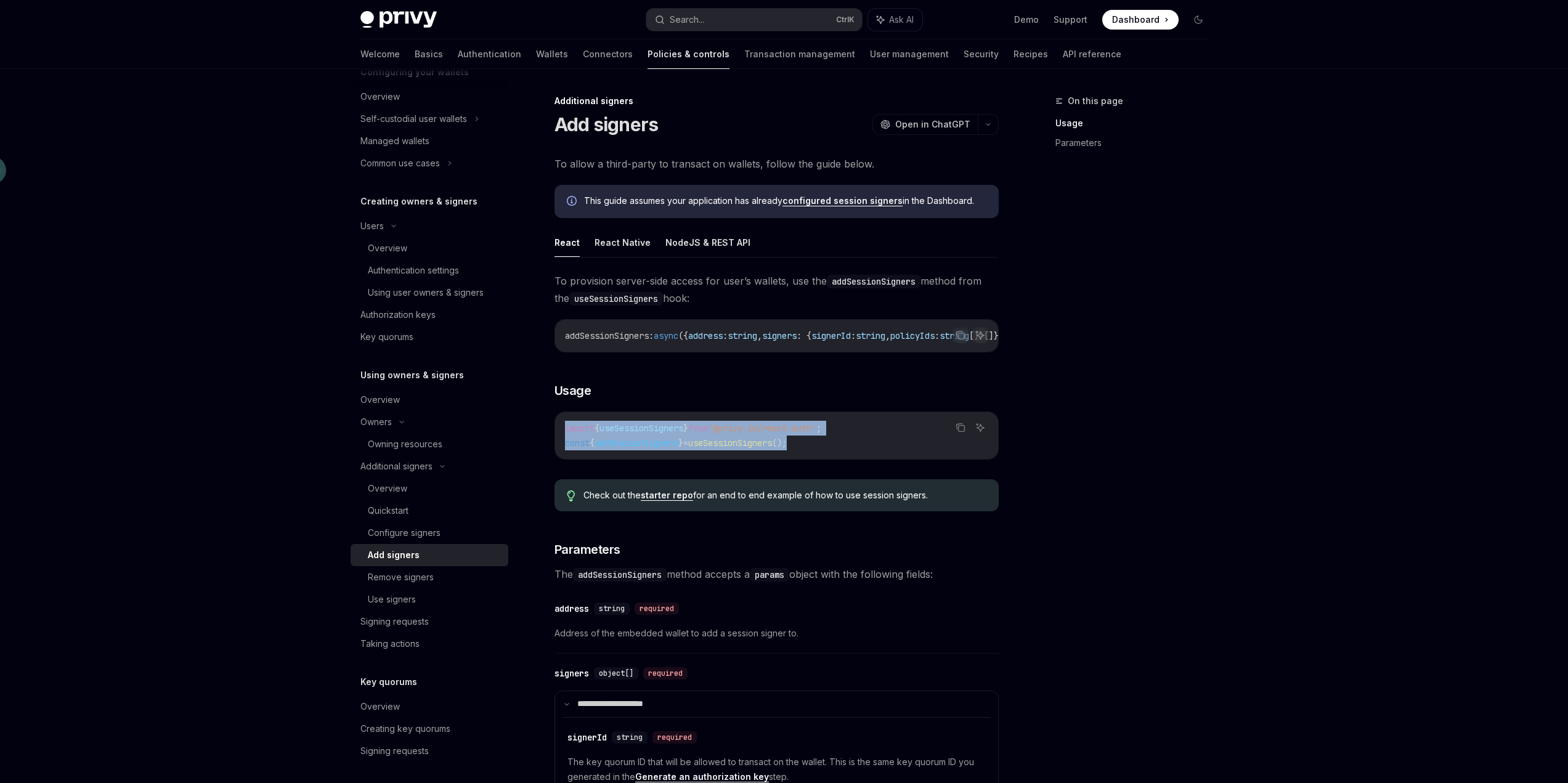
drag, startPoint x: 825, startPoint y: 448, endPoint x: 563, endPoint y: 435, distance: 262.3
click at [563, 435] on div "import { useSessionSigners } from '@privy-io/react-auth' ; const { addSessionSi…" at bounding box center [776, 436] width 443 height 47
click at [630, 441] on code "import { useSessionSigners } from '@privy-io/react-auth' ; const { addSessionSi…" at bounding box center [776, 436] width 423 height 30
click at [636, 446] on span "addSessionSigners" at bounding box center [636, 443] width 84 height 11
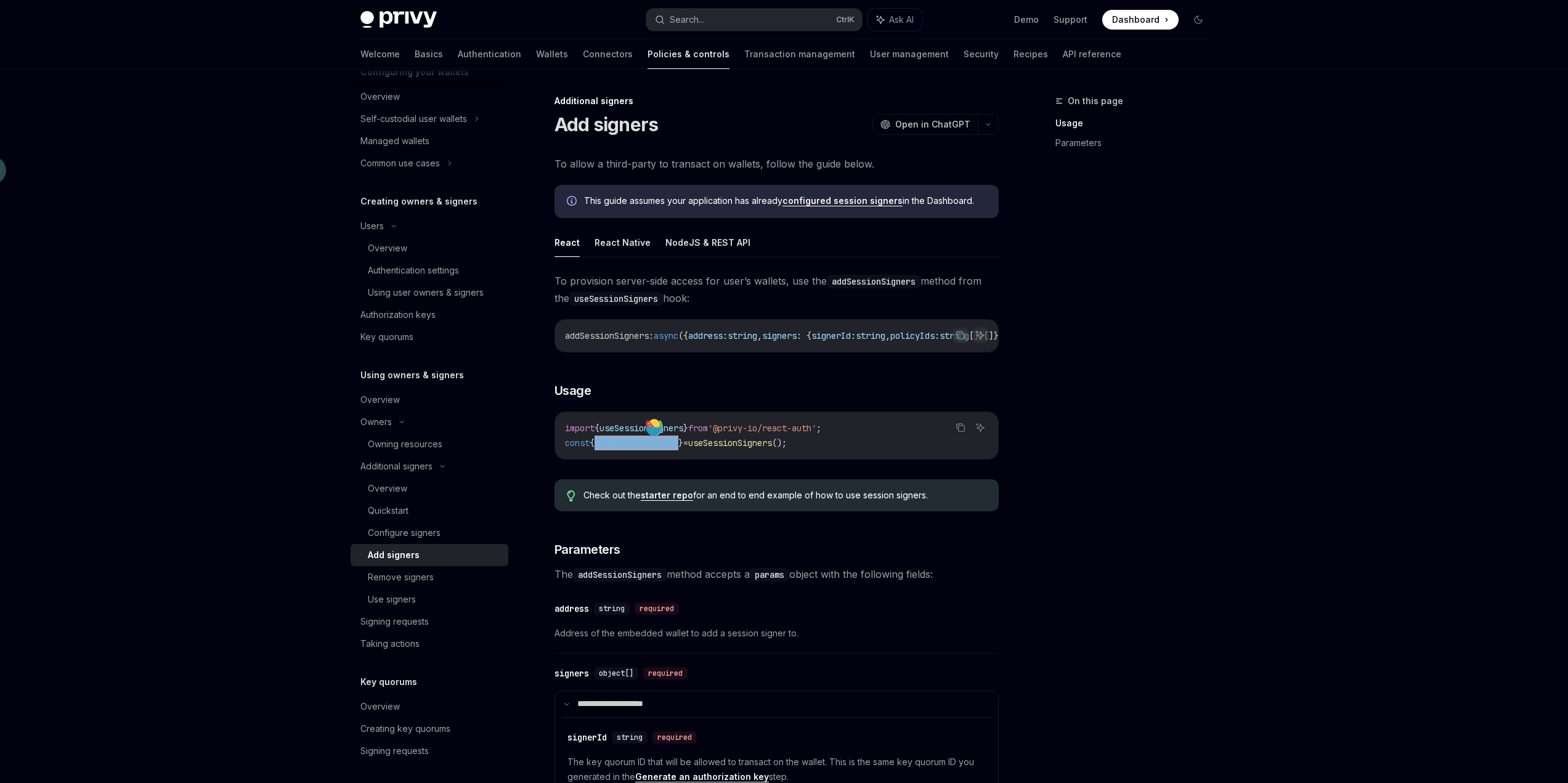
copy span "addSessionSigners"
click at [1102, 436] on div "On this page Usage Parameters" at bounding box center [1124, 438] width 187 height 689
drag, startPoint x: 819, startPoint y: 447, endPoint x: 552, endPoint y: 432, distance: 267.4
click at [552, 432] on div "Additional signers Add signers OpenAI Open in ChatGPT OpenAI Open in ChatGPT To…" at bounding box center [661, 596] width 680 height 1007
copy code "import { useSessionSigners } from '@privy-io/react-auth' ; const { addSessionSi…"
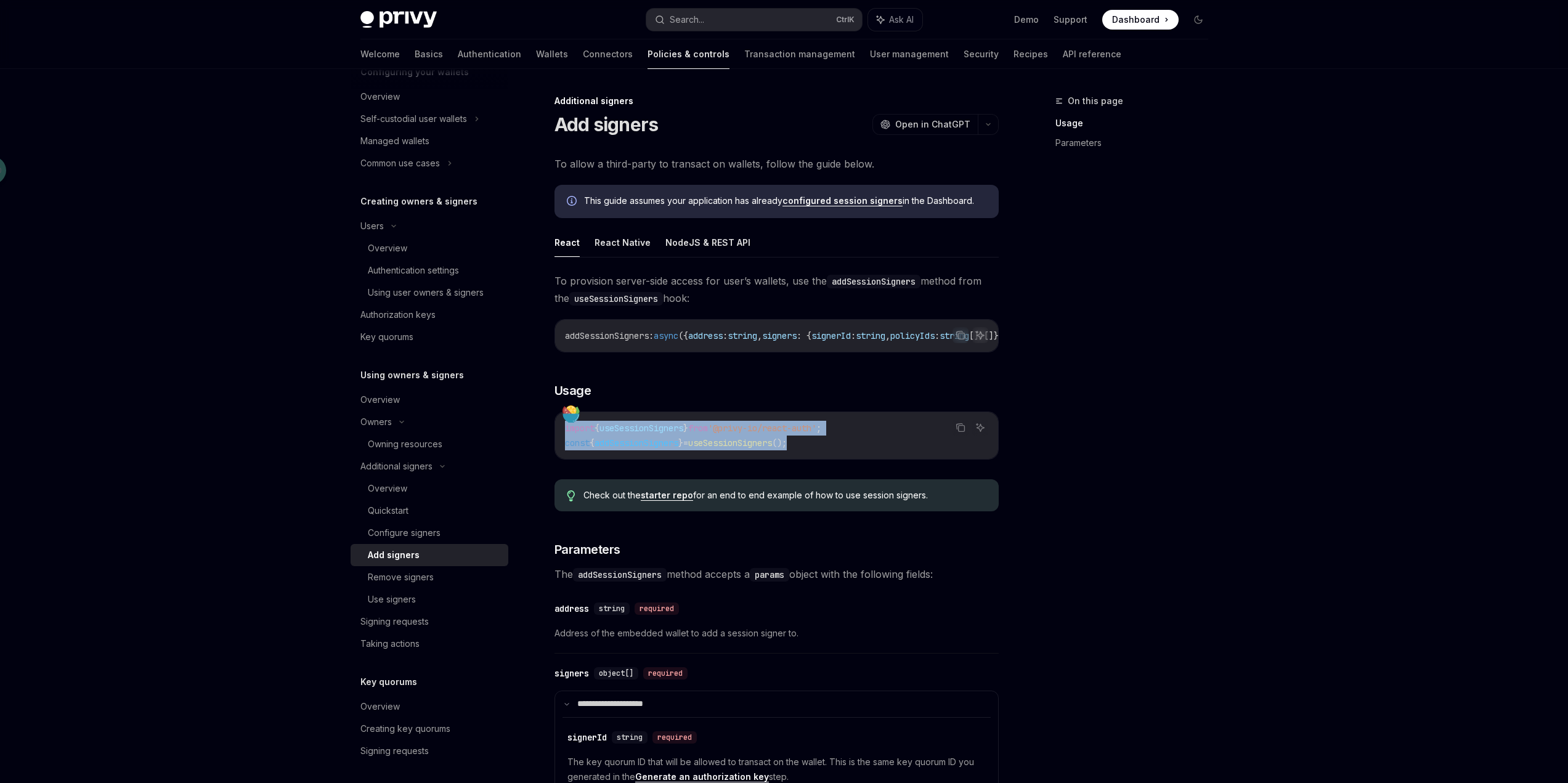
click at [655, 432] on span "useSessionSigners" at bounding box center [641, 428] width 84 height 11
drag, startPoint x: 816, startPoint y: 447, endPoint x: 549, endPoint y: 445, distance: 267.0
click at [549, 445] on div "Additional signers Add signers OpenAI Open in ChatGPT OpenAI Open in ChatGPT To…" at bounding box center [661, 596] width 680 height 1007
copy span "const { addSessionSigners } = useSessionSigners ();"
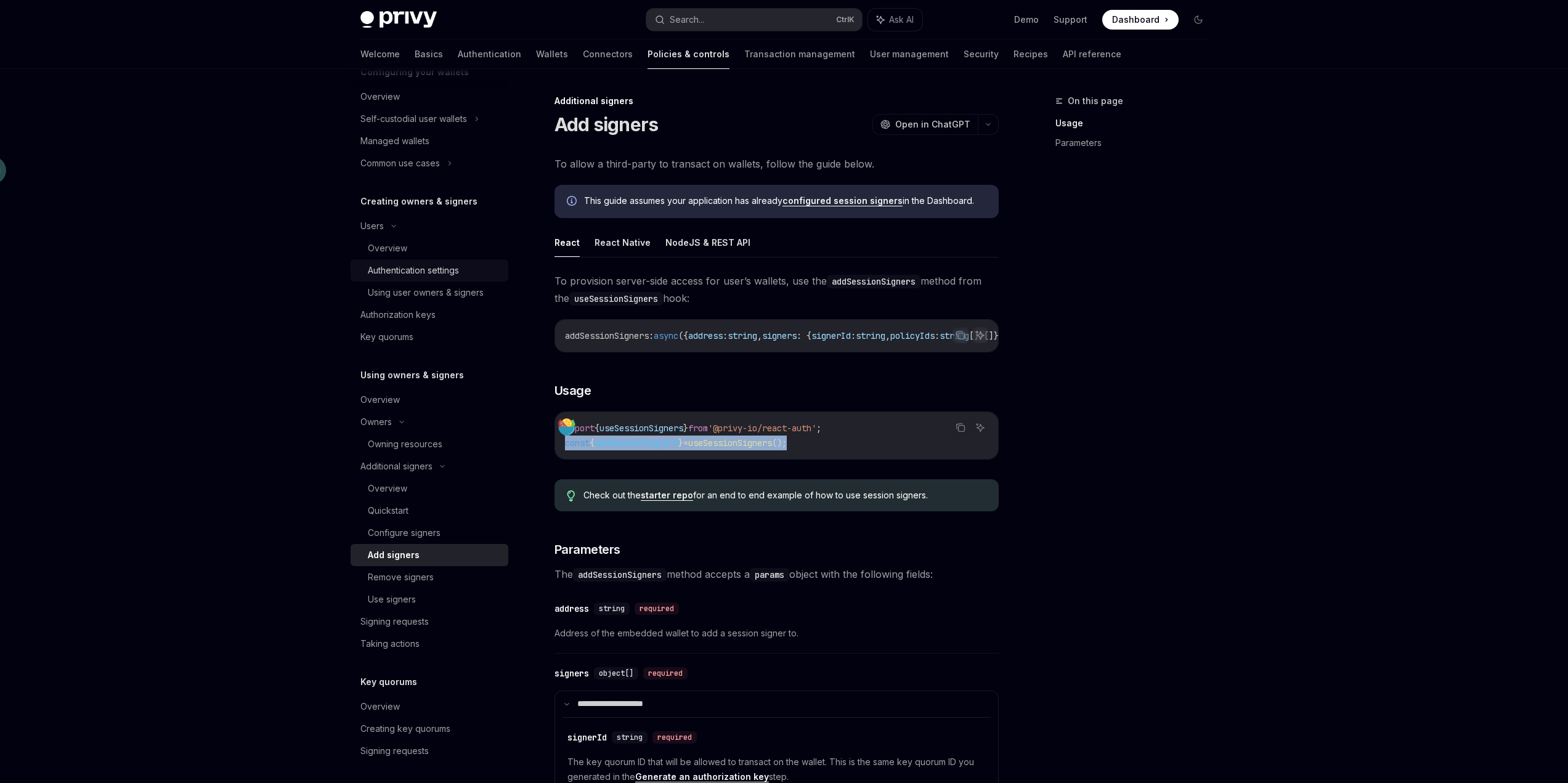
click at [438, 273] on div "Authentication settings" at bounding box center [413, 270] width 91 height 15
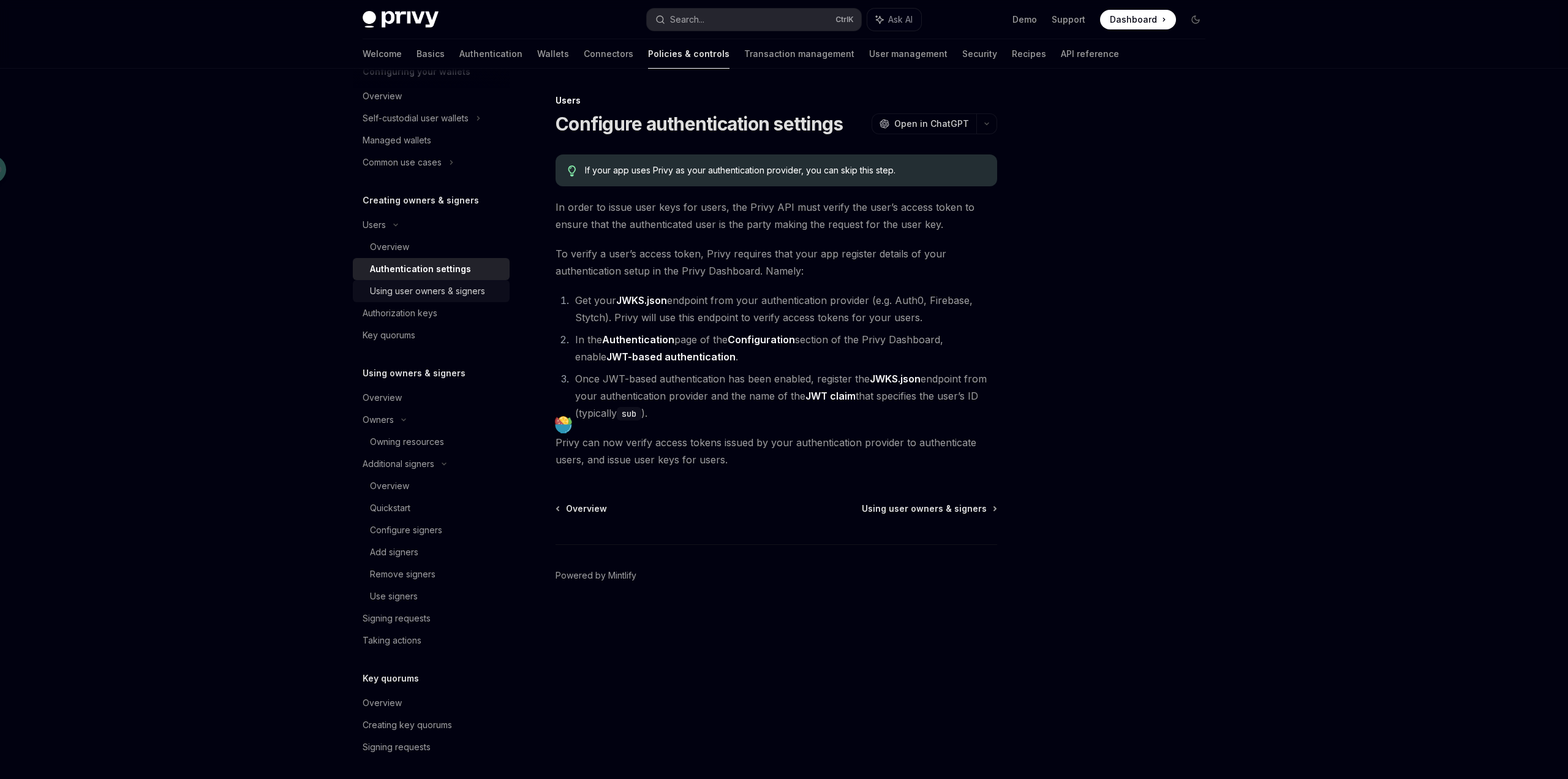
click at [452, 293] on div "Using user owners & signers" at bounding box center [427, 291] width 115 height 15
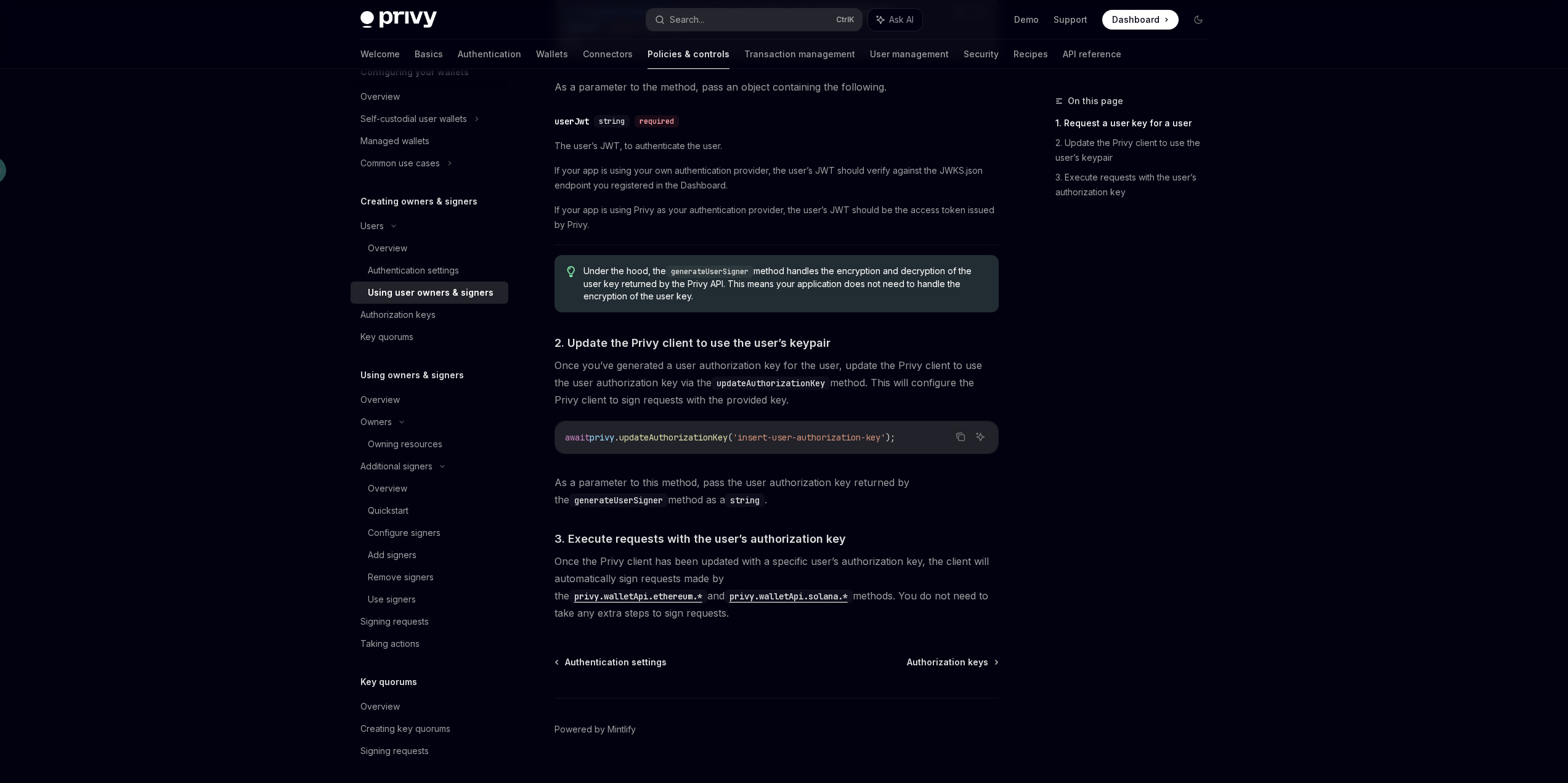
scroll to position [676, 0]
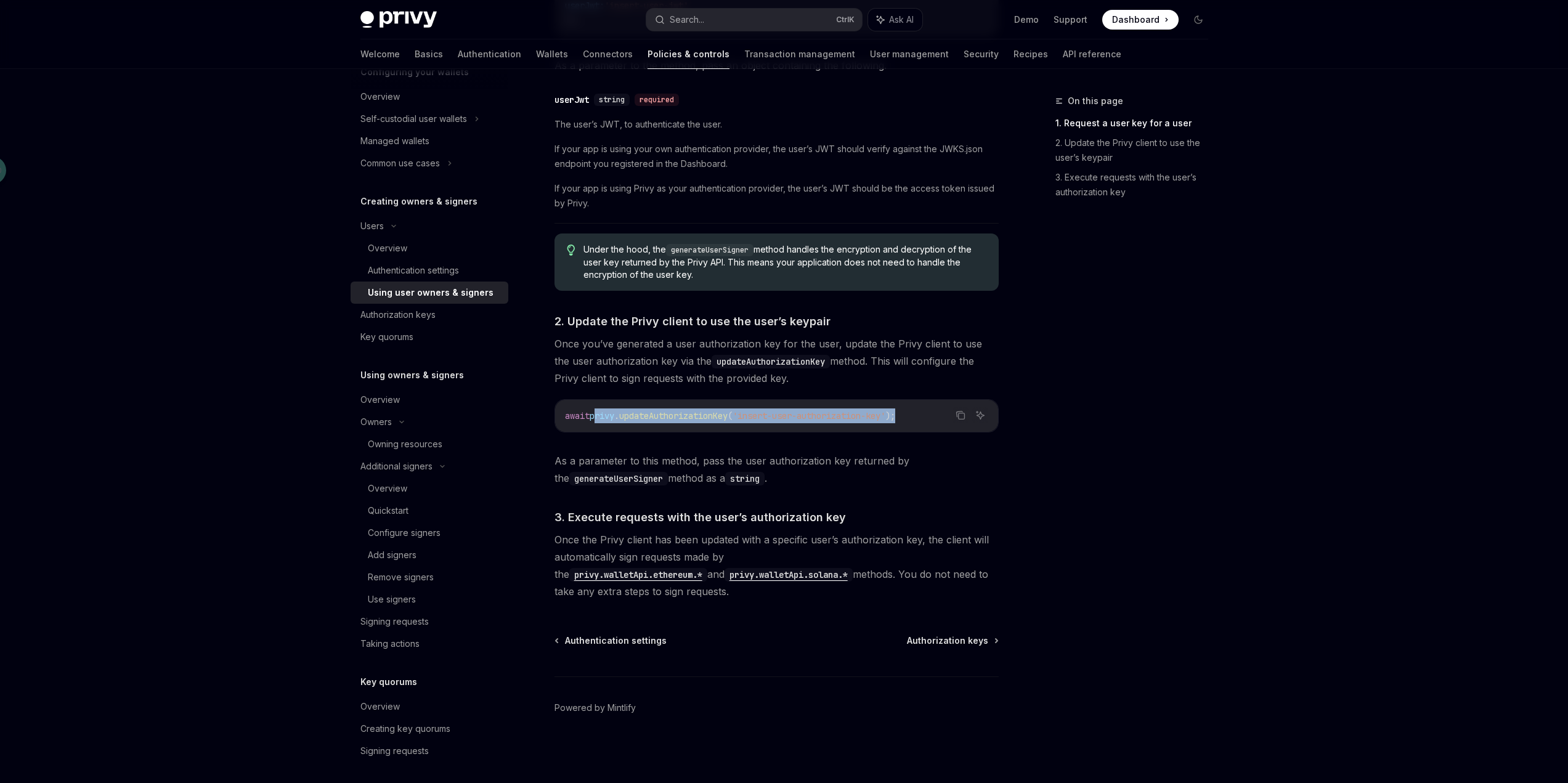
drag, startPoint x: 597, startPoint y: 415, endPoint x: 930, endPoint y: 412, distance: 333.0
click at [930, 412] on code "await privy . updateAuthorizationKey ( 'insert-user-authorization-key' );" at bounding box center [776, 415] width 423 height 15
copy span "privy . updateAuthorizationKey ( 'insert-user-authorization-key' );"
click at [427, 622] on div "Signing requests" at bounding box center [394, 621] width 68 height 15
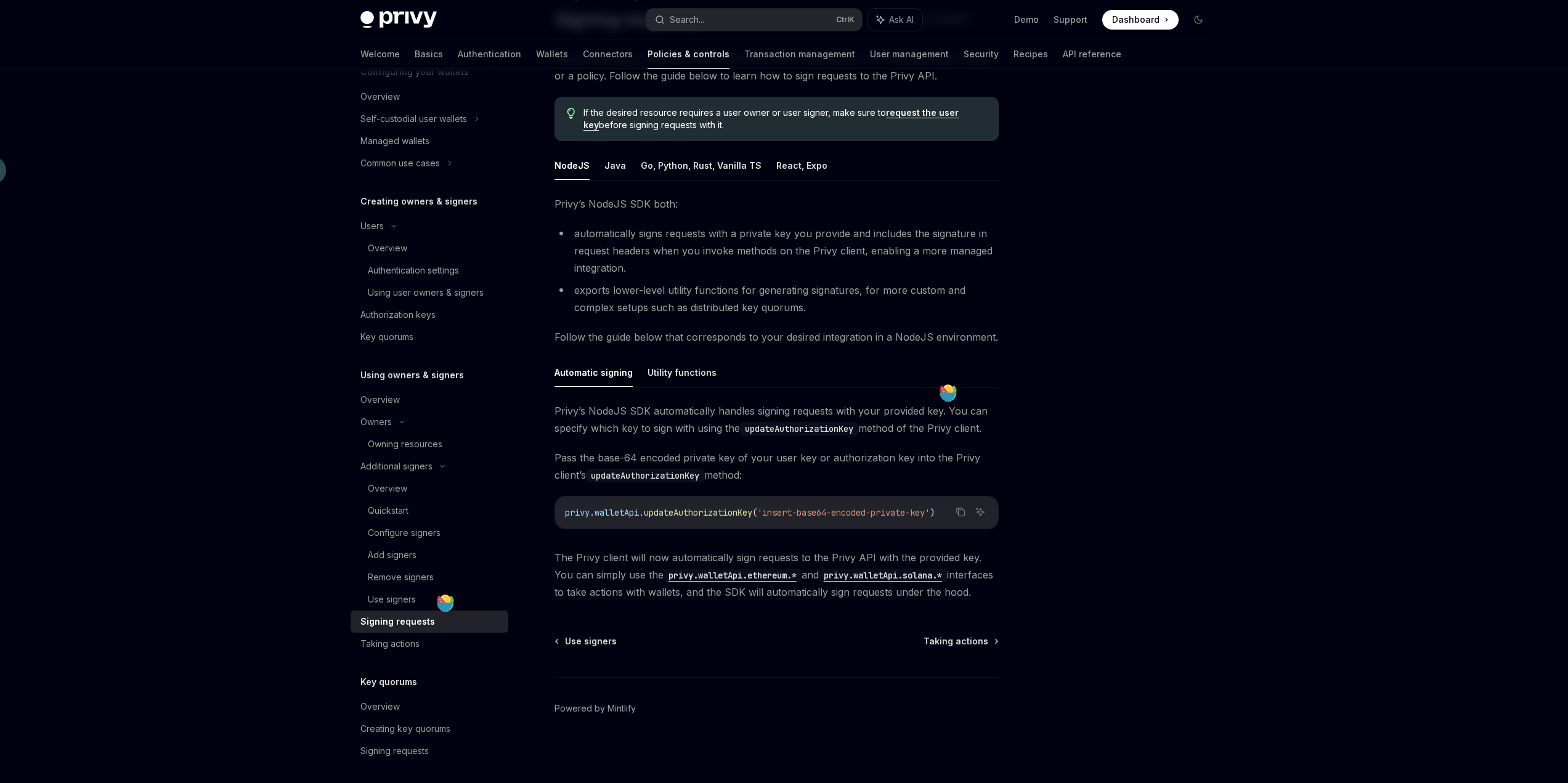
scroll to position [106, 0]
click at [382, 644] on div "Taking actions" at bounding box center [390, 644] width 59 height 15
type textarea "*"
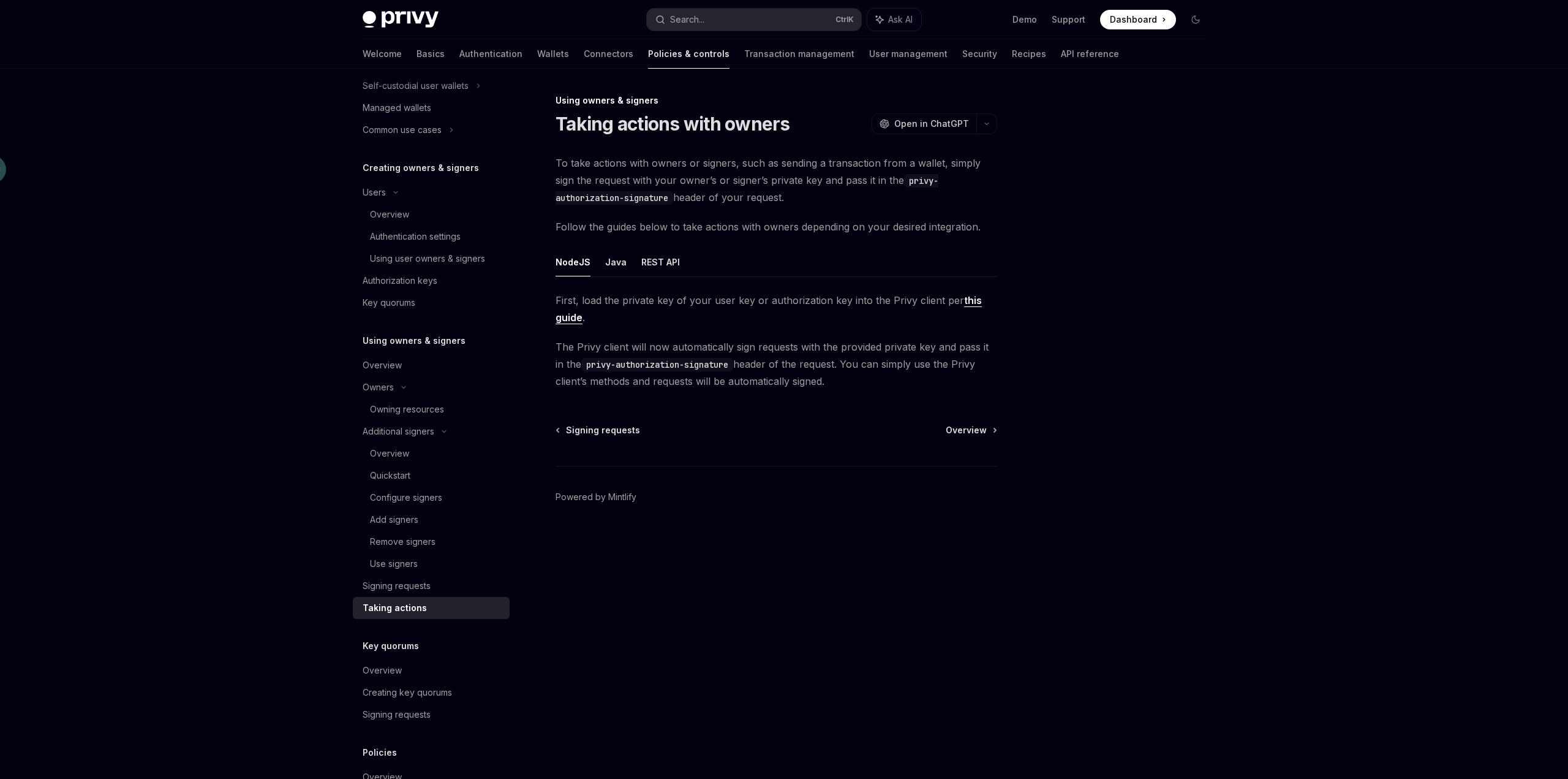
scroll to position [182, 0]
click at [795, 615] on div "Using owners & signers Taking actions with owners OpenAI Open in ChatGPT OpenAI…" at bounding box center [661, 435] width 676 height 685
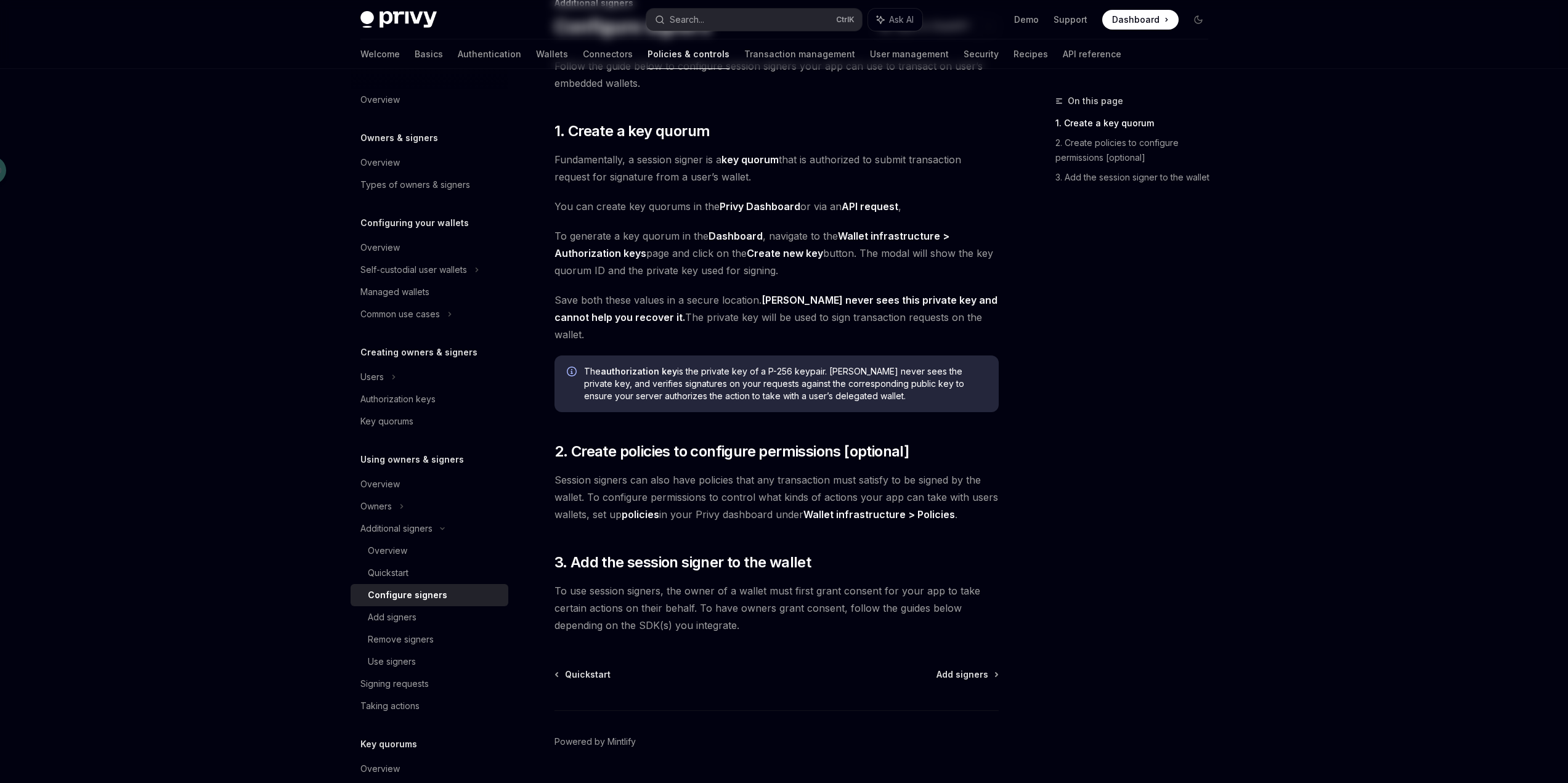
scroll to position [115, 0]
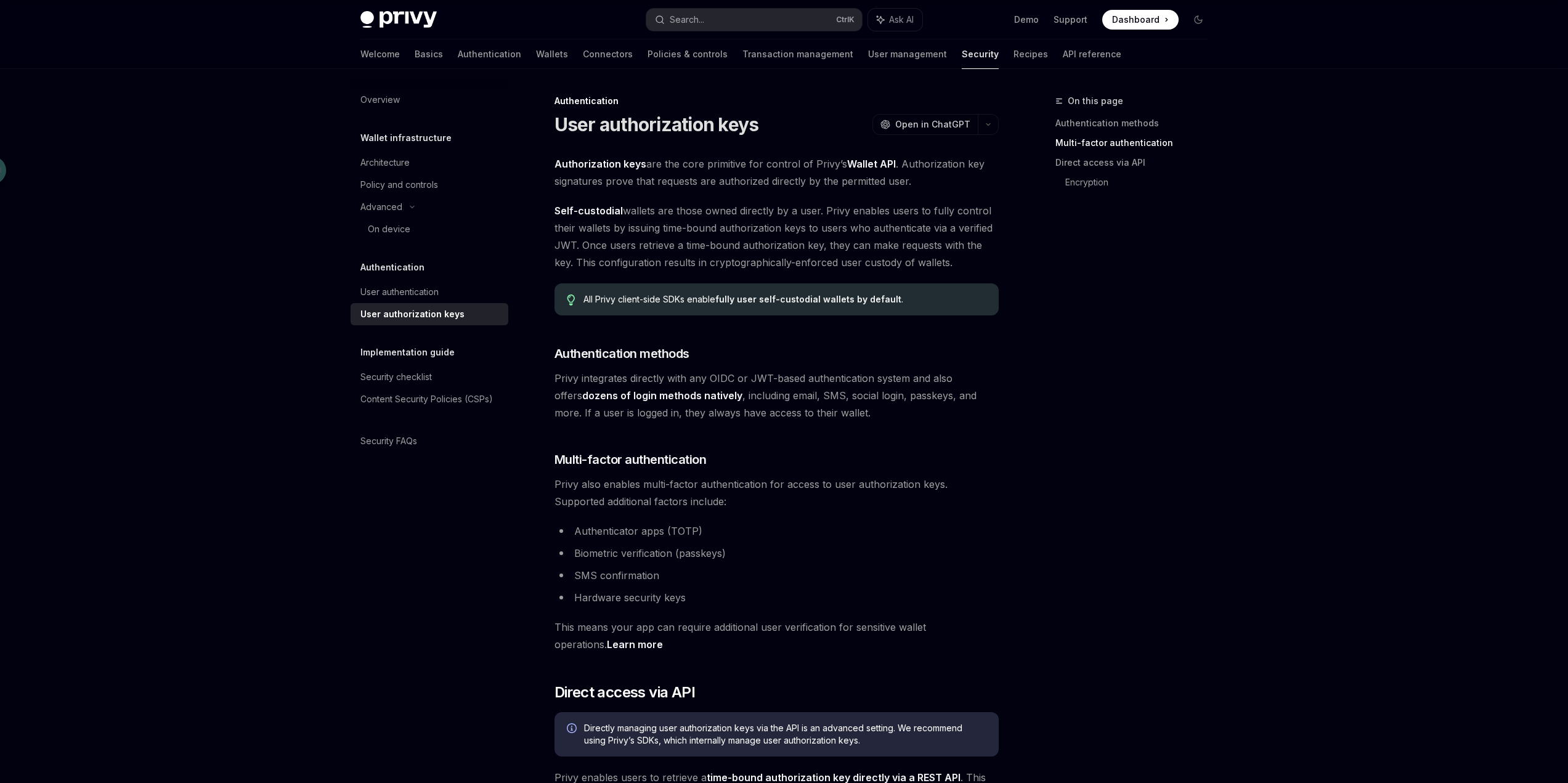
scroll to position [431, 0]
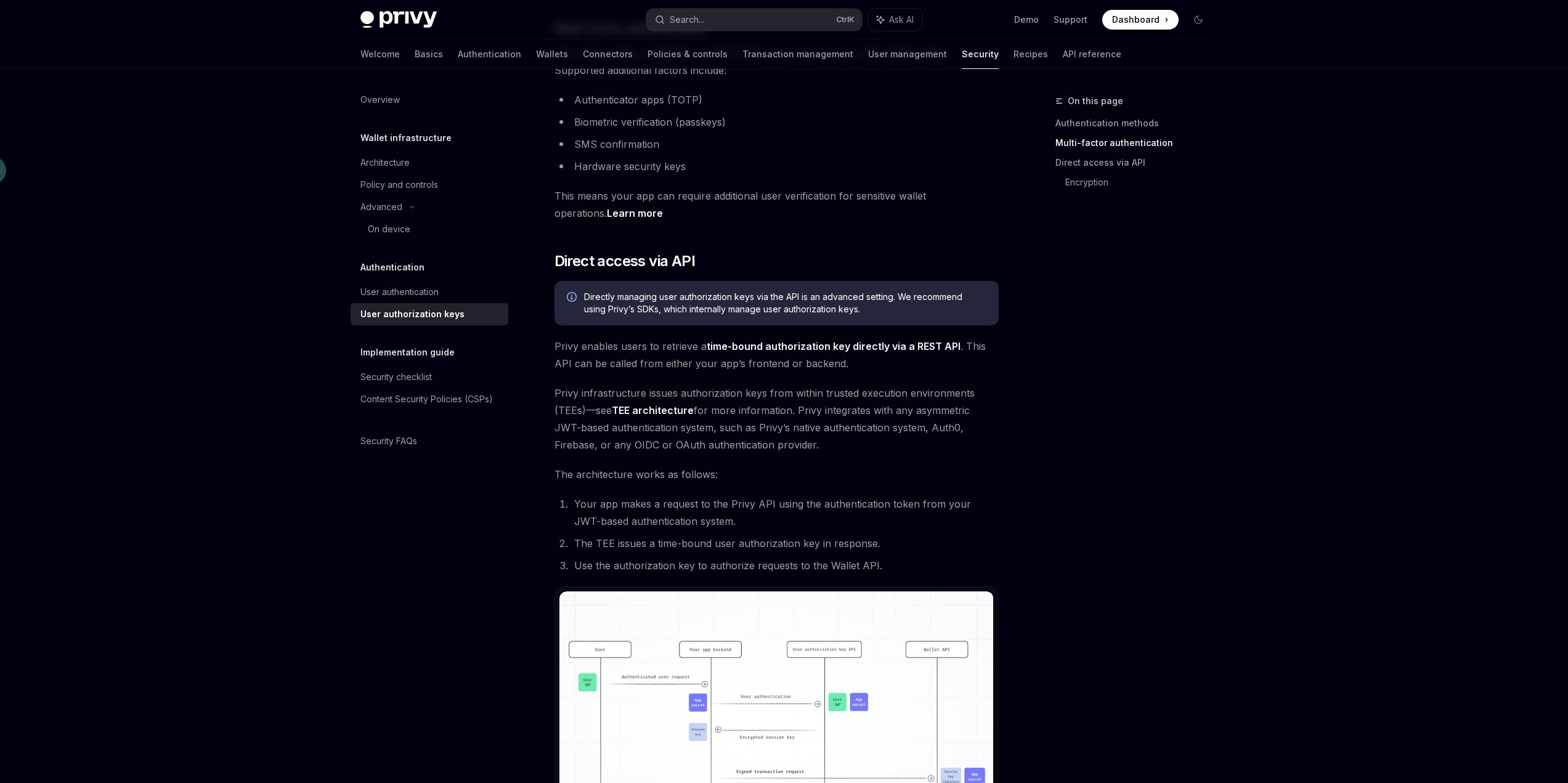
click at [1035, 388] on div "On this page Authentication methods Multi-factor authentication Direct access v…" at bounding box center [1124, 438] width 187 height 689
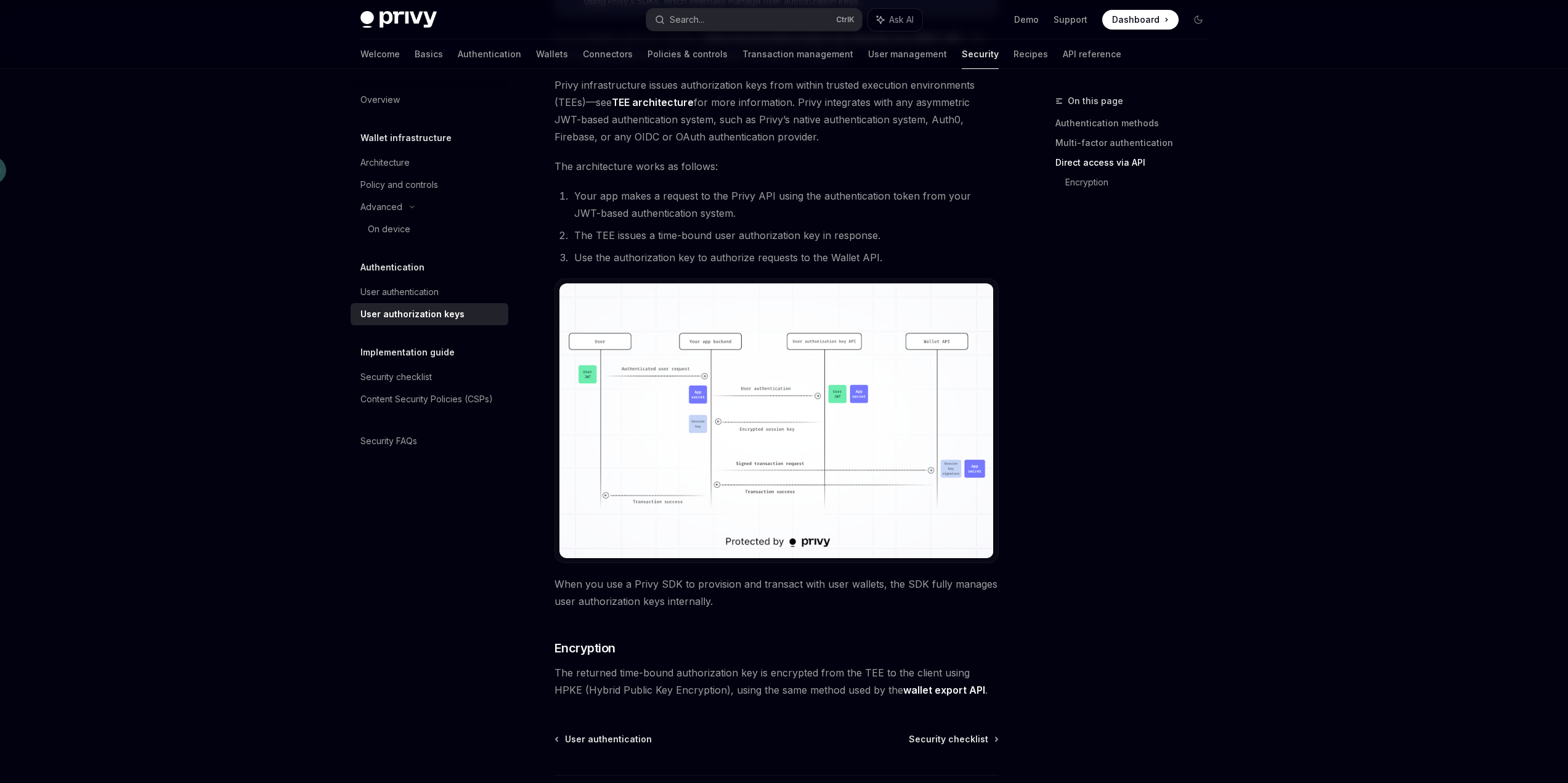
scroll to position [308, 0]
